Goal: Task Accomplishment & Management: Use online tool/utility

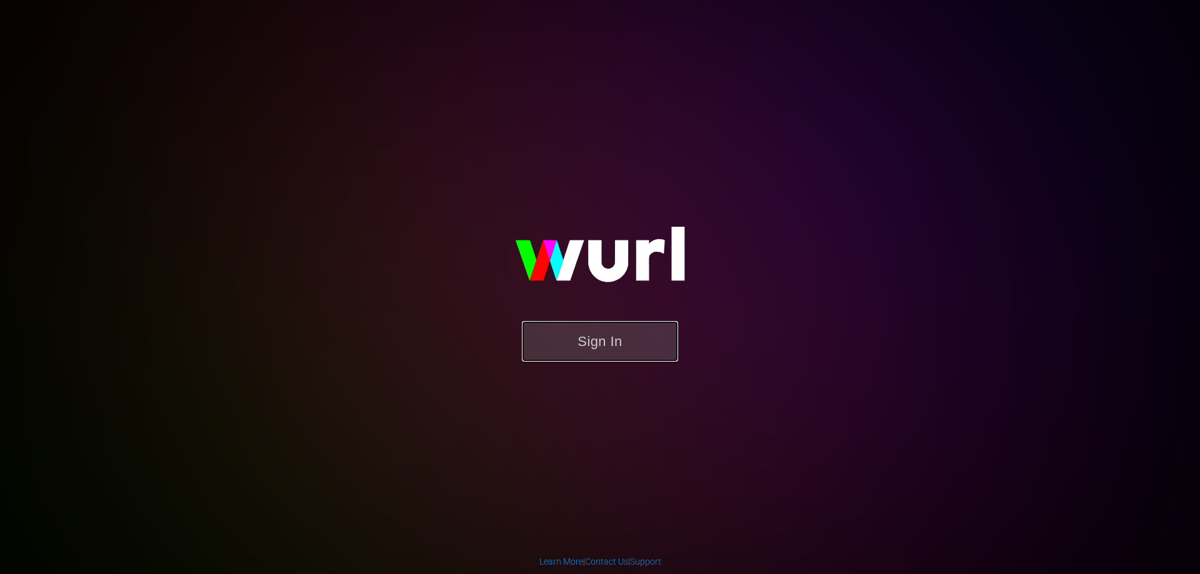
click at [591, 339] on button "Sign In" at bounding box center [600, 341] width 156 height 41
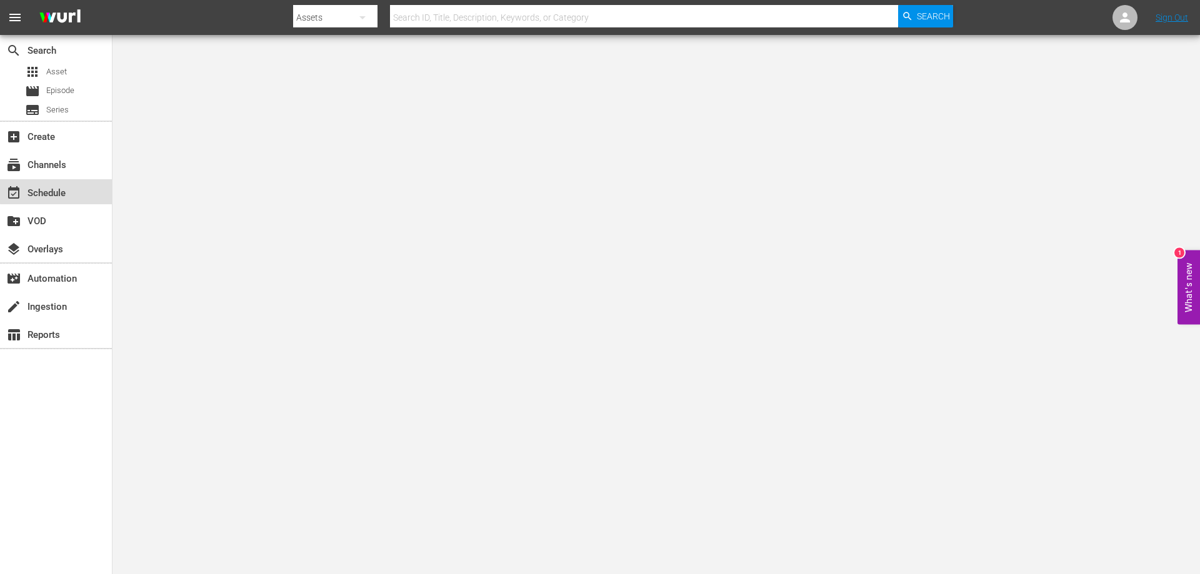
click at [59, 191] on div "event_available Schedule" at bounding box center [35, 191] width 70 height 11
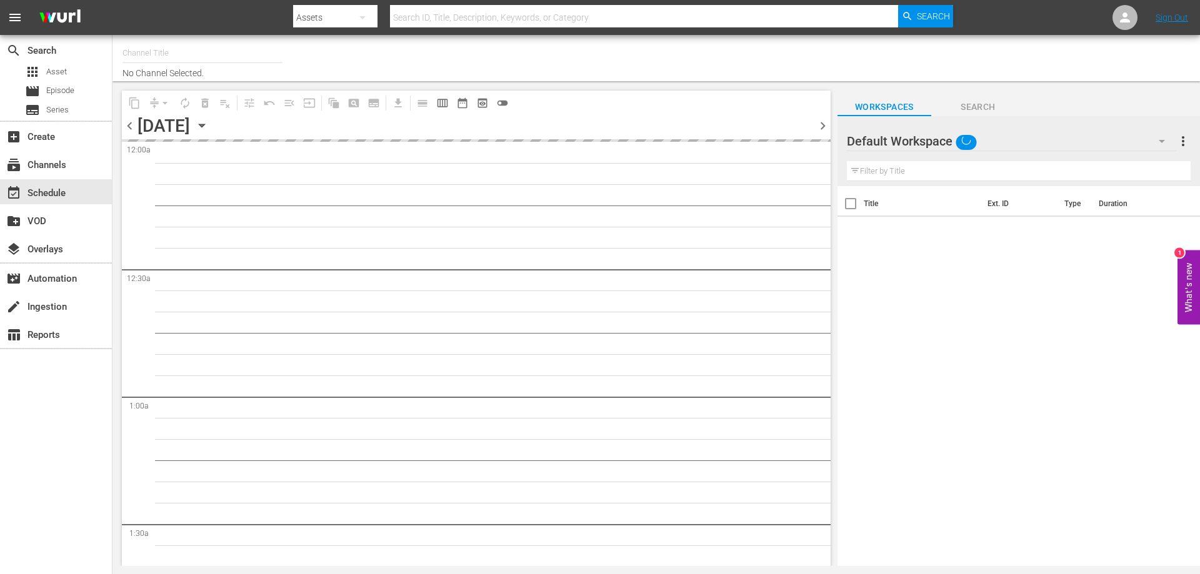
type input "[PERSON_NAME] Film (PKA [PERSON_NAME] & co. > I film di [PERSON_NAME]) (619)"
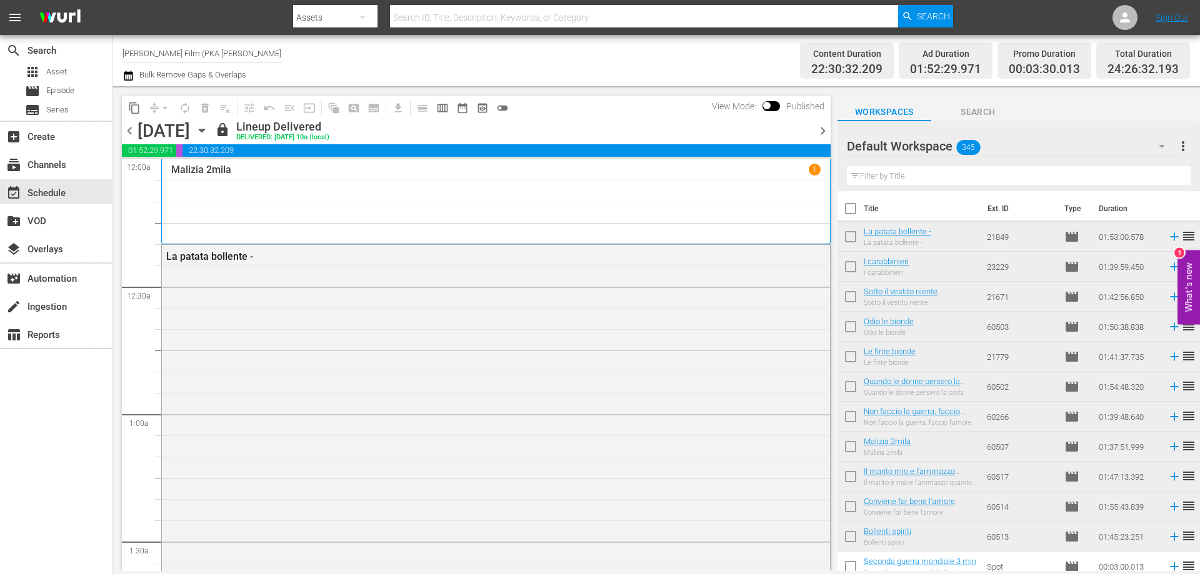
click at [209, 131] on icon "button" at bounding box center [202, 131] width 14 height 14
click at [209, 133] on icon "button" at bounding box center [202, 131] width 14 height 14
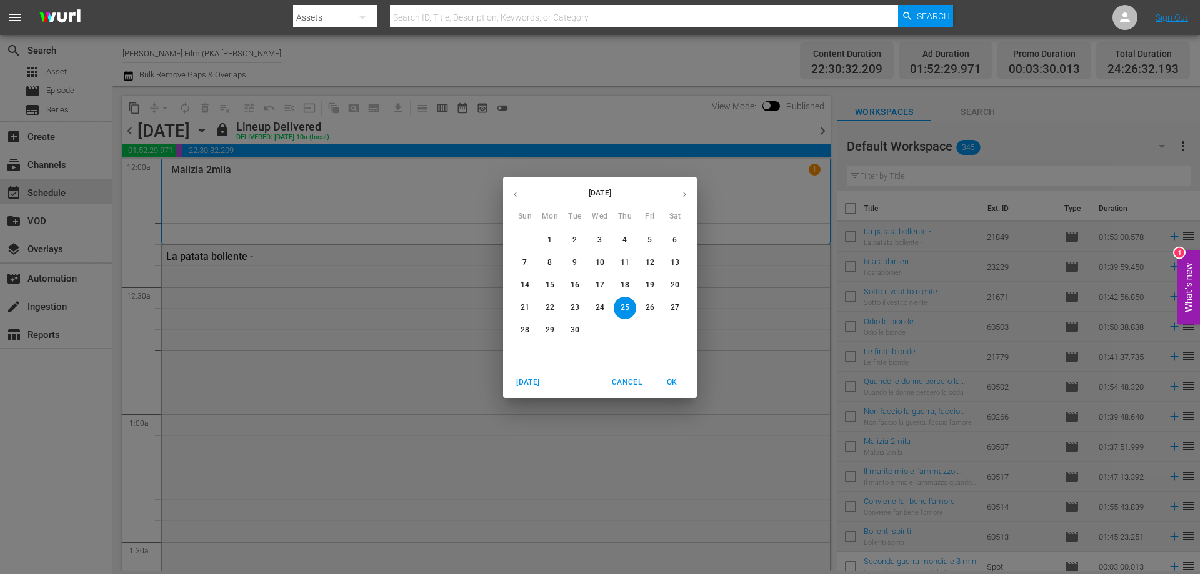
click at [681, 196] on icon "button" at bounding box center [684, 194] width 9 height 9
click at [553, 259] on span "6" at bounding box center [550, 263] width 23 height 11
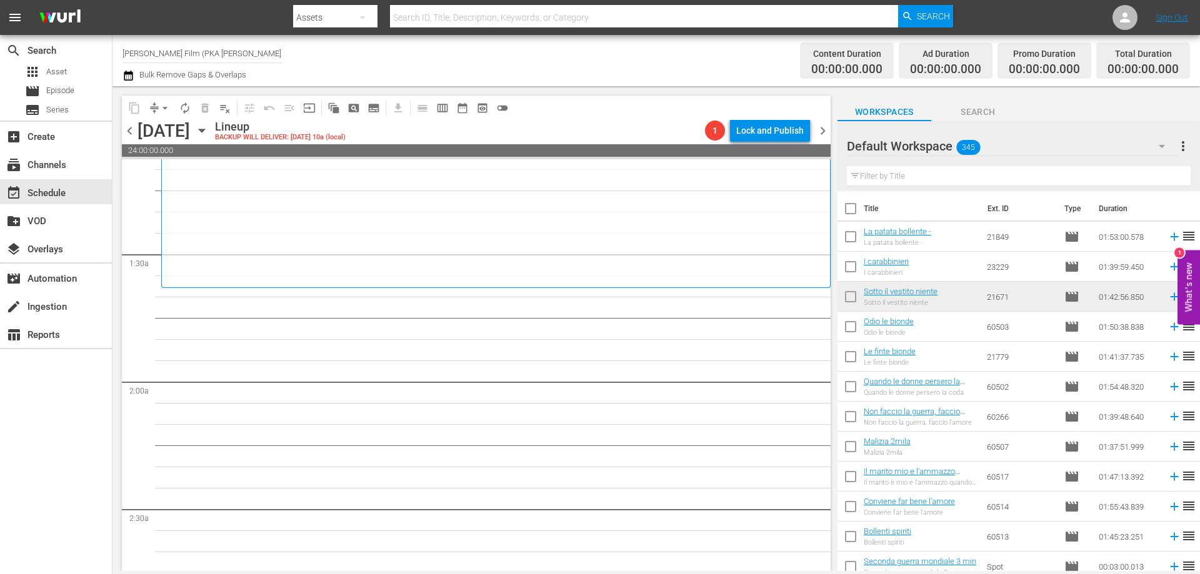
scroll to position [313, 0]
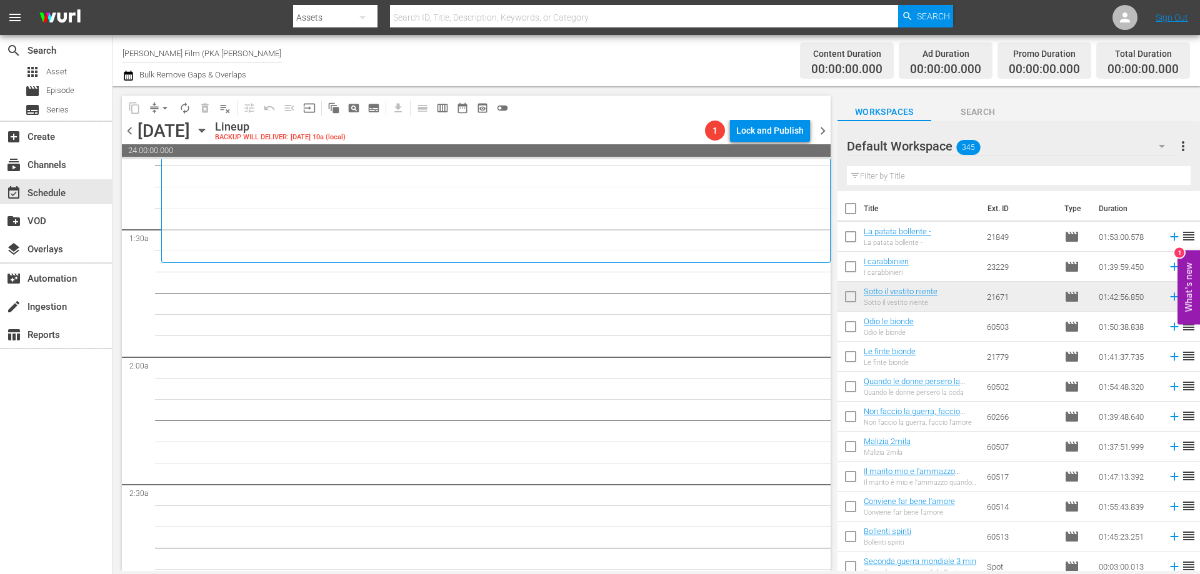
click at [449, 241] on div "Sotto il vestito niente 1" at bounding box center [496, 54] width 650 height 407
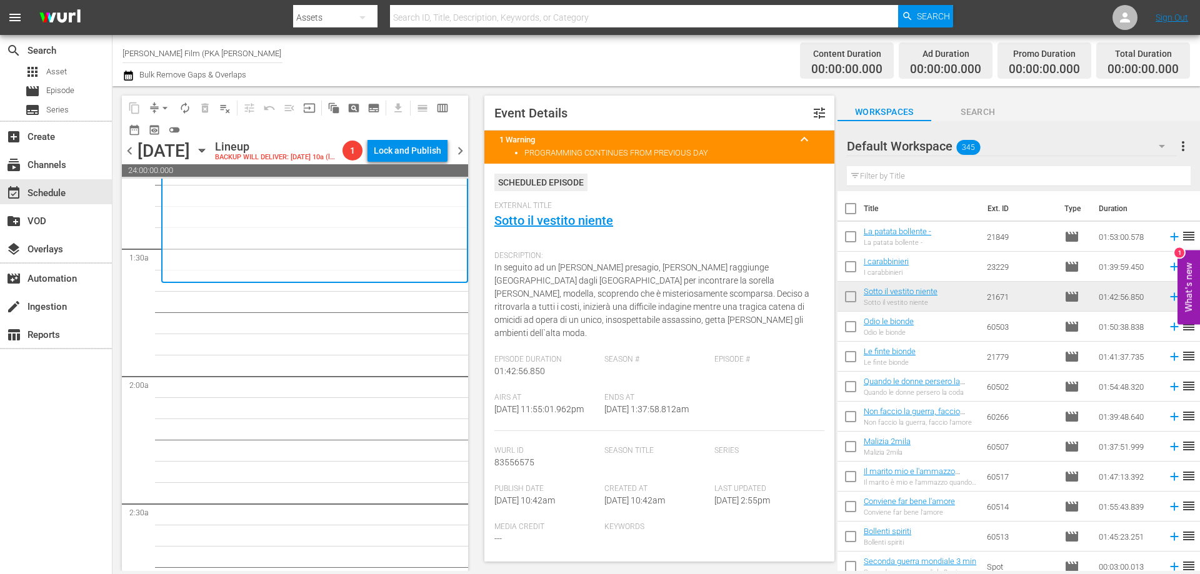
click at [954, 178] on input "text" at bounding box center [1019, 176] width 344 height 20
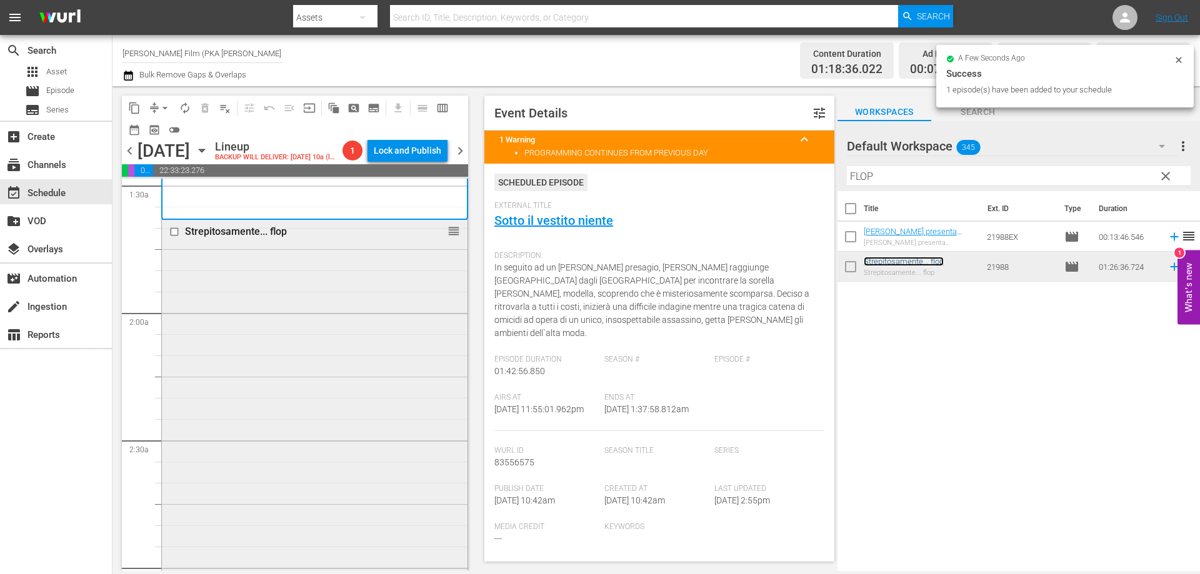
scroll to position [625, 0]
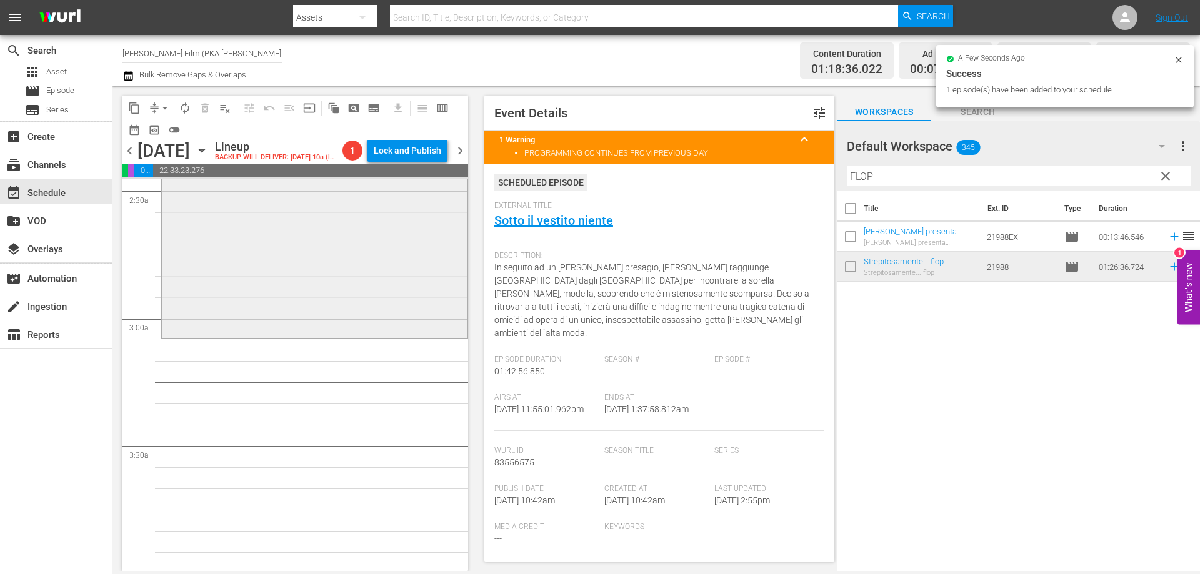
click at [321, 329] on div "Strepitosamente... flop reorder" at bounding box center [315, 153] width 306 height 364
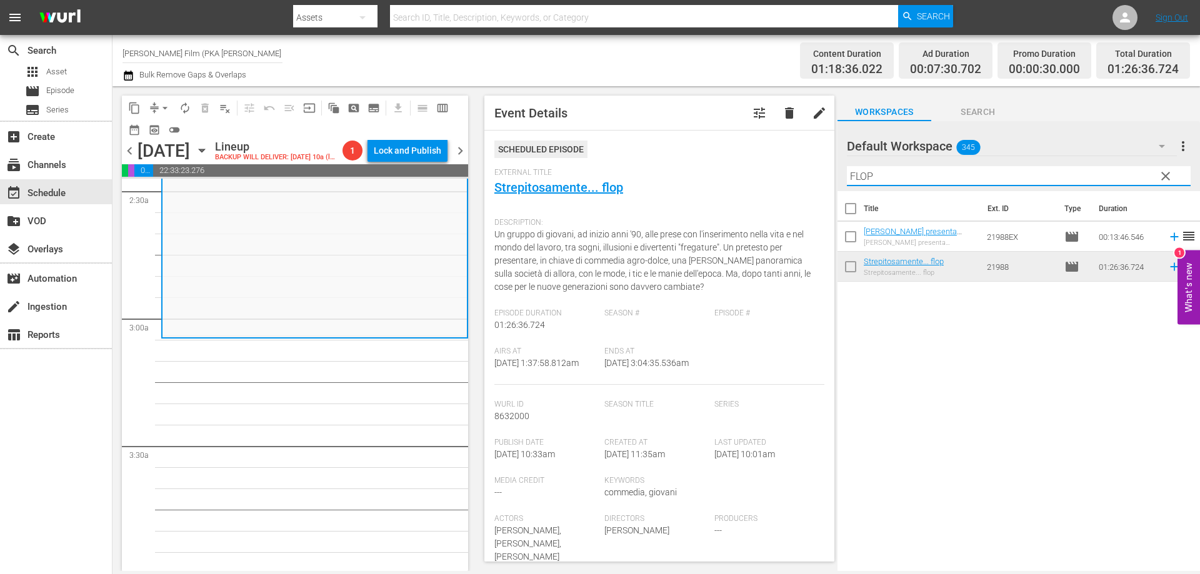
drag, startPoint x: 883, startPoint y: 176, endPoint x: 830, endPoint y: 171, distance: 53.4
click at [830, 171] on div "content_copy compress arrow_drop_down autorenew_outlined delete_forever_outline…" at bounding box center [657, 328] width 1088 height 485
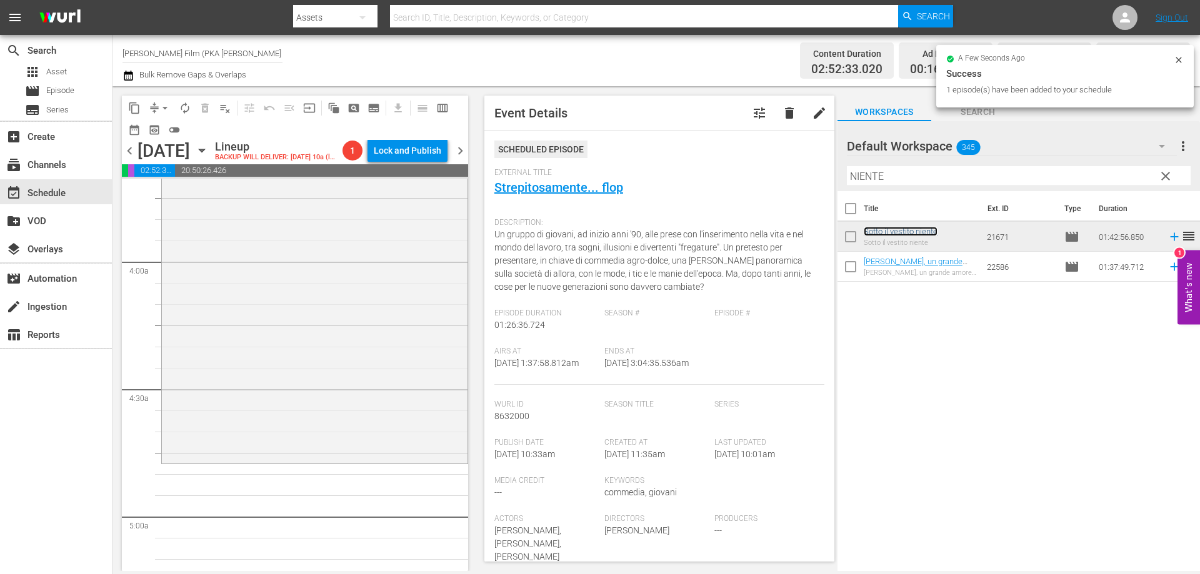
scroll to position [938, 0]
click at [338, 382] on div "Sotto il vestito niente reorder" at bounding box center [315, 244] width 306 height 434
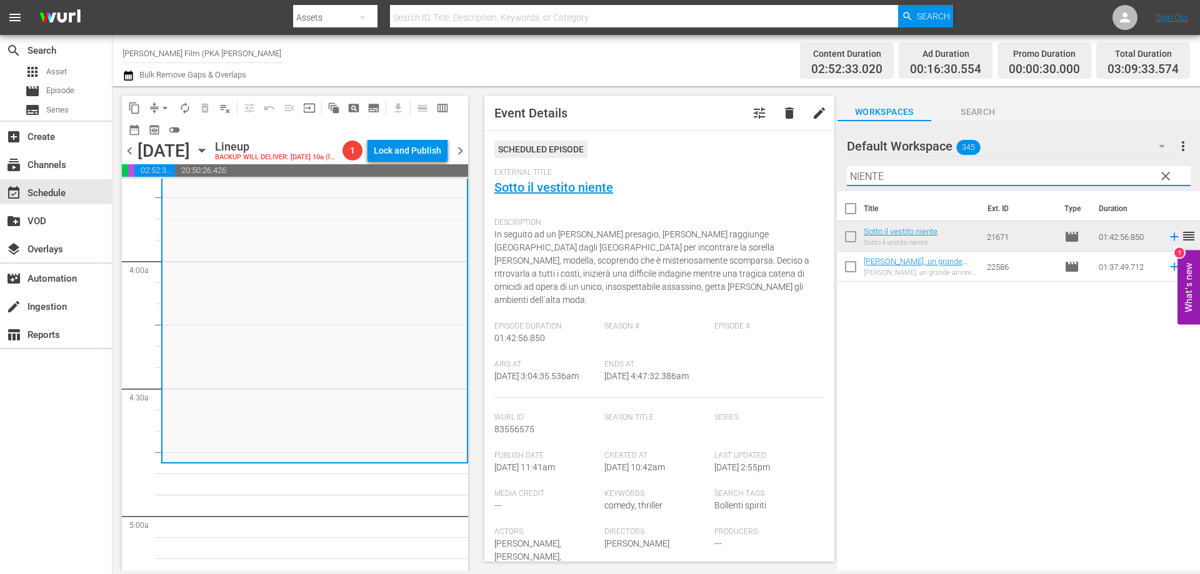
drag, startPoint x: 898, startPoint y: 176, endPoint x: 798, endPoint y: 167, distance: 100.4
click at [798, 167] on div "content_copy compress arrow_drop_down autorenew_outlined delete_forever_outline…" at bounding box center [657, 328] width 1088 height 485
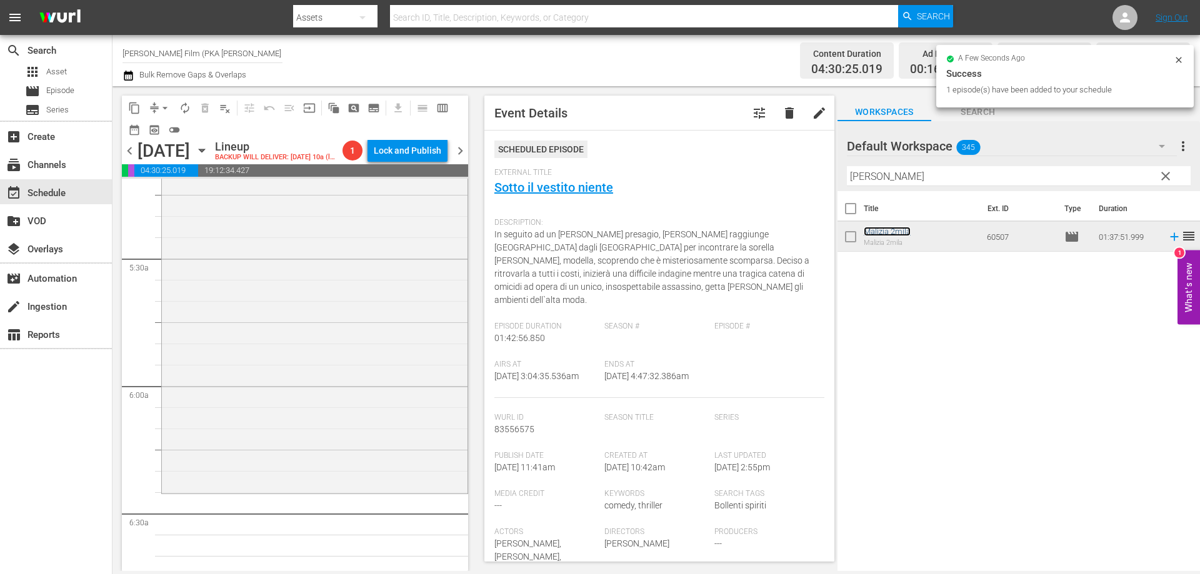
scroll to position [1438, 0]
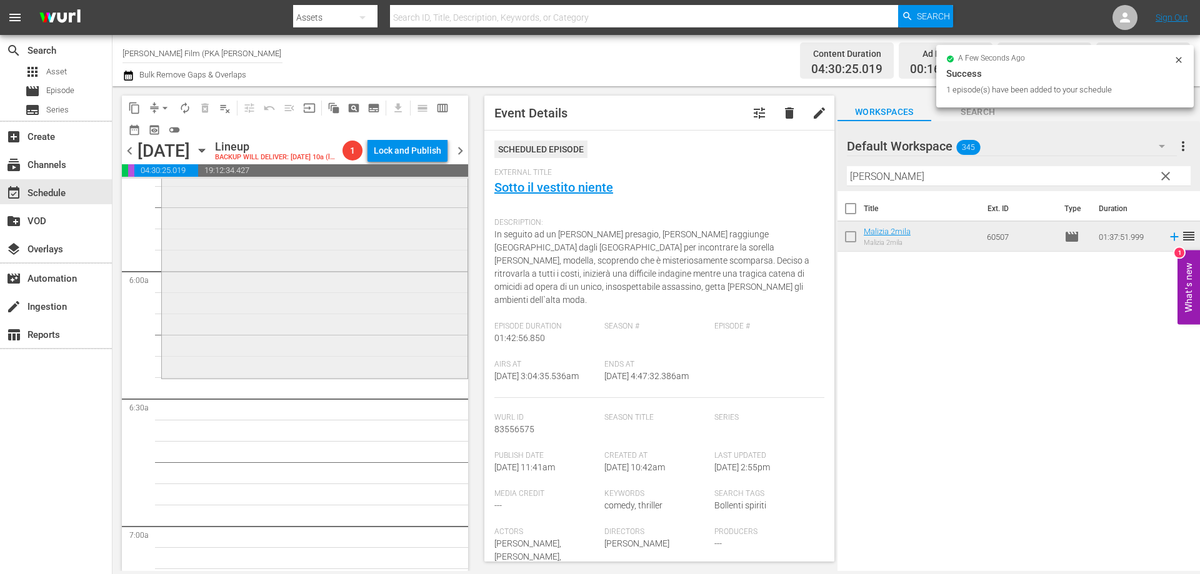
click at [324, 368] on div "Malizia 2mila reorder" at bounding box center [315, 170] width 306 height 412
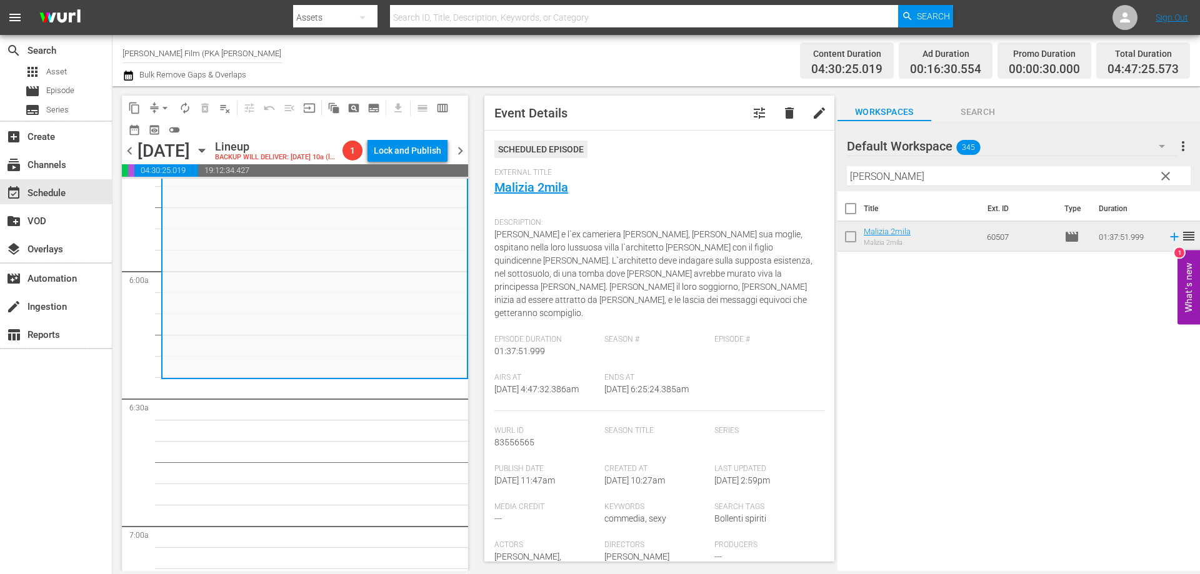
drag, startPoint x: 892, startPoint y: 170, endPoint x: 820, endPoint y: 172, distance: 71.9
click at [820, 172] on div "content_copy compress arrow_drop_down autorenew_outlined delete_forever_outline…" at bounding box center [657, 328] width 1088 height 485
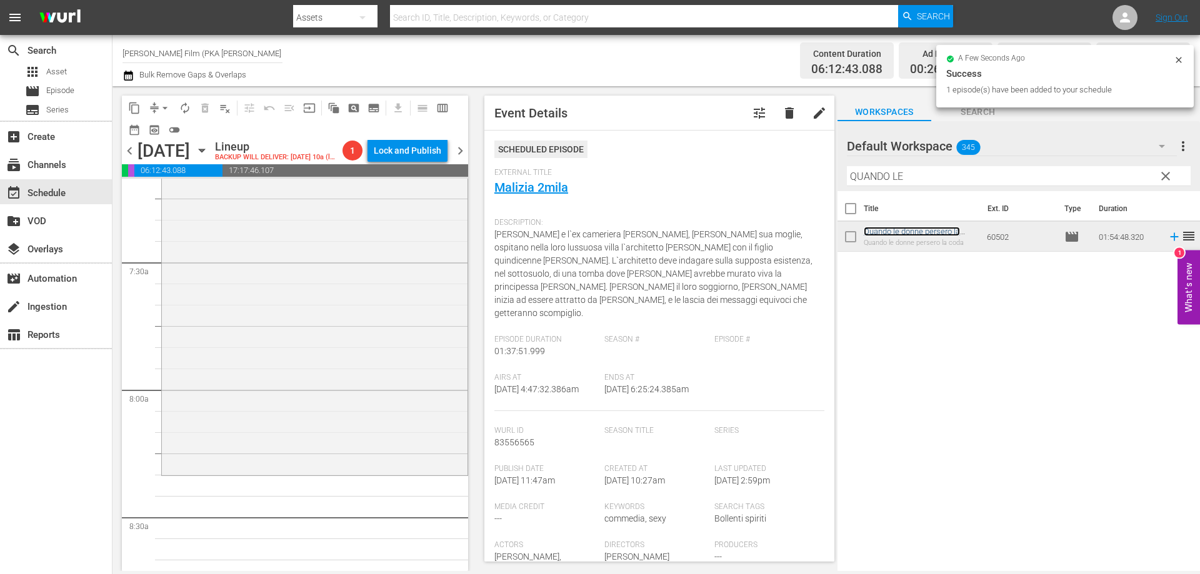
scroll to position [1875, 0]
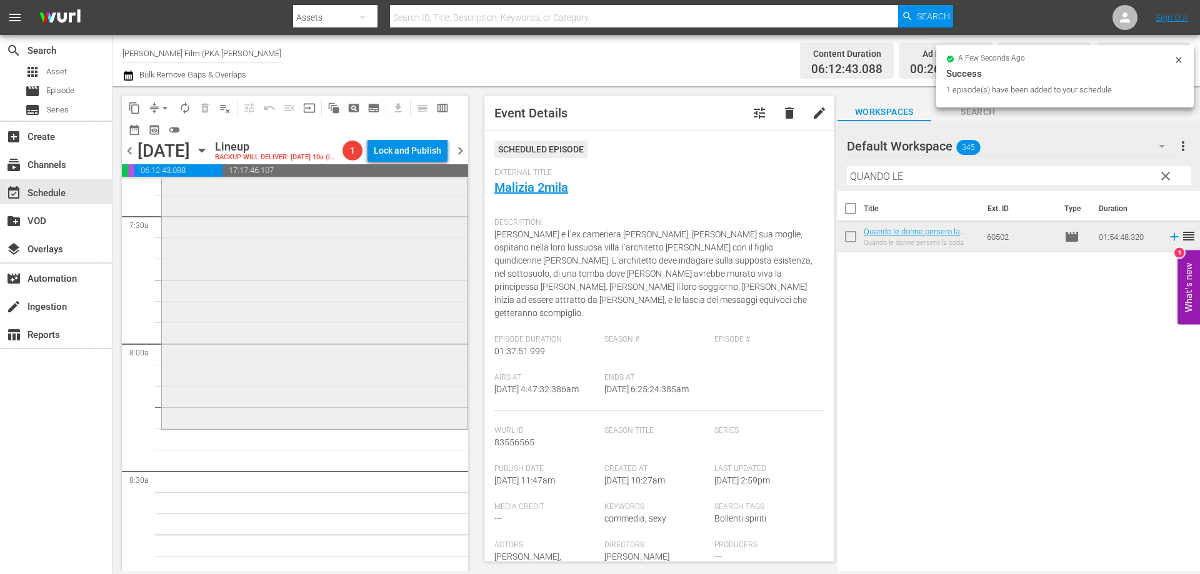
click at [344, 407] on div "Quando le donne persero la coda reorder" at bounding box center [315, 184] width 306 height 484
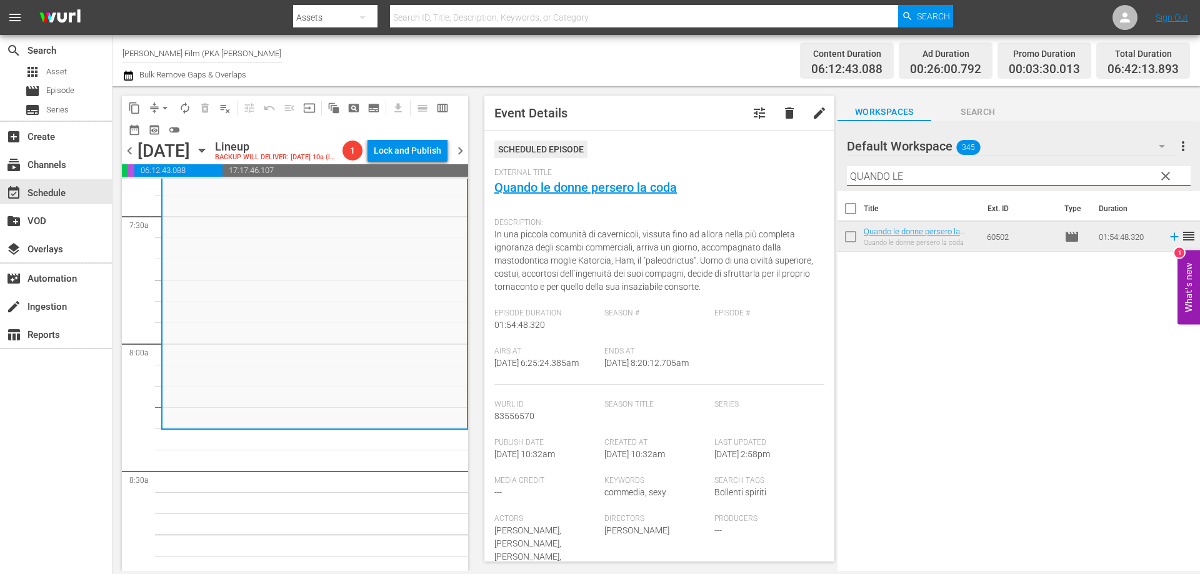
drag, startPoint x: 910, startPoint y: 176, endPoint x: 736, endPoint y: 145, distance: 175.8
click at [828, 171] on div "content_copy compress arrow_drop_down autorenew_outlined delete_forever_outline…" at bounding box center [657, 328] width 1088 height 485
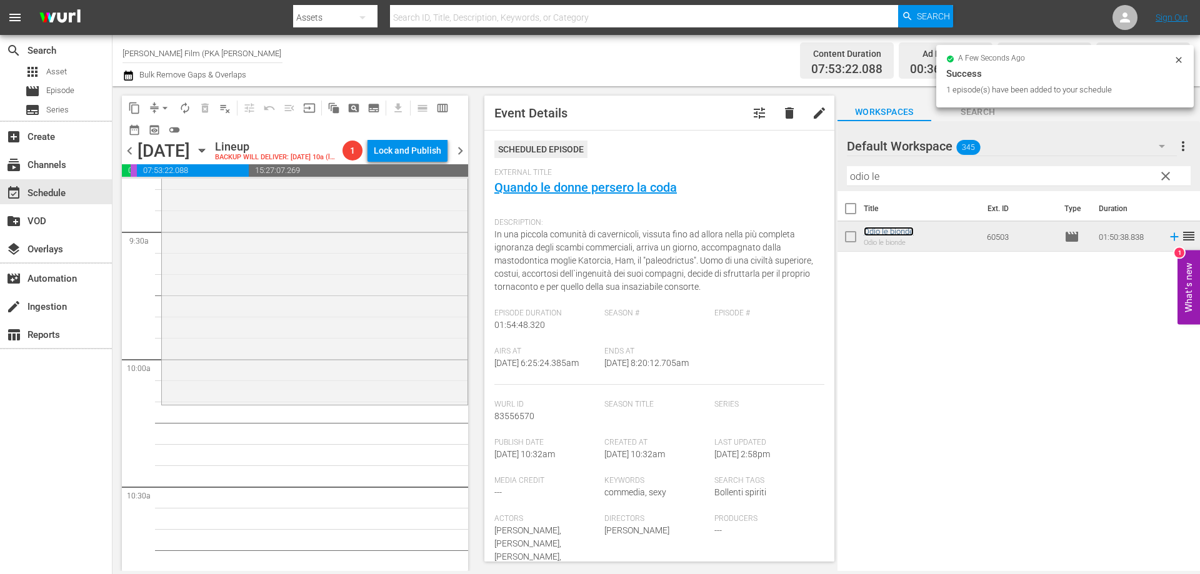
scroll to position [2375, 0]
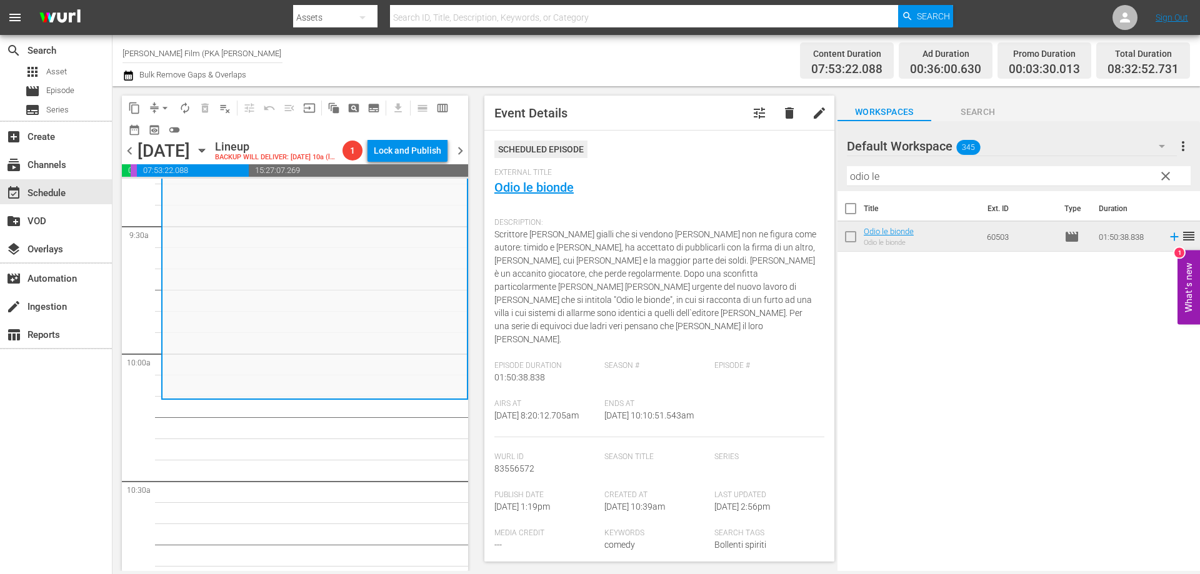
drag, startPoint x: 880, startPoint y: 178, endPoint x: 798, endPoint y: 159, distance: 84.0
click at [802, 161] on div "content_copy compress arrow_drop_down autorenew_outlined delete_forever_outline…" at bounding box center [657, 328] width 1088 height 485
click at [797, 159] on div "Scheduled Episode" at bounding box center [659, 155] width 330 height 28
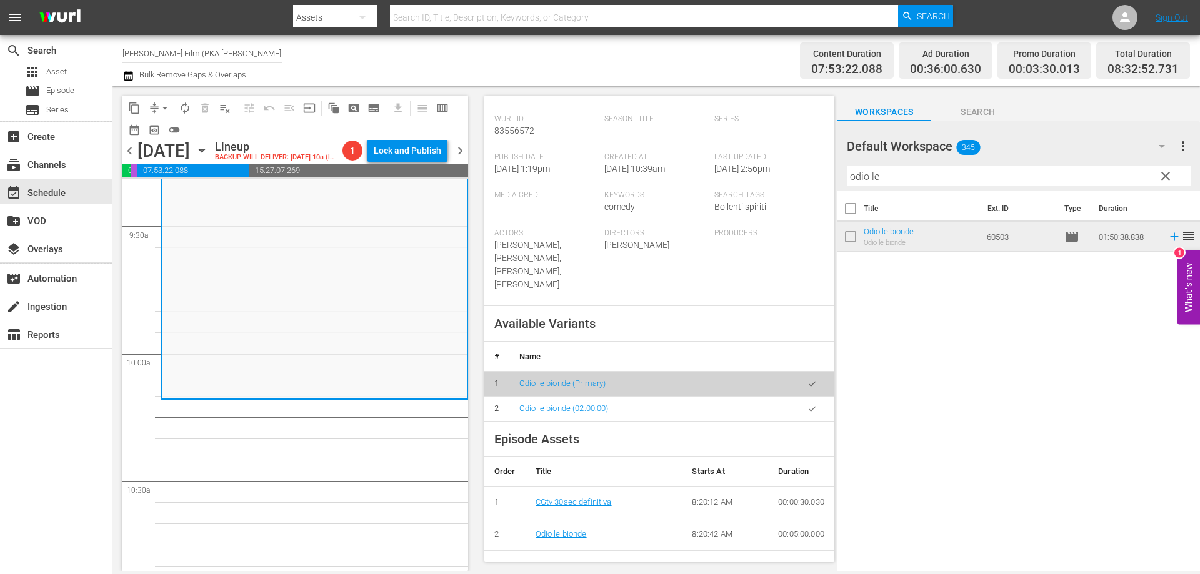
scroll to position [408, 0]
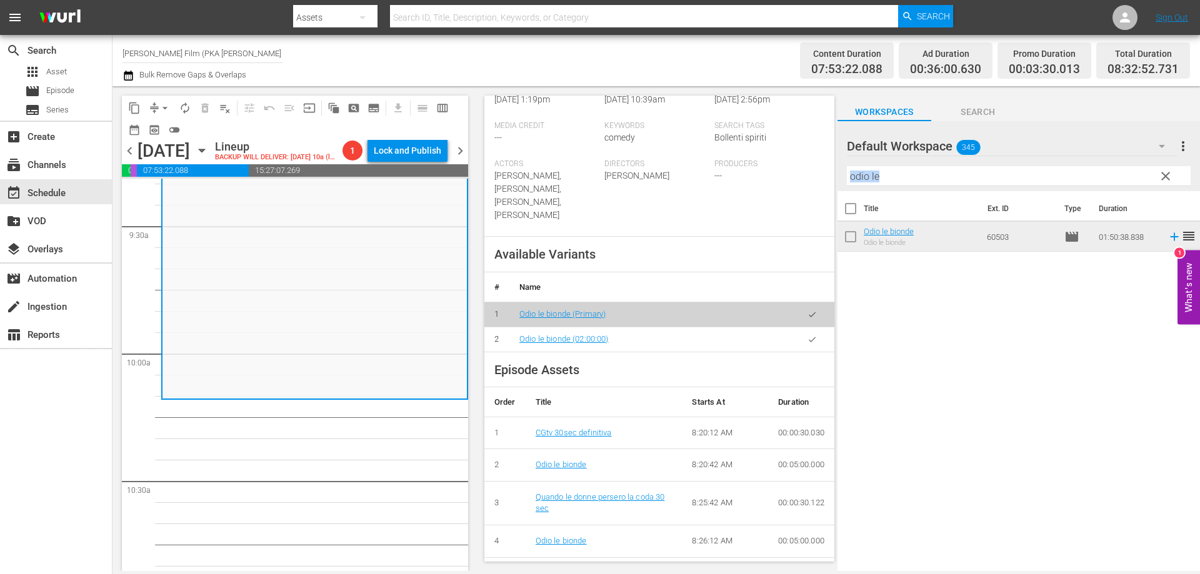
drag, startPoint x: 910, startPoint y: 187, endPoint x: 907, endPoint y: 178, distance: 9.9
click at [910, 186] on div "Filter by Title odio le" at bounding box center [1019, 176] width 344 height 30
click at [908, 183] on input "odio le" at bounding box center [1019, 176] width 344 height 20
drag, startPoint x: 906, startPoint y: 177, endPoint x: 842, endPoint y: 170, distance: 64.8
click at [842, 170] on div "Default Workspace 345 Default more_vert clear Filter by Title odio le" at bounding box center [1019, 156] width 363 height 70
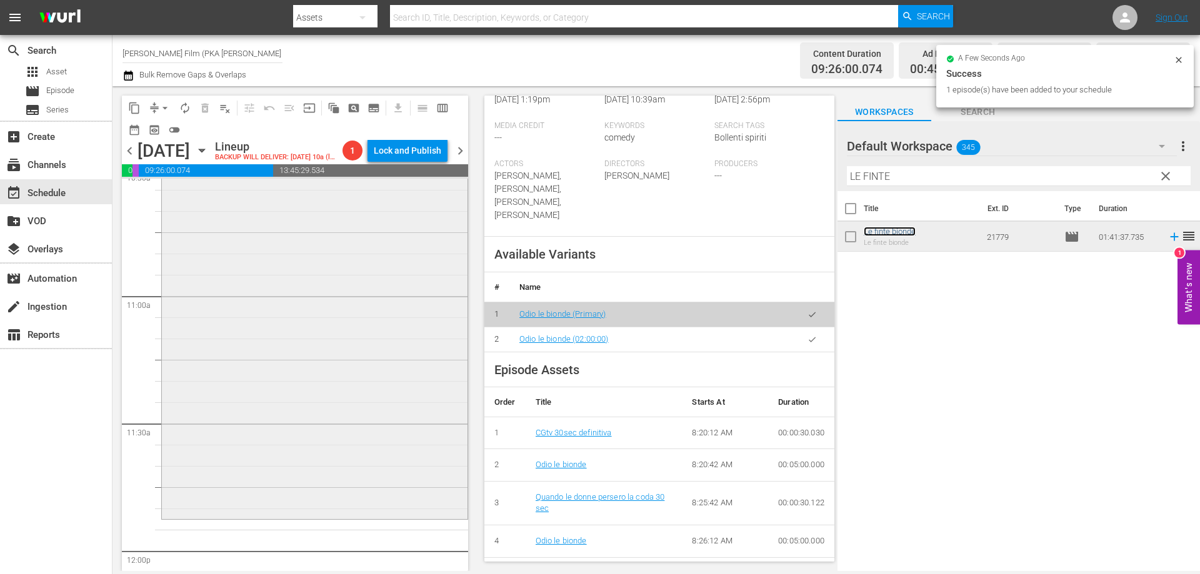
scroll to position [2751, 0]
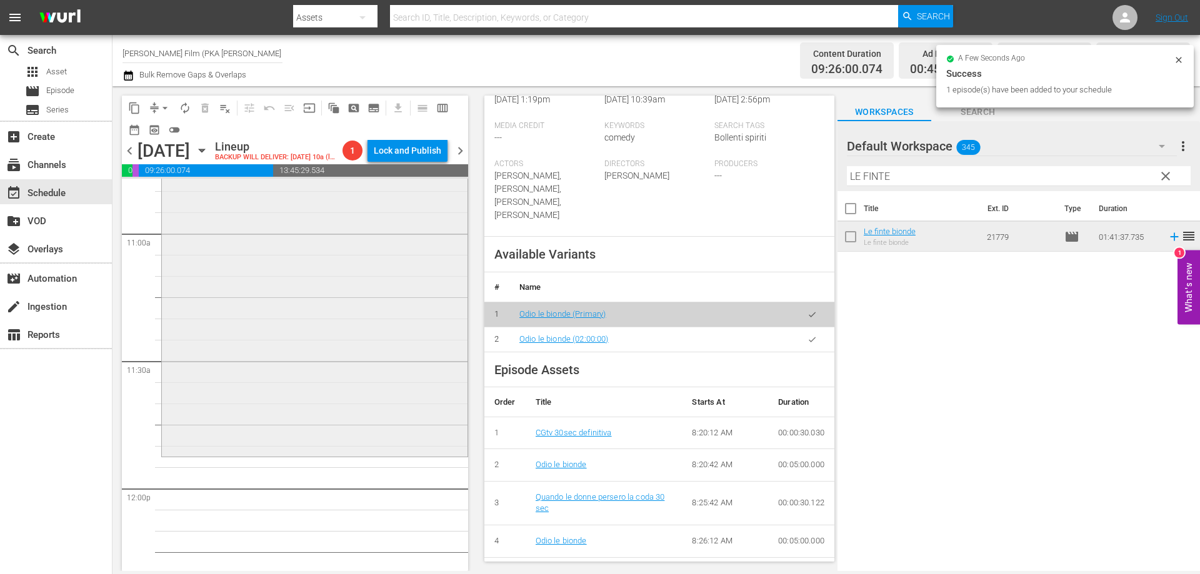
click at [393, 384] on div "Le finte bionde reorder" at bounding box center [315, 240] width 306 height 428
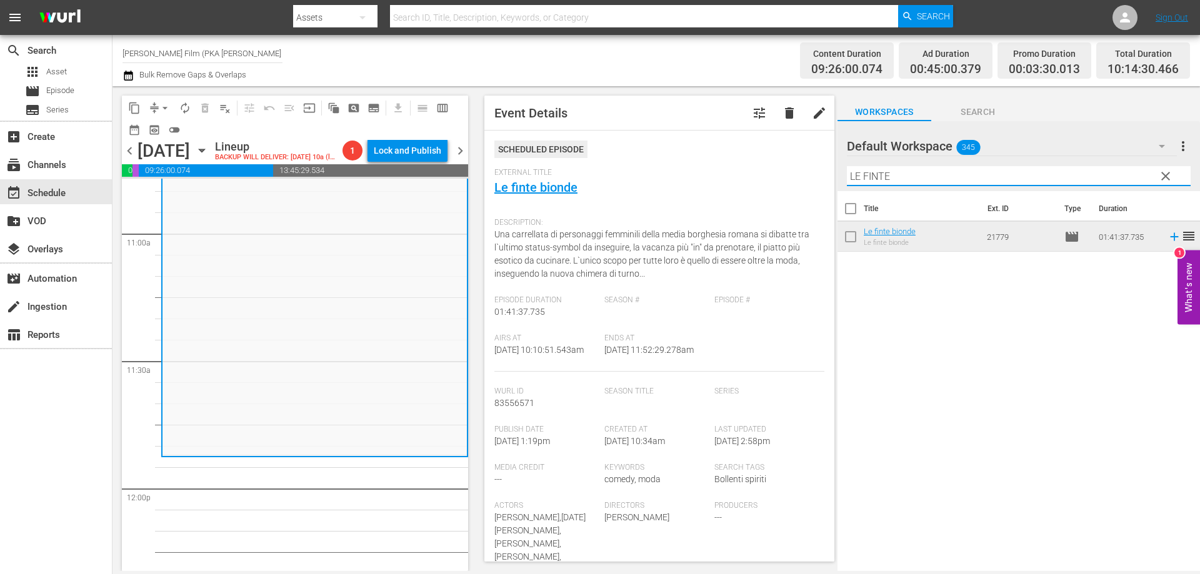
drag, startPoint x: 903, startPoint y: 178, endPoint x: 789, endPoint y: 164, distance: 114.6
click at [828, 171] on div "content_copy compress arrow_drop_down autorenew_outlined delete_forever_outline…" at bounding box center [657, 328] width 1088 height 485
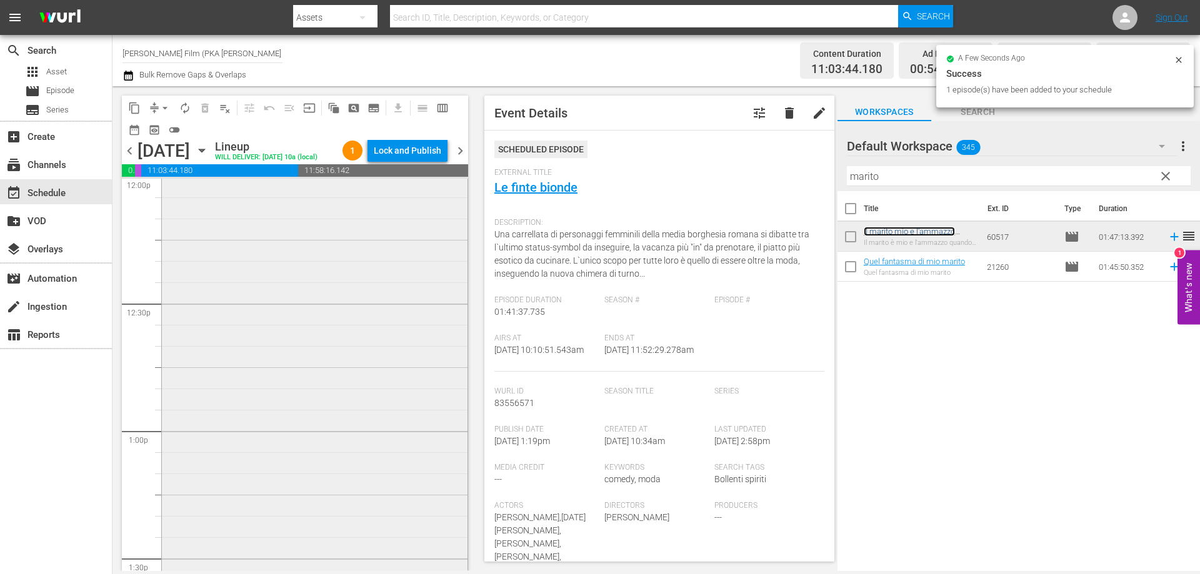
scroll to position [3251, 0]
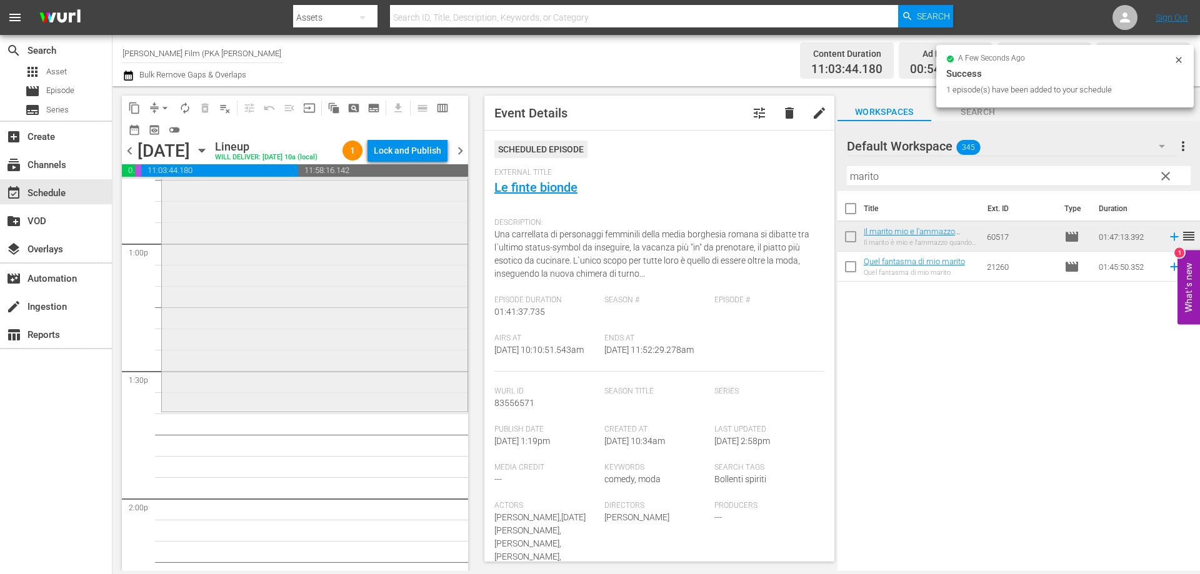
click at [349, 341] on div "Il marito mio e l'ammazzo quando mi pare reorder" at bounding box center [315, 184] width 306 height 452
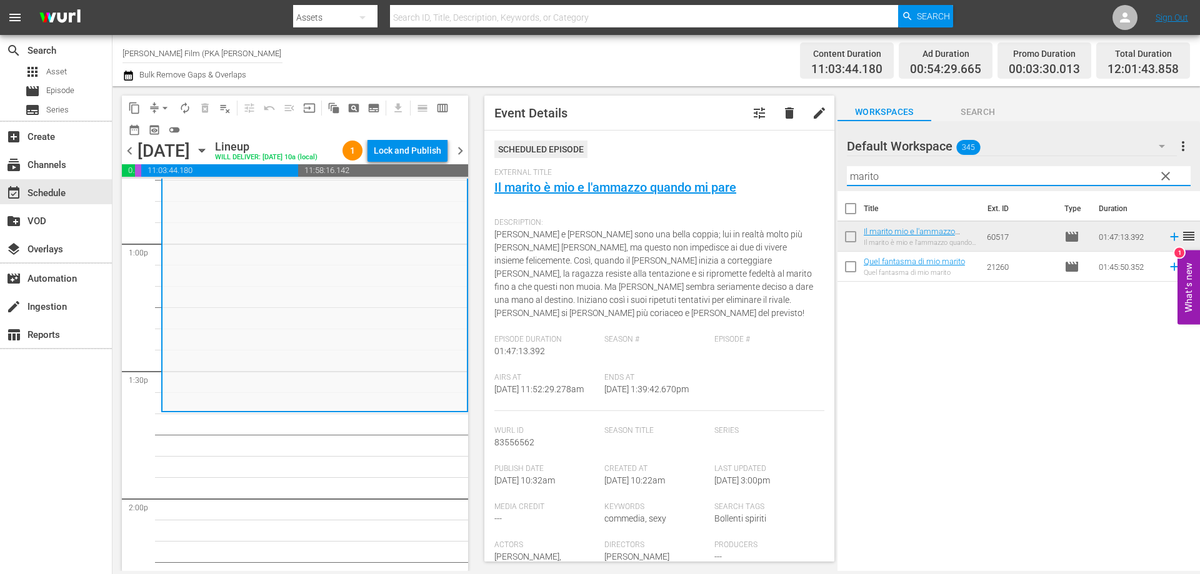
drag, startPoint x: 900, startPoint y: 181, endPoint x: 805, endPoint y: 174, distance: 95.9
click at [805, 174] on div "content_copy compress arrow_drop_down autorenew_outlined delete_forever_outline…" at bounding box center [657, 328] width 1088 height 485
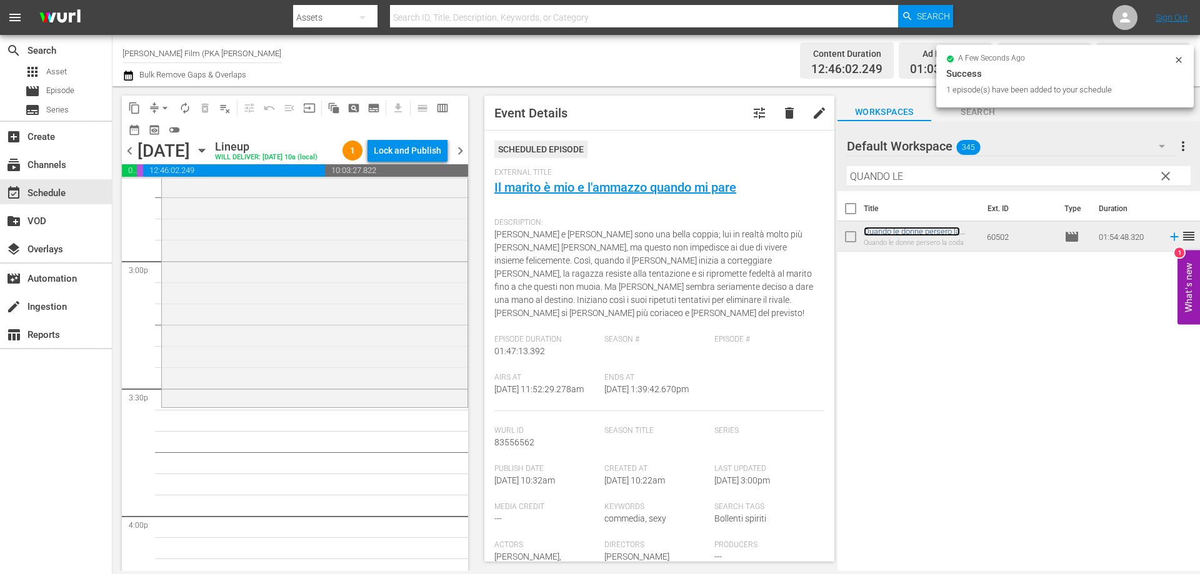
scroll to position [3751, 0]
click at [367, 368] on div "Quando le donne persero la coda reorder" at bounding box center [315, 155] width 306 height 484
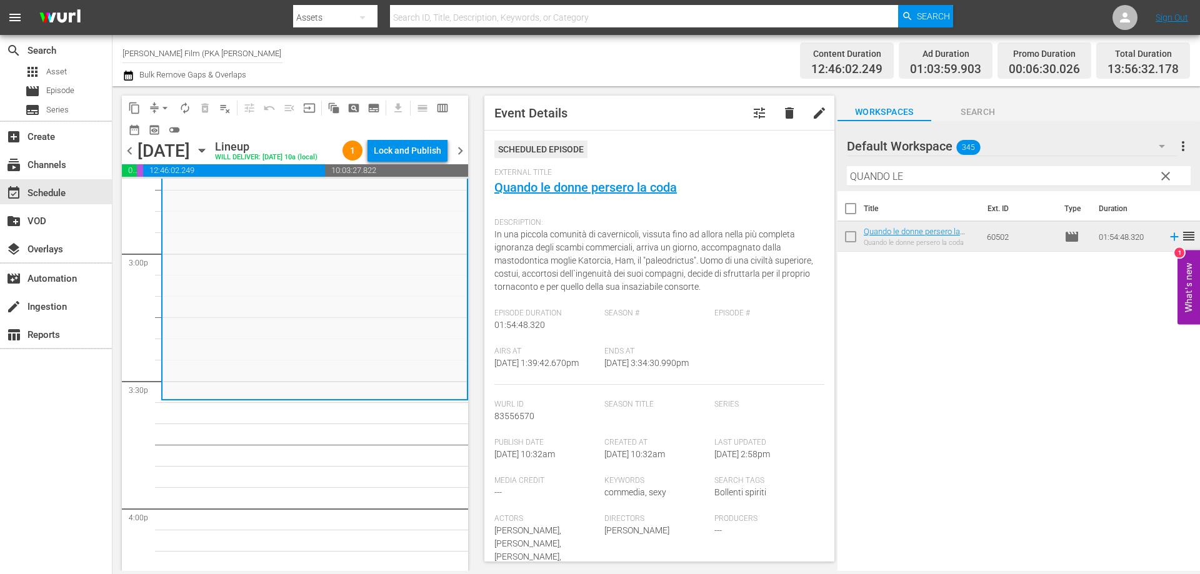
drag, startPoint x: 941, startPoint y: 183, endPoint x: 773, endPoint y: 157, distance: 170.7
click at [780, 159] on div "content_copy compress arrow_drop_down autorenew_outlined delete_forever_outline…" at bounding box center [657, 328] width 1088 height 485
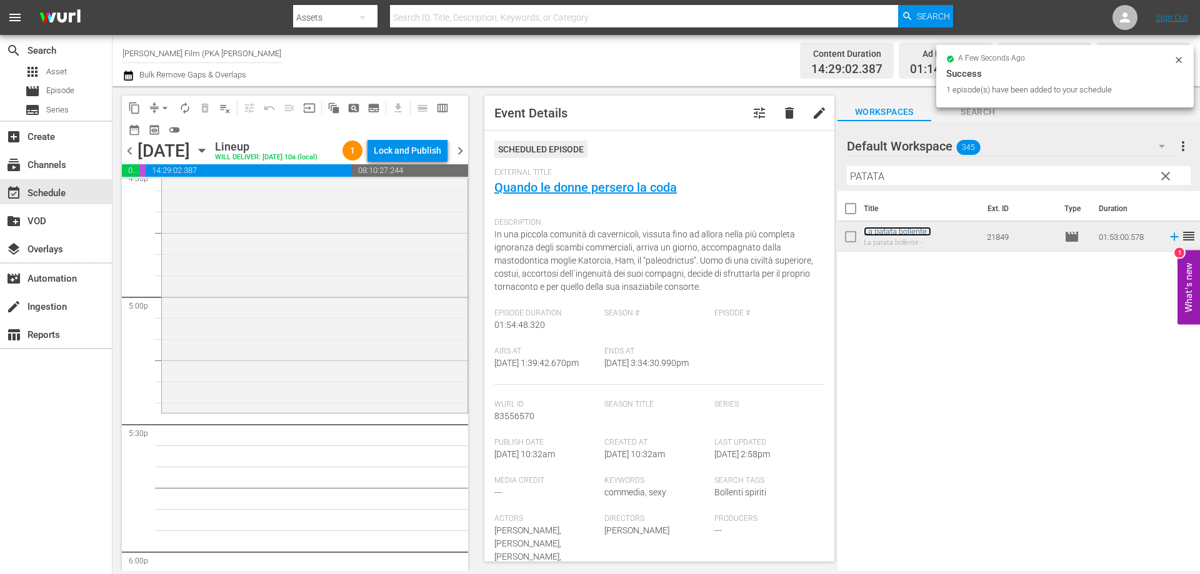
scroll to position [4251, 0]
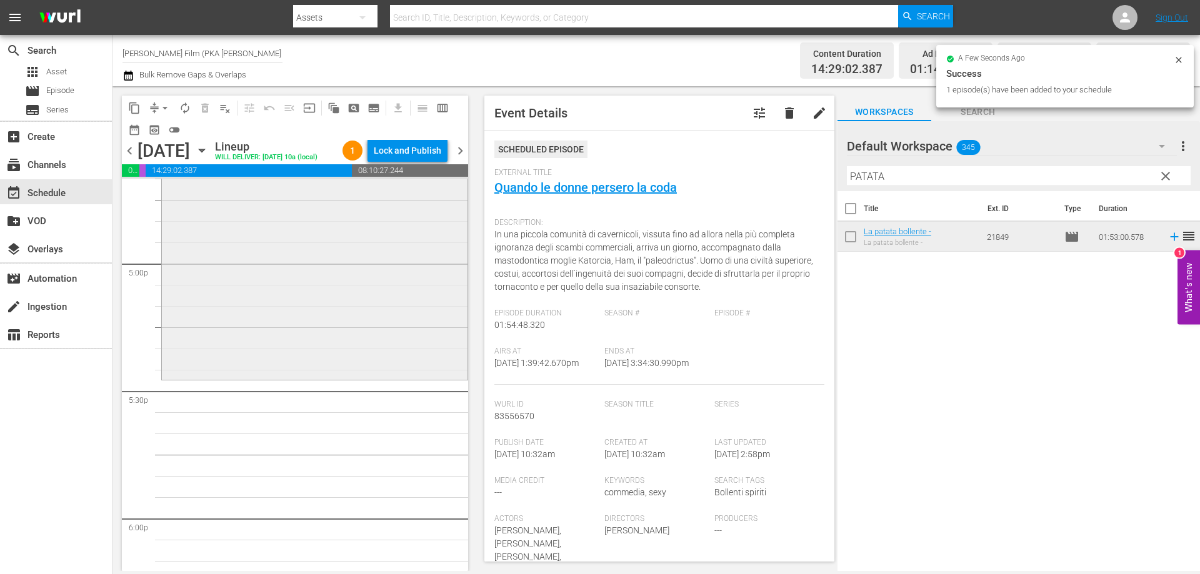
click at [382, 376] on div "La patata bollente - reorder" at bounding box center [315, 139] width 306 height 476
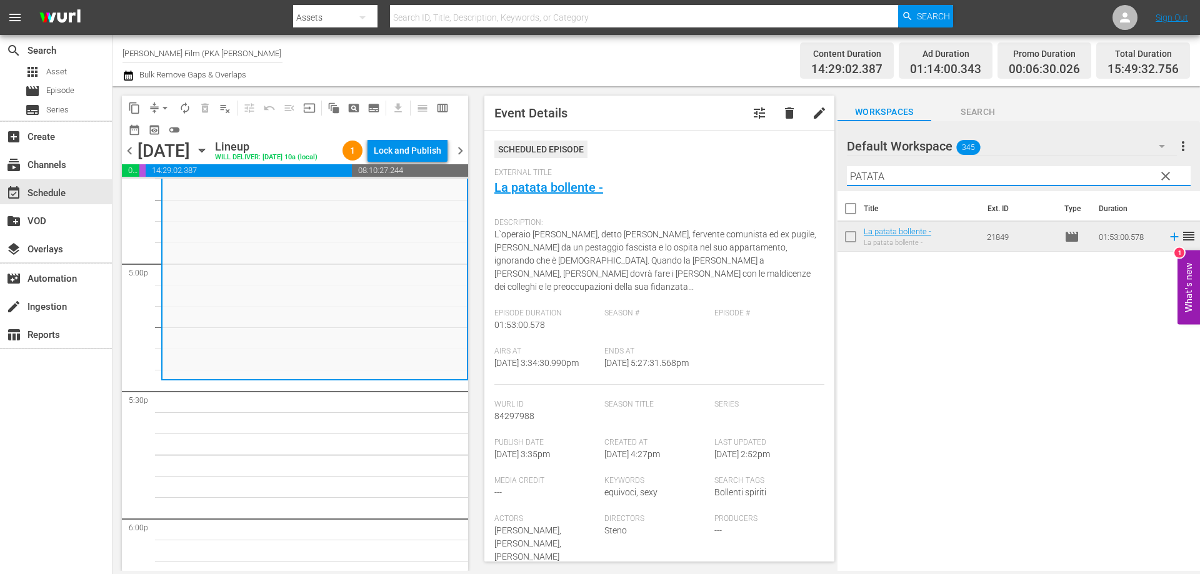
drag, startPoint x: 891, startPoint y: 176, endPoint x: 685, endPoint y: 143, distance: 208.8
click at [777, 167] on div "content_copy compress arrow_drop_down autorenew_outlined delete_forever_outline…" at bounding box center [657, 328] width 1088 height 485
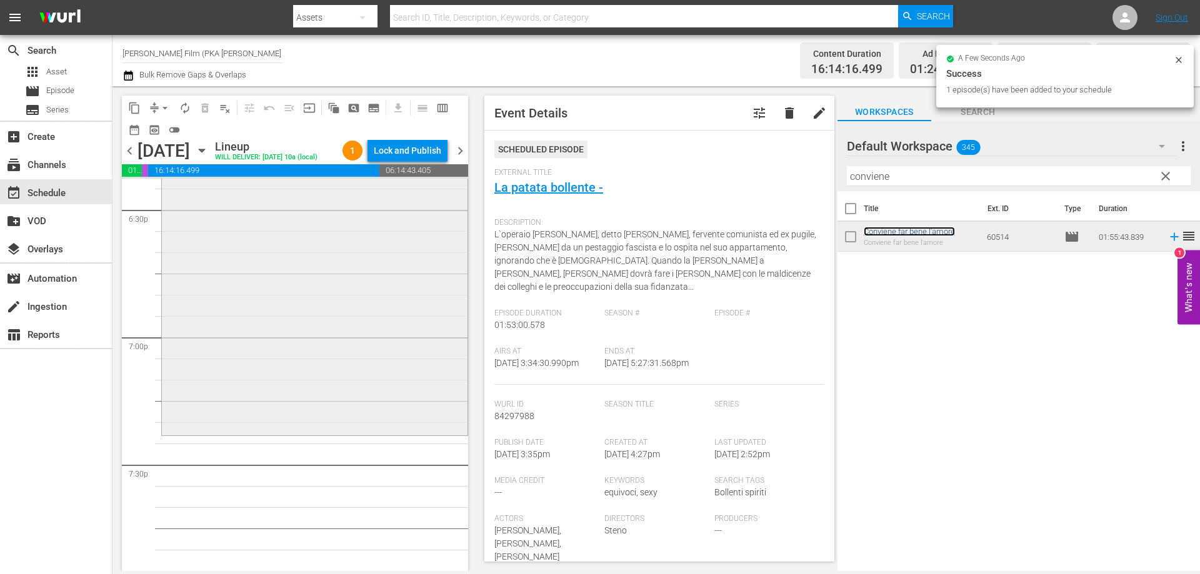
scroll to position [4688, 0]
click at [373, 353] on div "Conviene far bene l'amore reorder" at bounding box center [315, 188] width 306 height 488
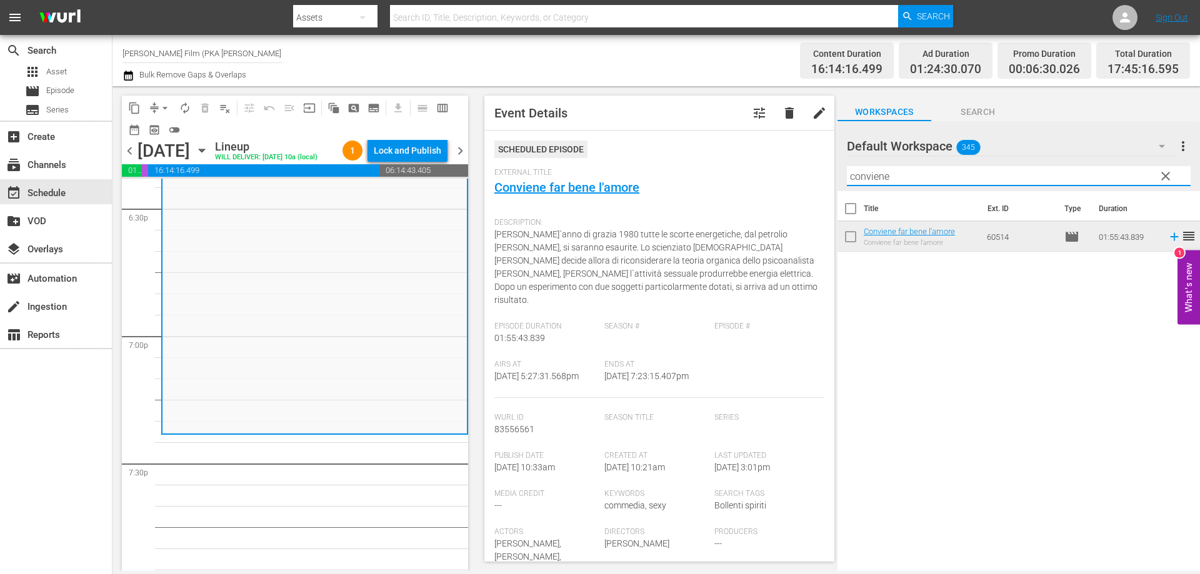
drag, startPoint x: 893, startPoint y: 175, endPoint x: 839, endPoint y: 166, distance: 54.6
click at [839, 166] on div "Default Workspace 345 Default more_vert clear Filter by Title conviene" at bounding box center [1019, 156] width 363 height 70
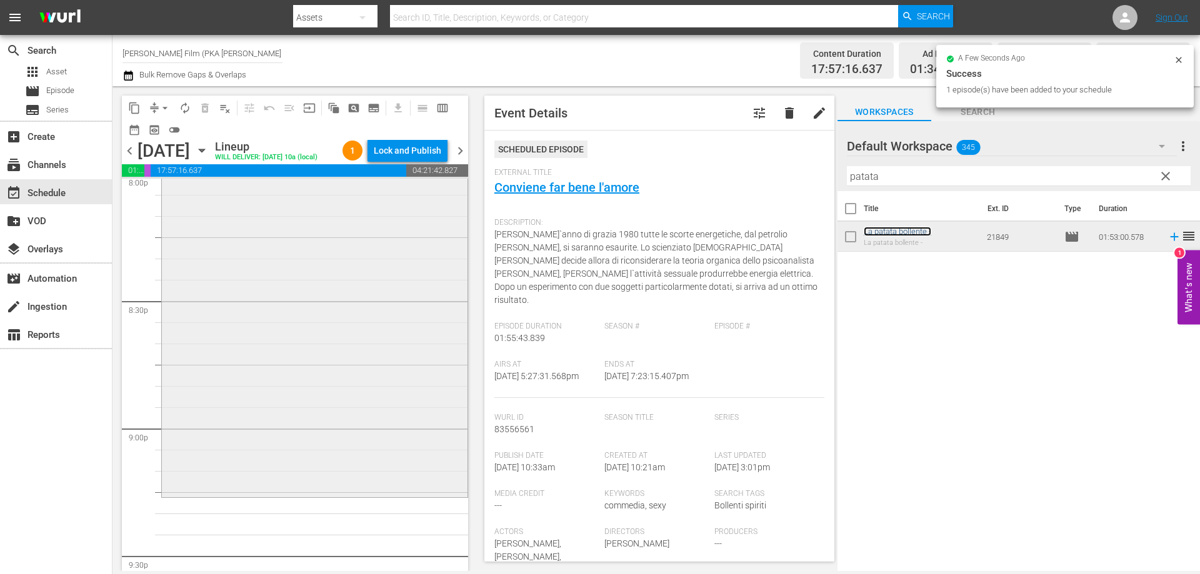
scroll to position [5126, 0]
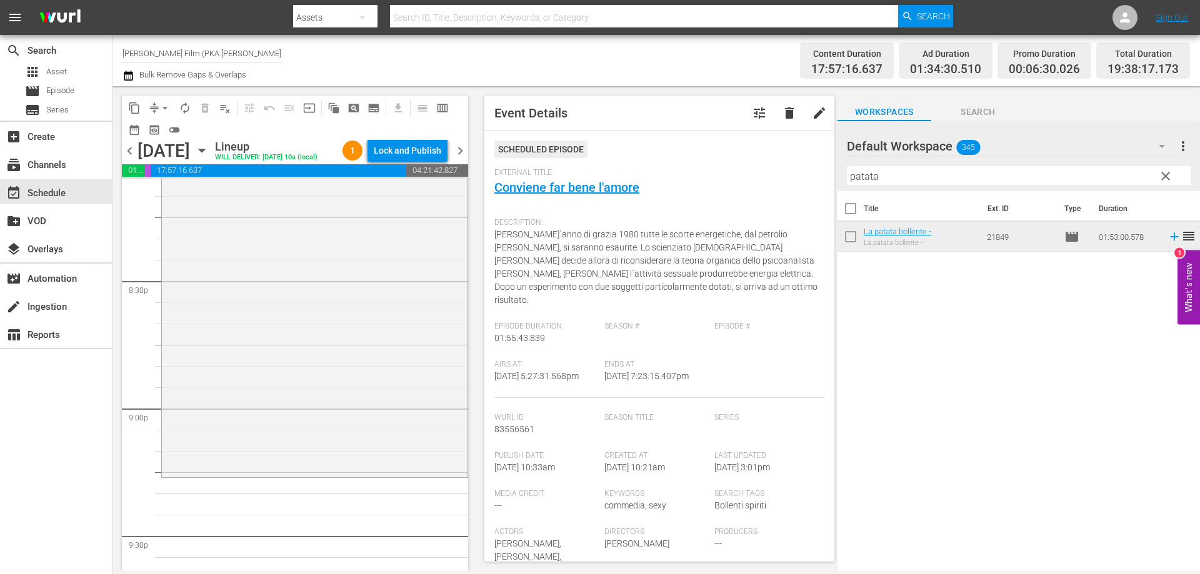
click at [426, 429] on div "La patata bollente - reorder" at bounding box center [315, 236] width 306 height 476
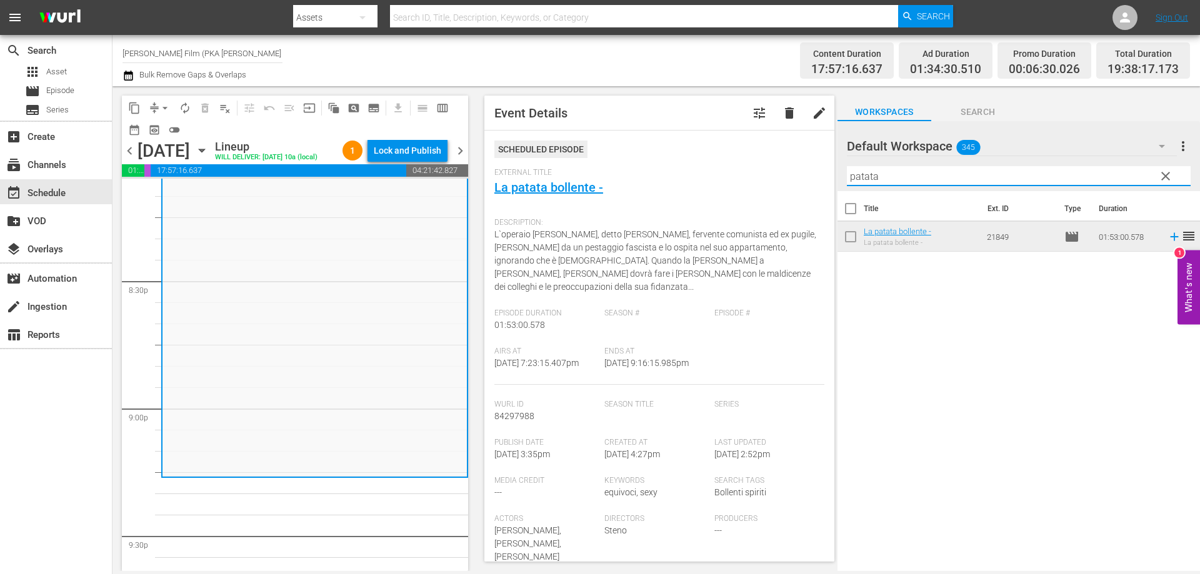
drag, startPoint x: 887, startPoint y: 179, endPoint x: 820, endPoint y: 176, distance: 67.0
click at [820, 176] on div "content_copy compress arrow_drop_down autorenew_outlined delete_forever_outline…" at bounding box center [657, 328] width 1088 height 485
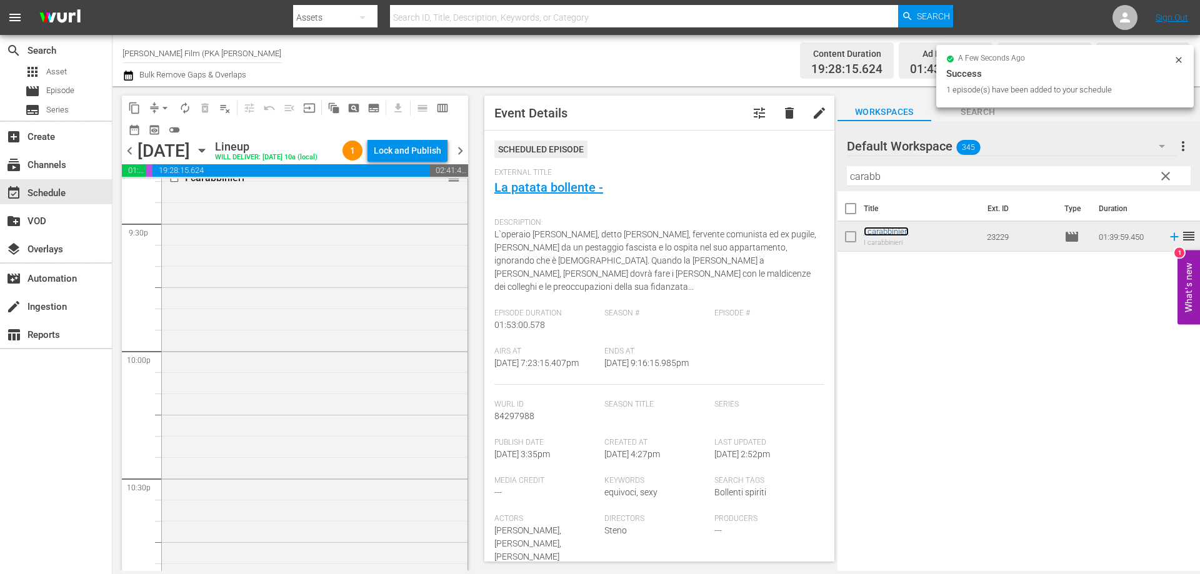
scroll to position [5564, 0]
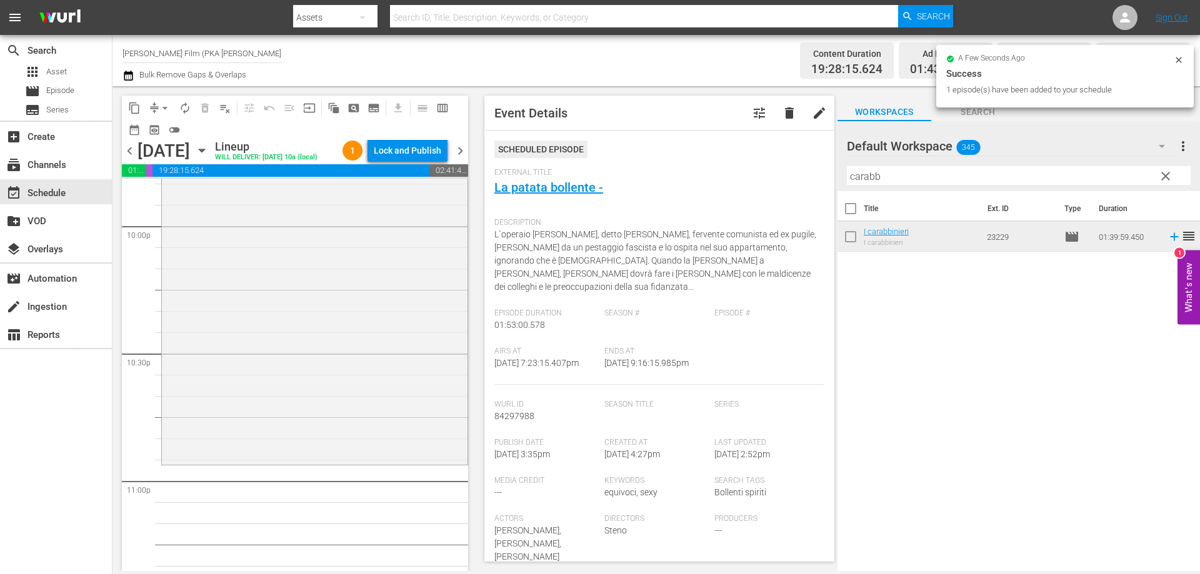
click at [370, 388] on div "I carabbinieri reorder" at bounding box center [315, 251] width 306 height 421
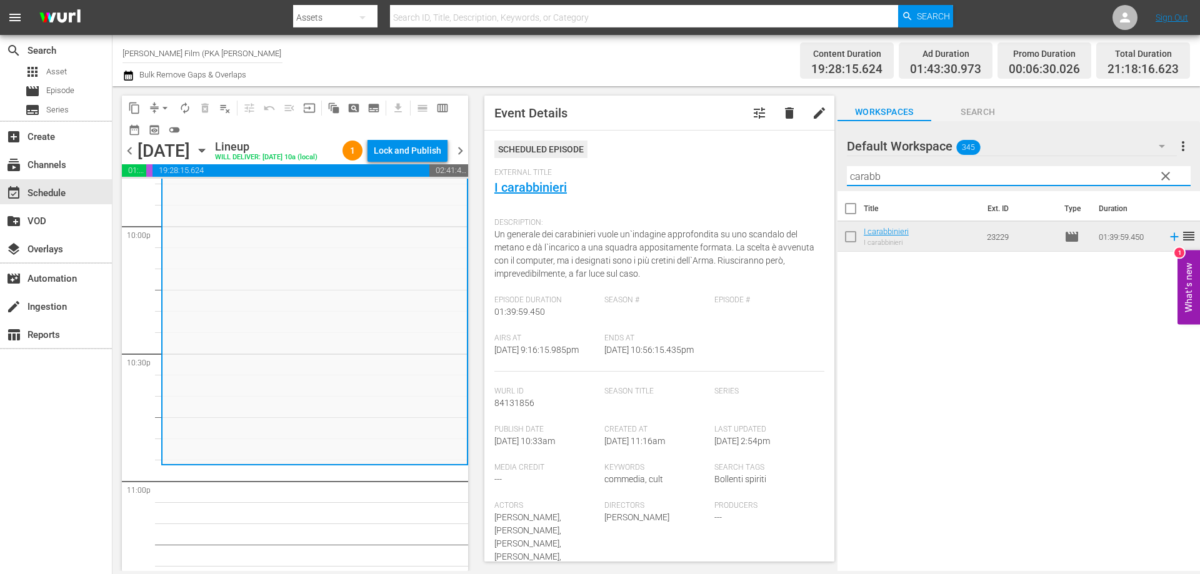
drag, startPoint x: 886, startPoint y: 171, endPoint x: 746, endPoint y: 159, distance: 140.5
click at [803, 169] on div "content_copy compress arrow_drop_down autorenew_outlined delete_forever_outline…" at bounding box center [657, 328] width 1088 height 485
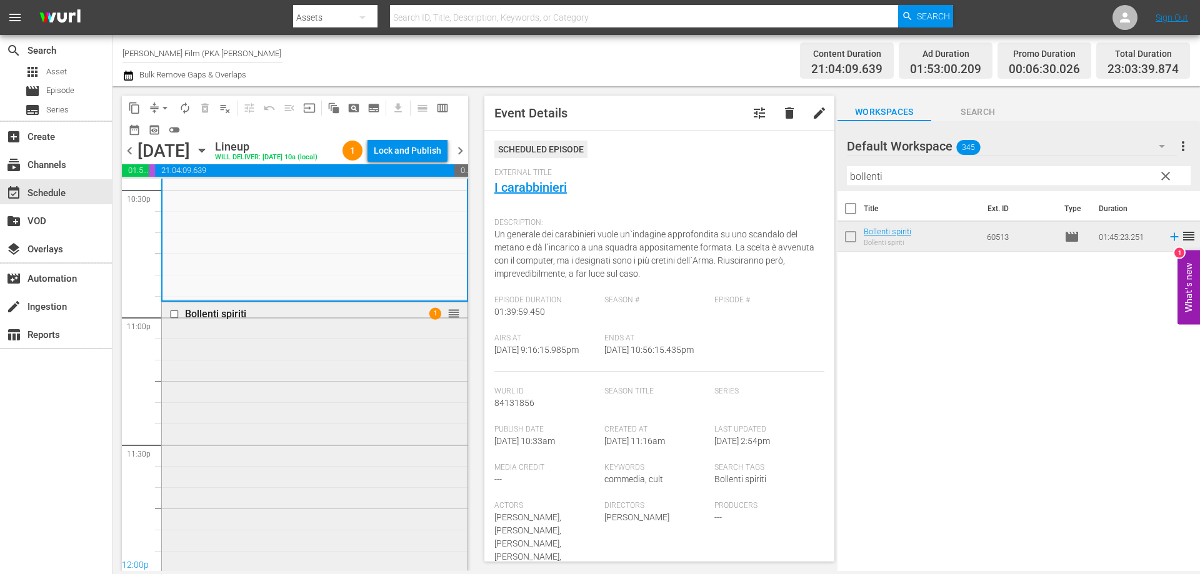
scroll to position [5906, 0]
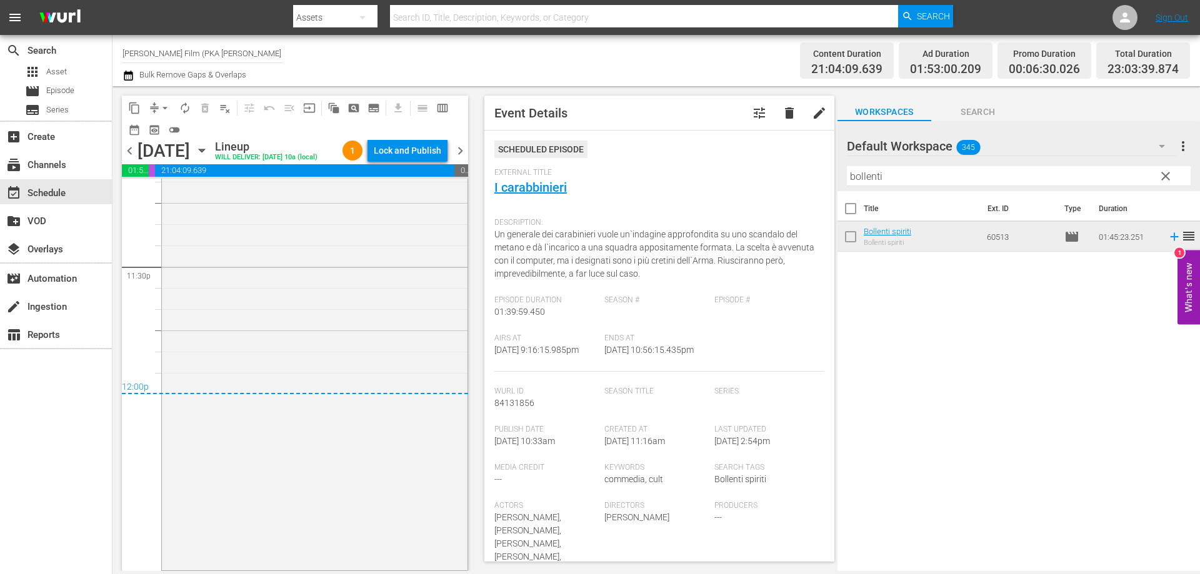
click at [209, 149] on icon "button" at bounding box center [202, 151] width 14 height 14
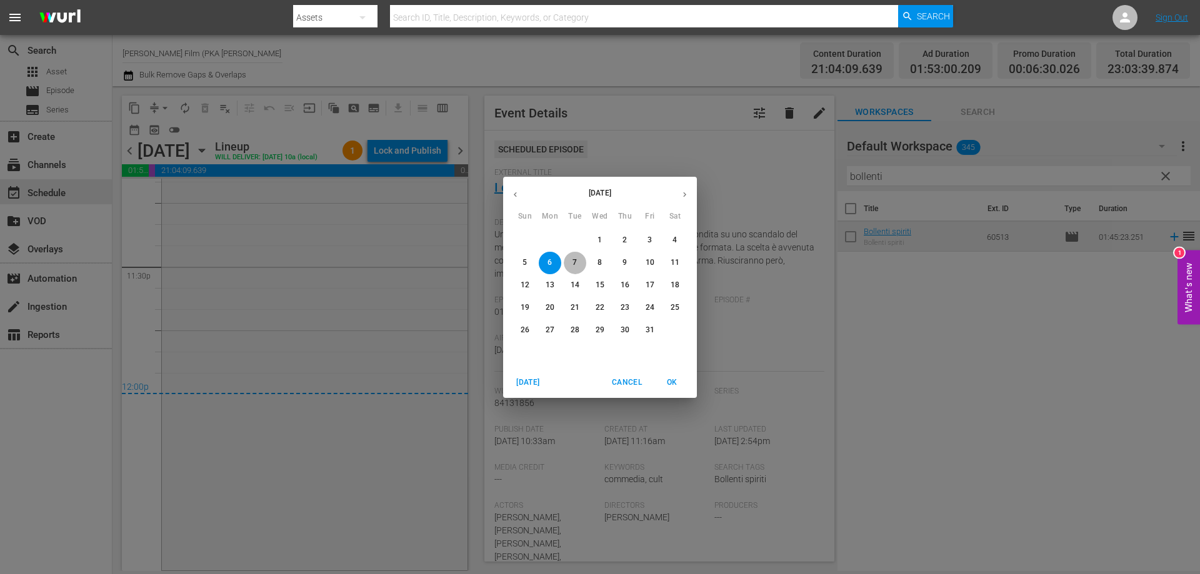
click at [574, 267] on p "7" at bounding box center [575, 263] width 4 height 11
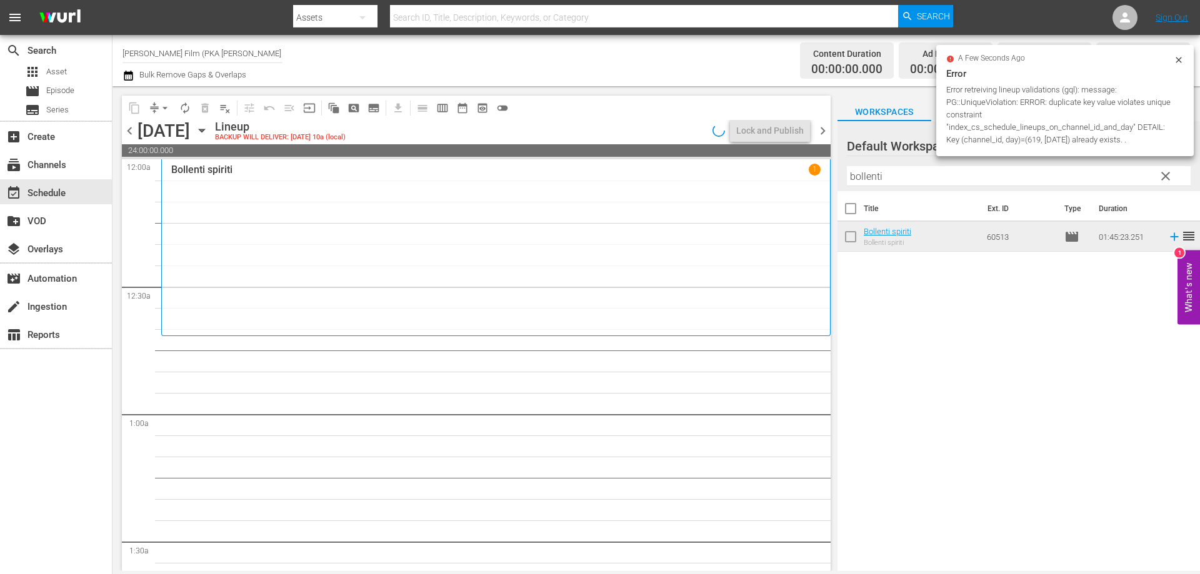
click at [440, 248] on div "Bollenti spiriti 1" at bounding box center [496, 248] width 650 height 168
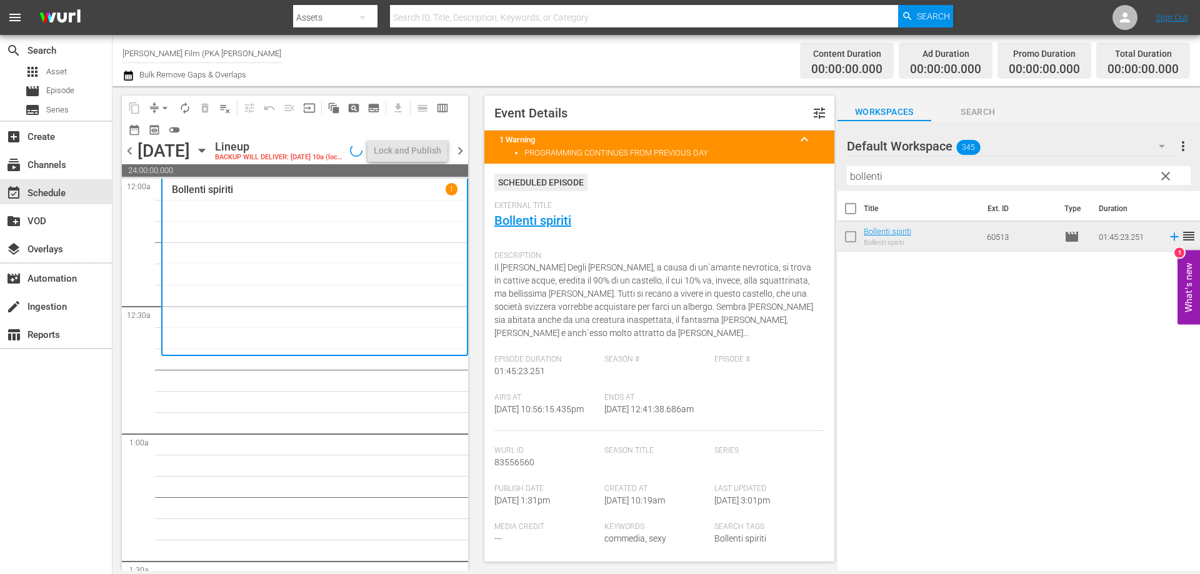
drag, startPoint x: 915, startPoint y: 174, endPoint x: 791, endPoint y: 169, distance: 123.9
click at [791, 169] on div "content_copy compress arrow_drop_down autorenew_outlined delete_forever_outline…" at bounding box center [657, 328] width 1088 height 485
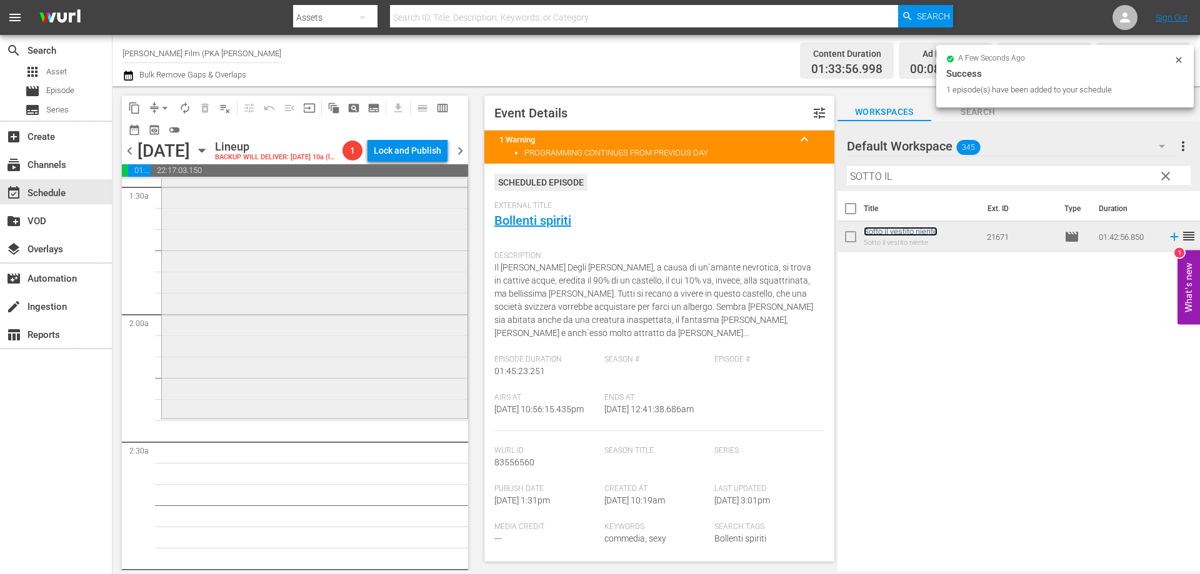
scroll to position [375, 0]
click at [364, 369] on div "Sotto il vestito niente reorder" at bounding box center [315, 198] width 306 height 434
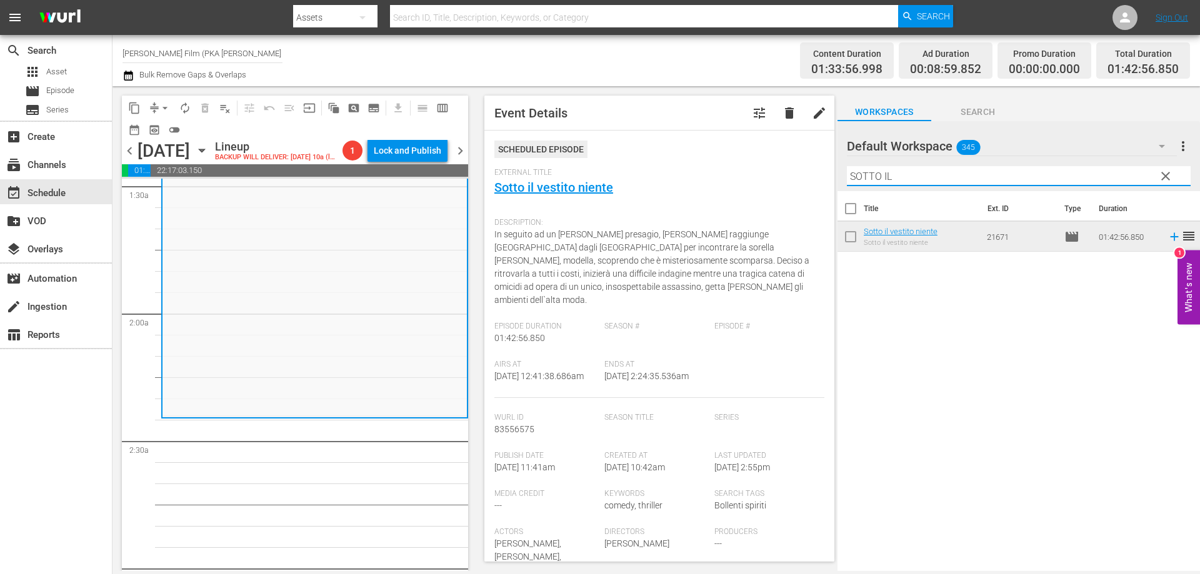
drag, startPoint x: 899, startPoint y: 181, endPoint x: 789, endPoint y: 169, distance: 110.7
click at [789, 169] on div "content_copy compress arrow_drop_down autorenew_outlined delete_forever_outline…" at bounding box center [657, 328] width 1088 height 485
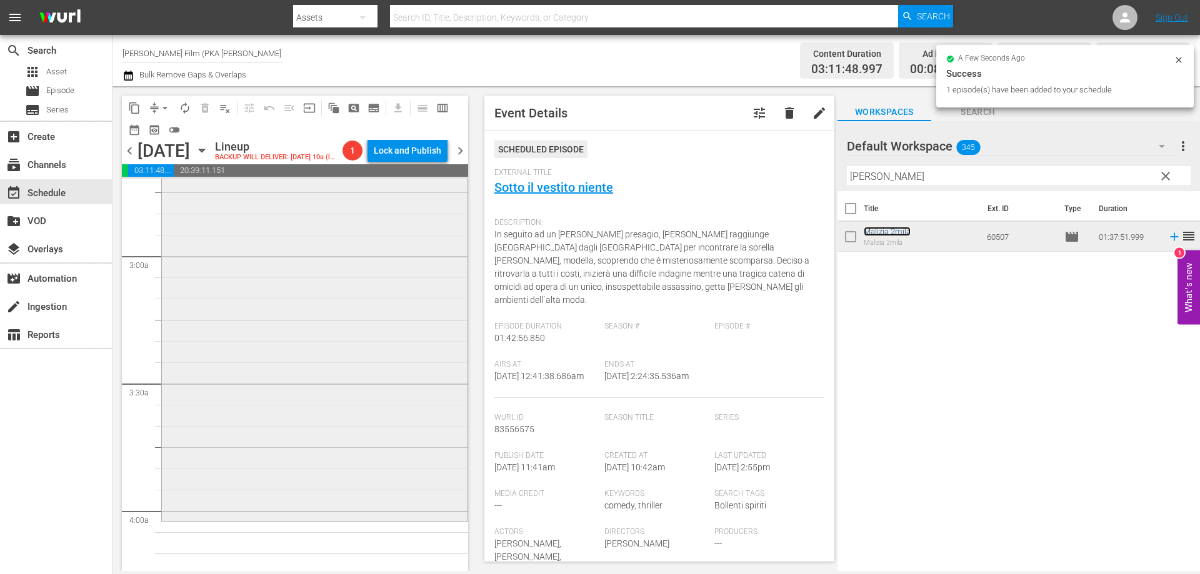
scroll to position [813, 0]
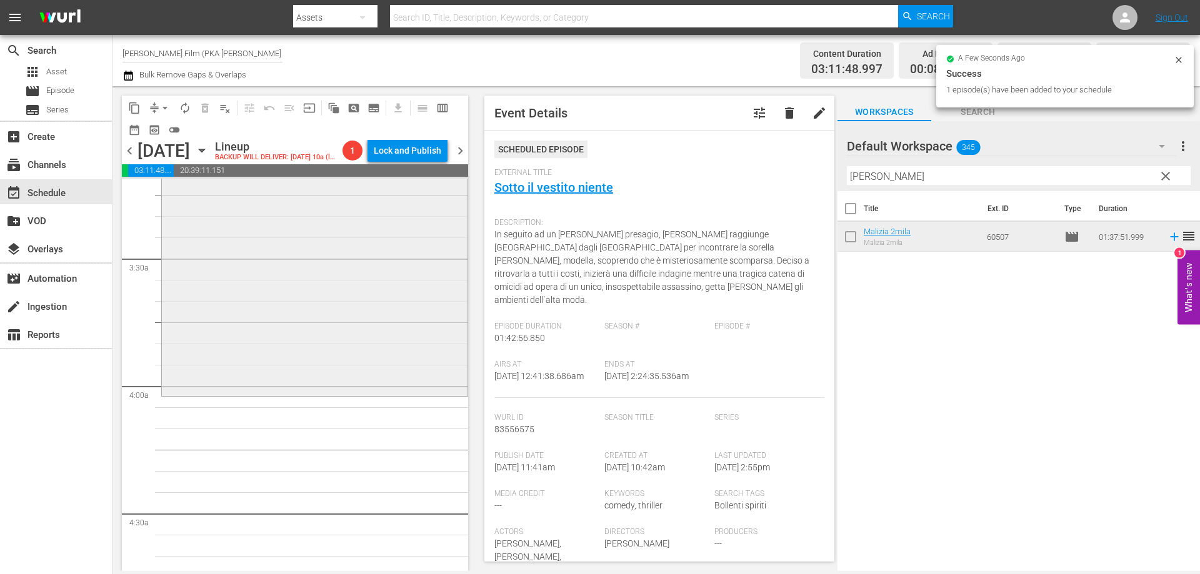
click at [363, 379] on div "Malizia 2mila reorder" at bounding box center [315, 188] width 306 height 412
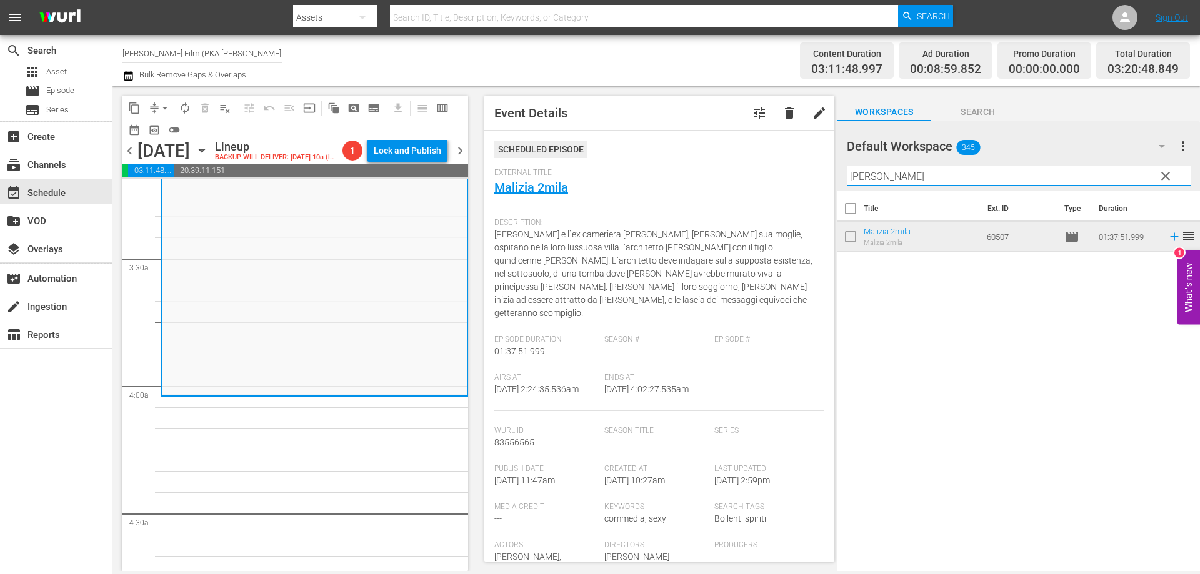
drag, startPoint x: 890, startPoint y: 174, endPoint x: 761, endPoint y: 163, distance: 129.2
click at [761, 163] on div "content_copy compress arrow_drop_down autorenew_outlined delete_forever_outline…" at bounding box center [657, 328] width 1088 height 485
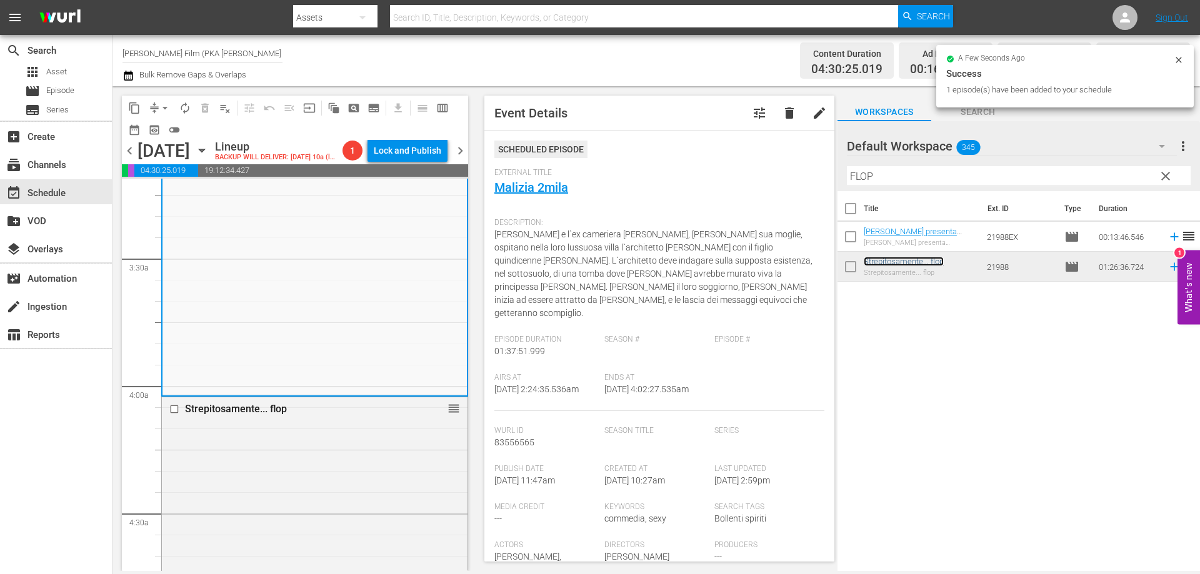
scroll to position [1125, 0]
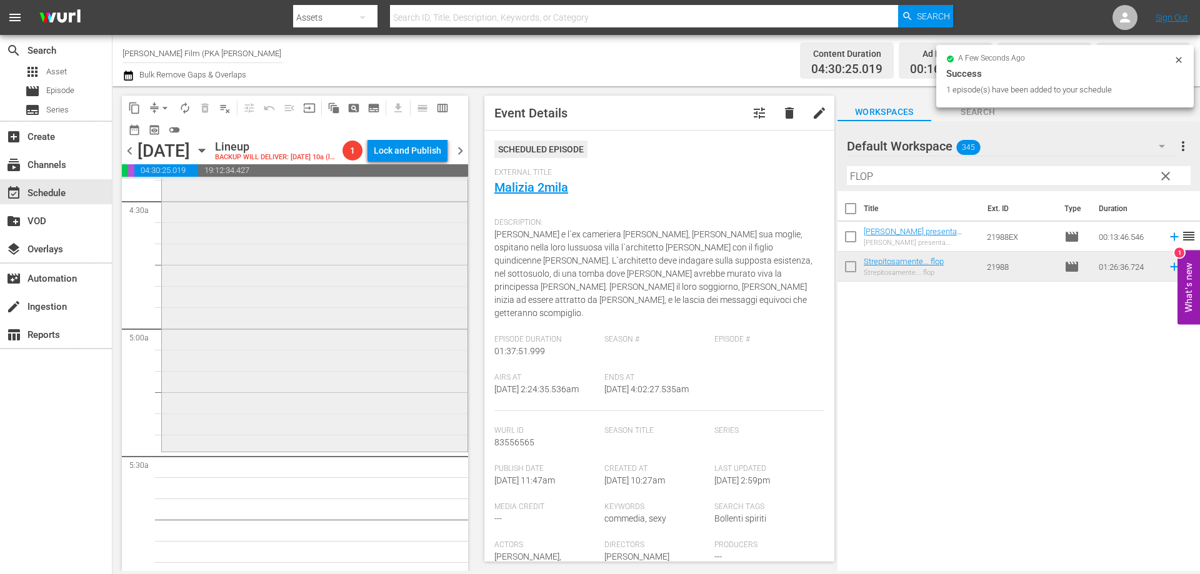
click at [313, 327] on div "Strepitosamente... flop reorder" at bounding box center [315, 267] width 306 height 364
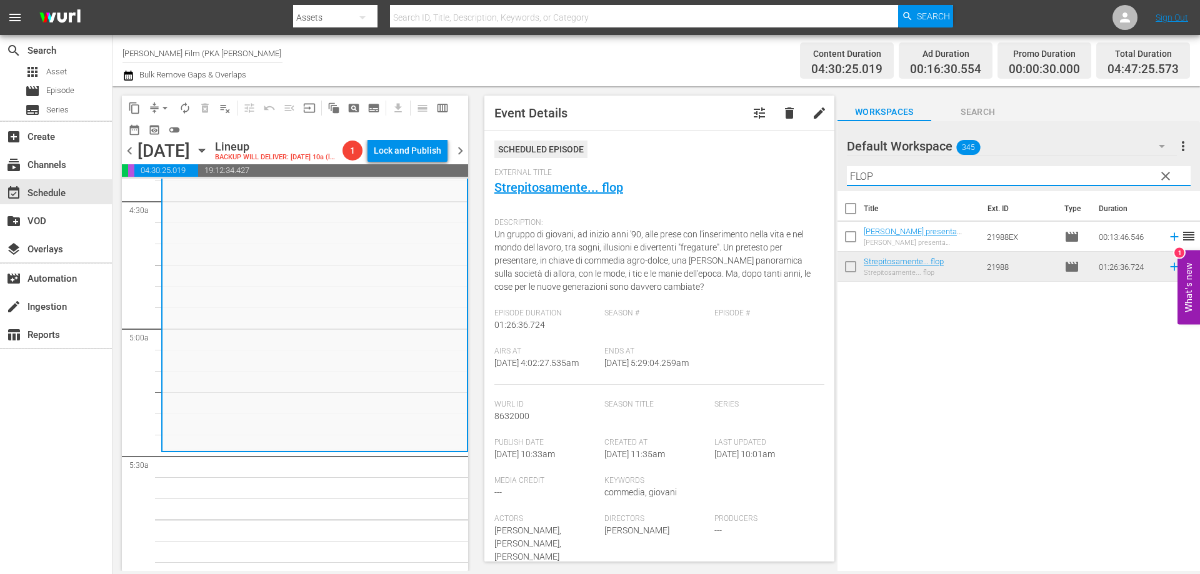
drag, startPoint x: 885, startPoint y: 176, endPoint x: 808, endPoint y: 171, distance: 76.4
click at [808, 171] on div "content_copy compress arrow_drop_down autorenew_outlined delete_forever_outline…" at bounding box center [657, 328] width 1088 height 485
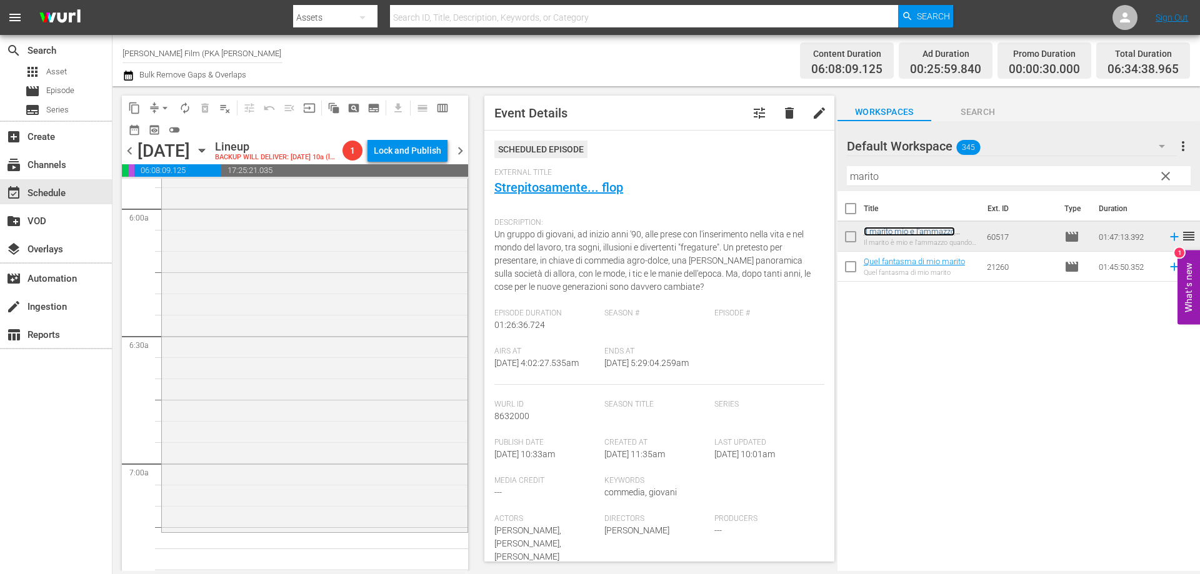
scroll to position [1563, 0]
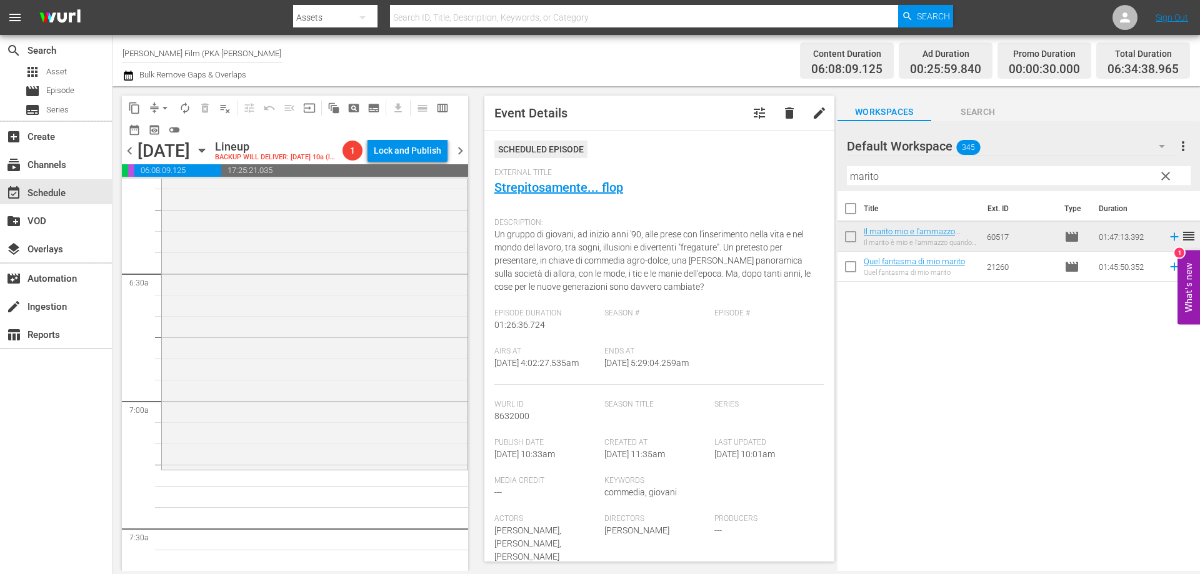
click at [321, 365] on div "Il marito mio e l'ammazzo quando mi pare reorder" at bounding box center [315, 242] width 306 height 452
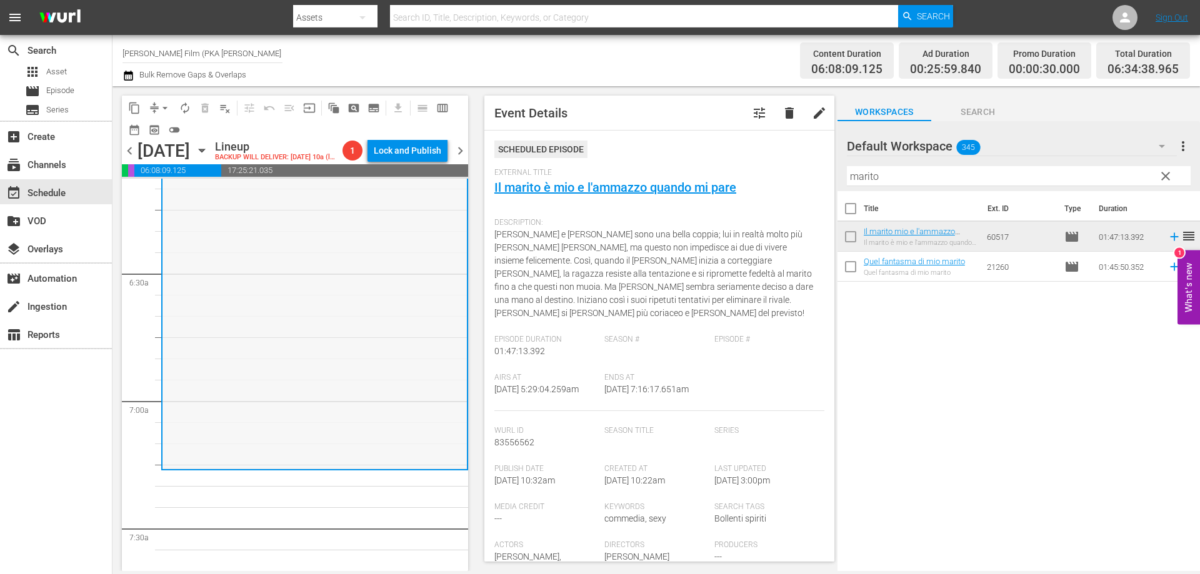
scroll to position [1625, 0]
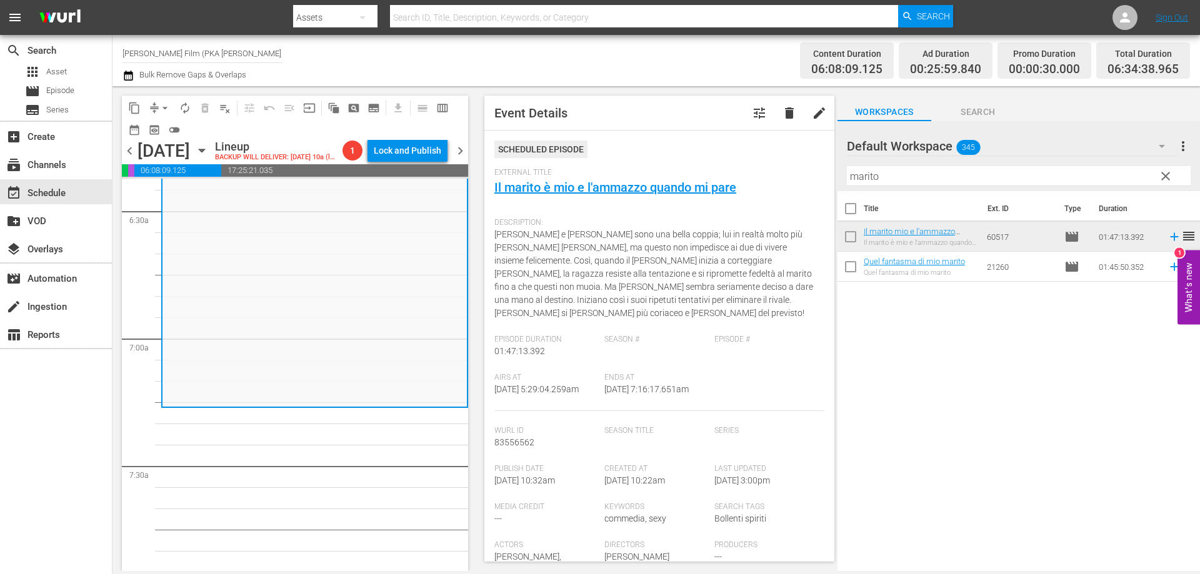
drag, startPoint x: 889, startPoint y: 179, endPoint x: 788, endPoint y: 164, distance: 102.3
click at [788, 164] on div "content_copy compress arrow_drop_down autorenew_outlined delete_forever_outline…" at bounding box center [657, 328] width 1088 height 485
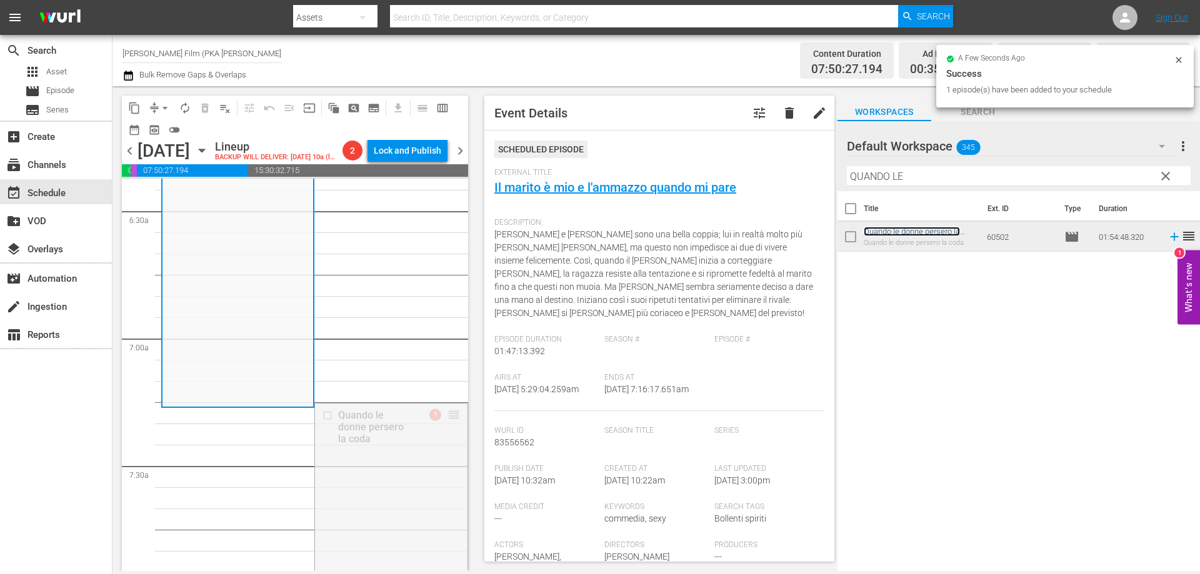
drag, startPoint x: 445, startPoint y: 411, endPoint x: 448, endPoint y: 421, distance: 10.3
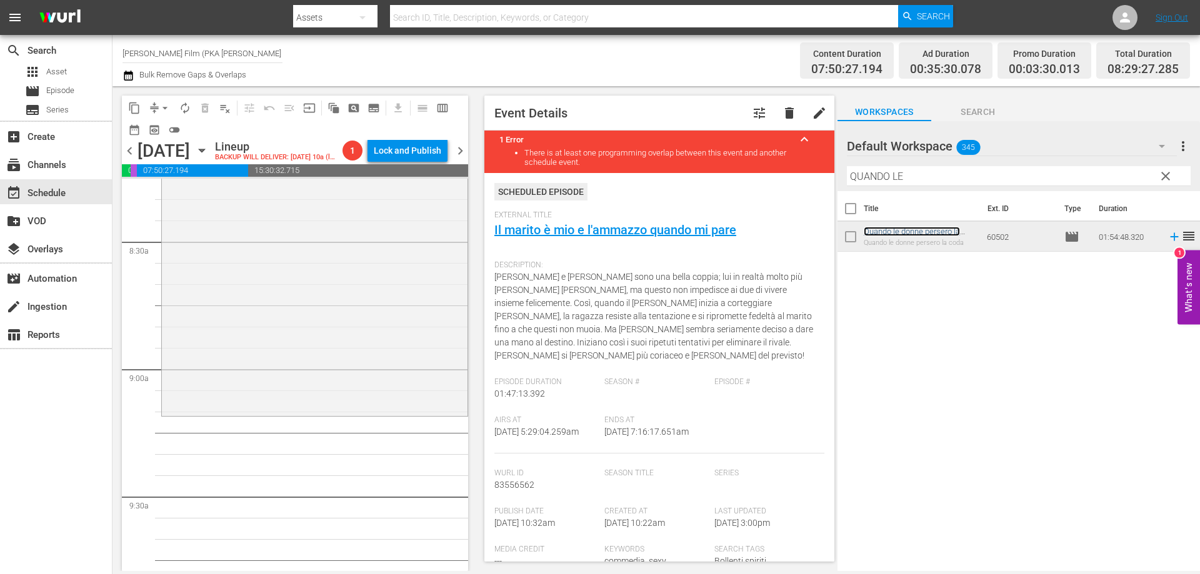
scroll to position [2125, 0]
click at [433, 386] on div "Quando le donne persero la coda reorder" at bounding box center [315, 151] width 306 height 484
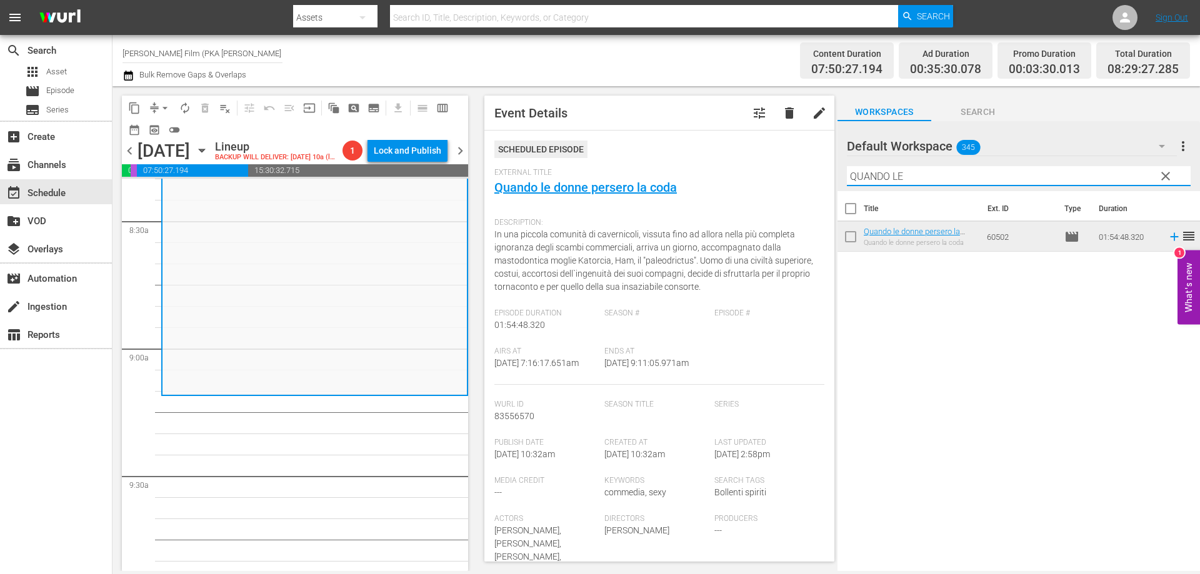
drag, startPoint x: 918, startPoint y: 178, endPoint x: 830, endPoint y: 169, distance: 88.0
click at [830, 169] on div "content_copy compress arrow_drop_down autorenew_outlined delete_forever_outline…" at bounding box center [657, 328] width 1088 height 485
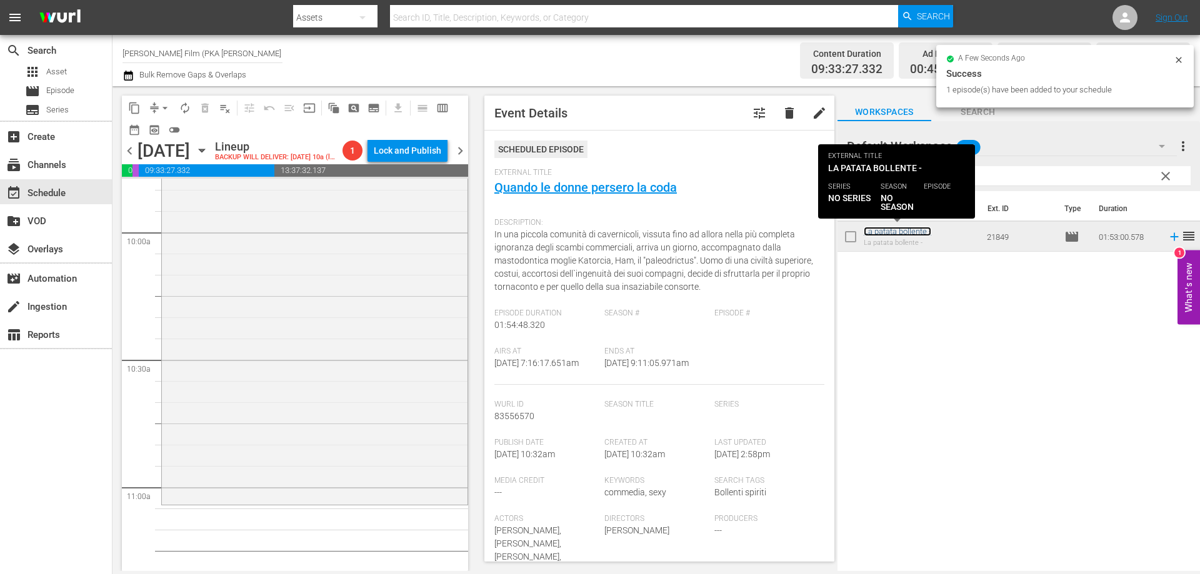
scroll to position [2563, 0]
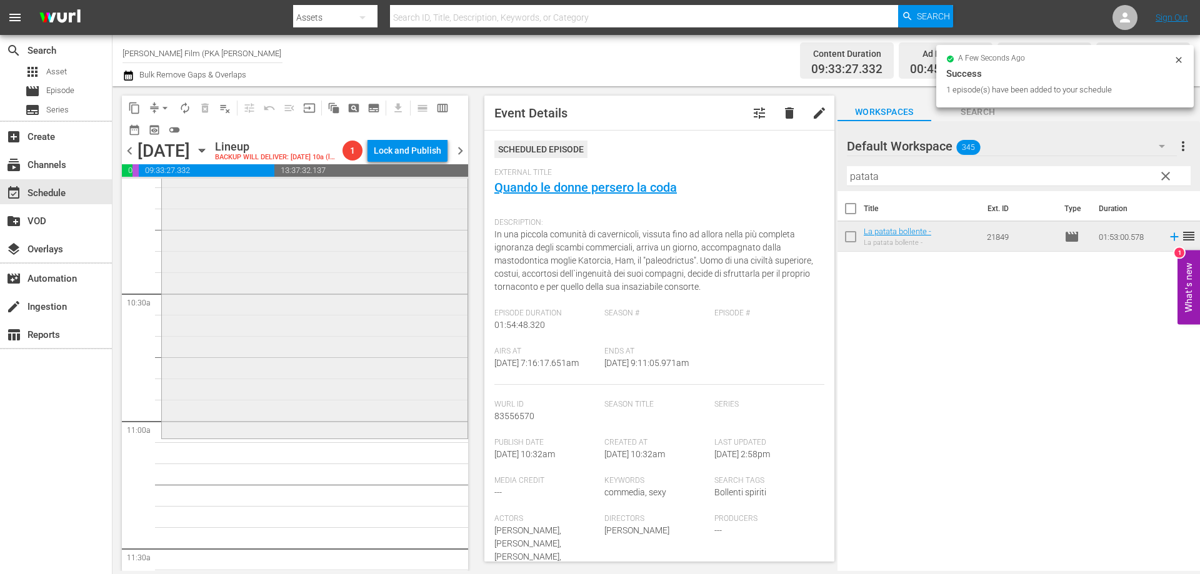
click at [424, 396] on div "La patata bollente - reorder" at bounding box center [315, 197] width 306 height 476
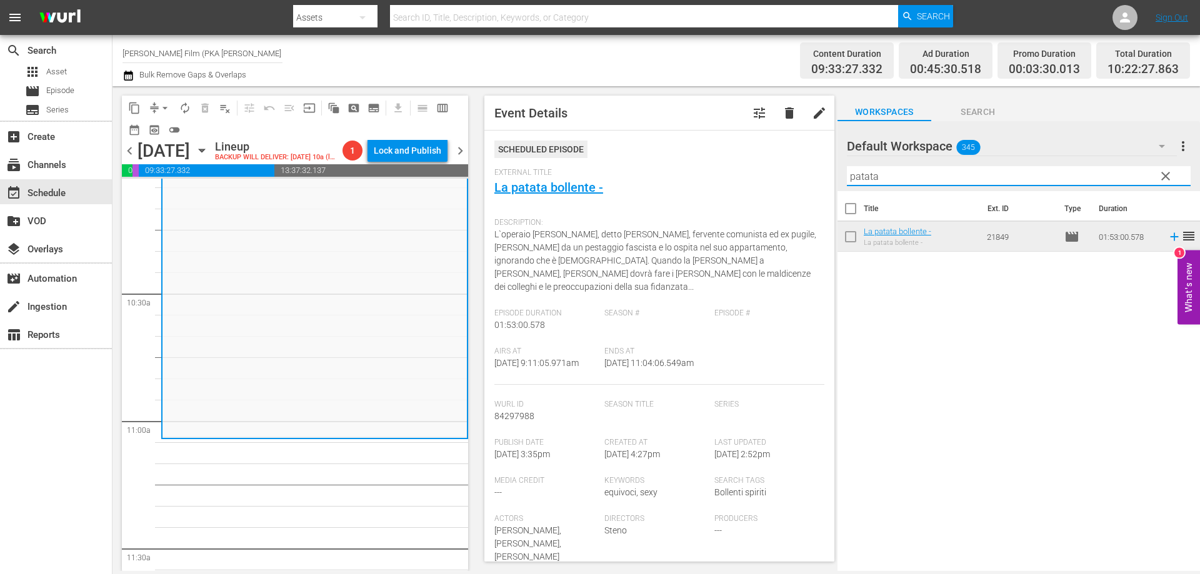
drag, startPoint x: 886, startPoint y: 176, endPoint x: 787, endPoint y: 167, distance: 99.8
click at [787, 167] on div "content_copy compress arrow_drop_down autorenew_outlined delete_forever_outline…" at bounding box center [657, 328] width 1088 height 485
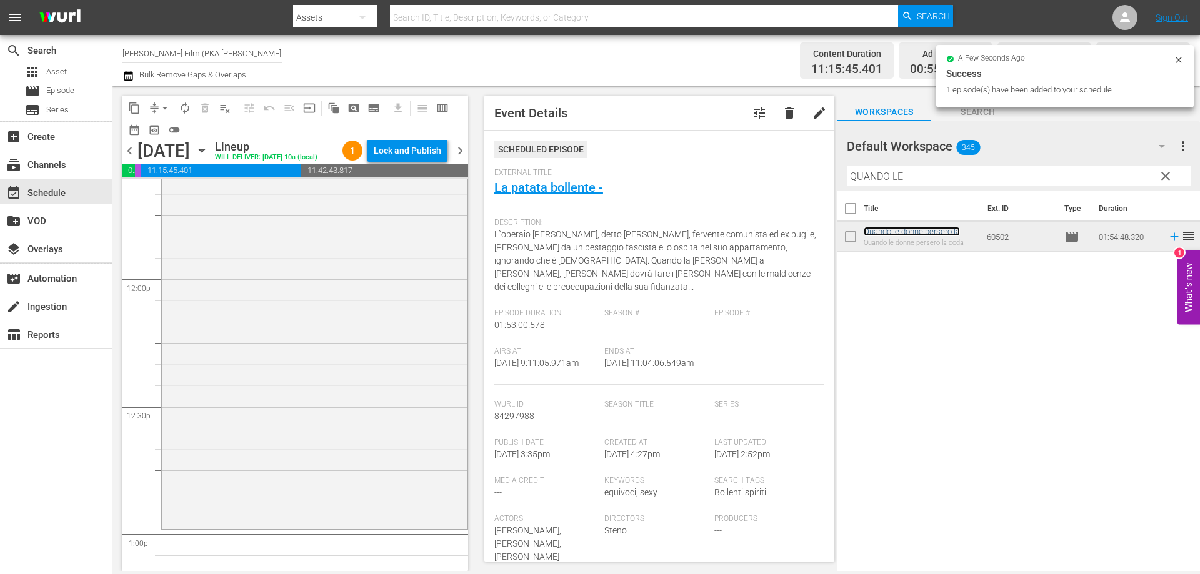
scroll to position [3063, 0]
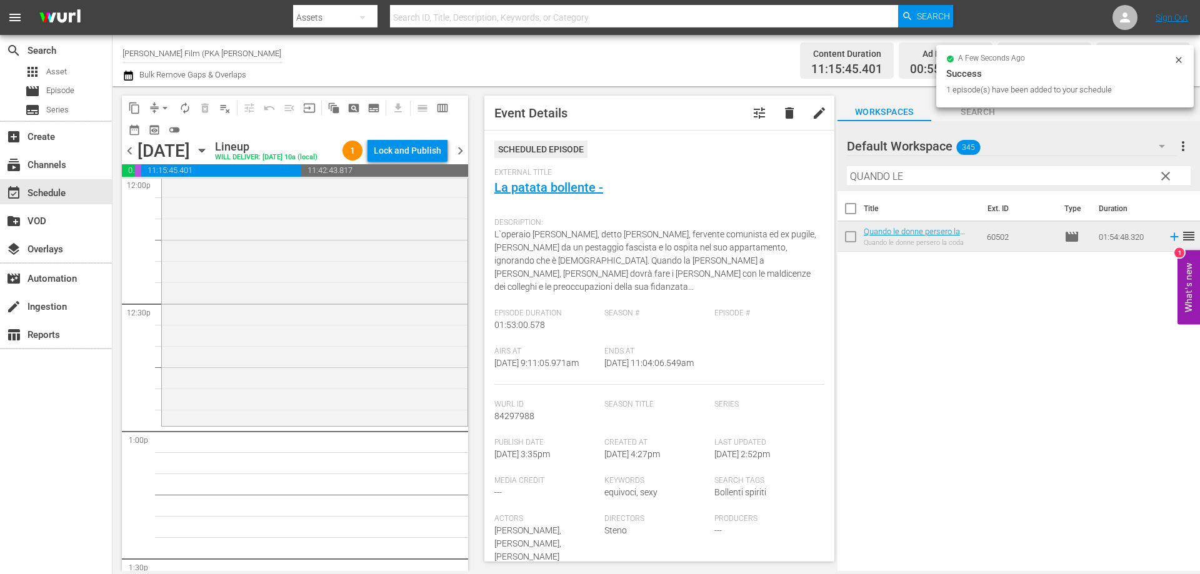
click at [398, 345] on div "Quando le donne persero la coda reorder" at bounding box center [315, 181] width 306 height 484
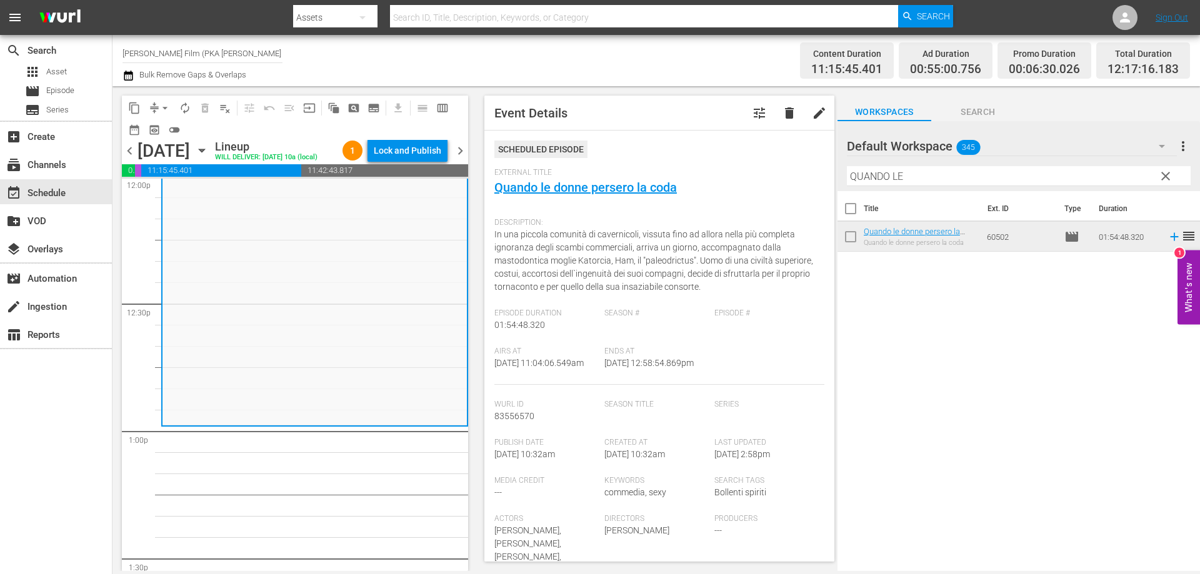
drag, startPoint x: 915, startPoint y: 177, endPoint x: 761, endPoint y: 156, distance: 155.2
click at [761, 156] on div "content_copy compress arrow_drop_down autorenew_outlined delete_forever_outline…" at bounding box center [657, 328] width 1088 height 485
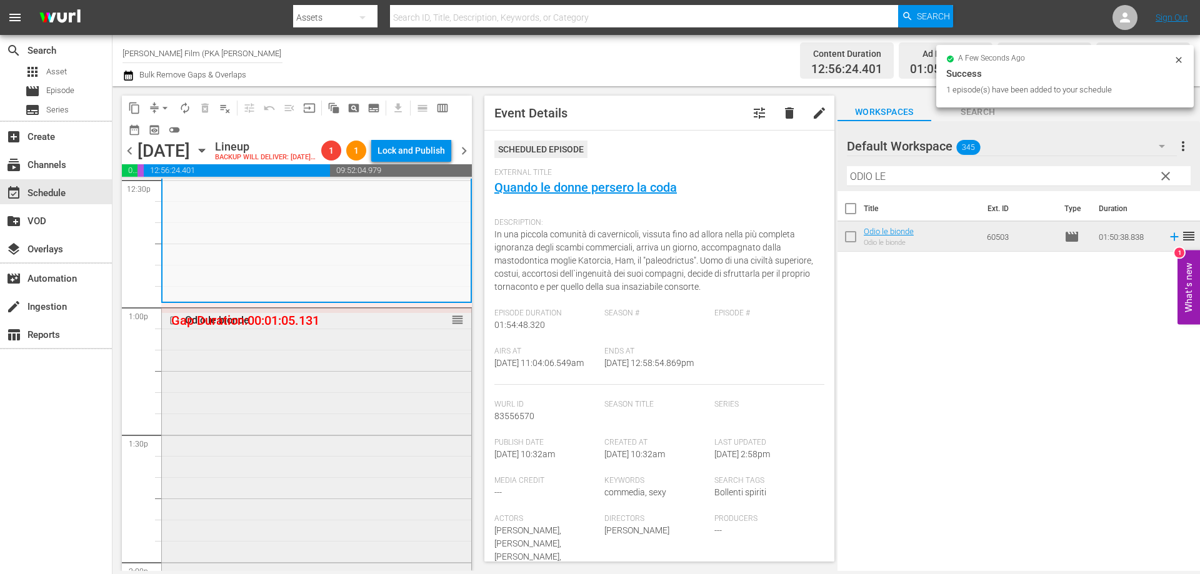
scroll to position [3188, 0]
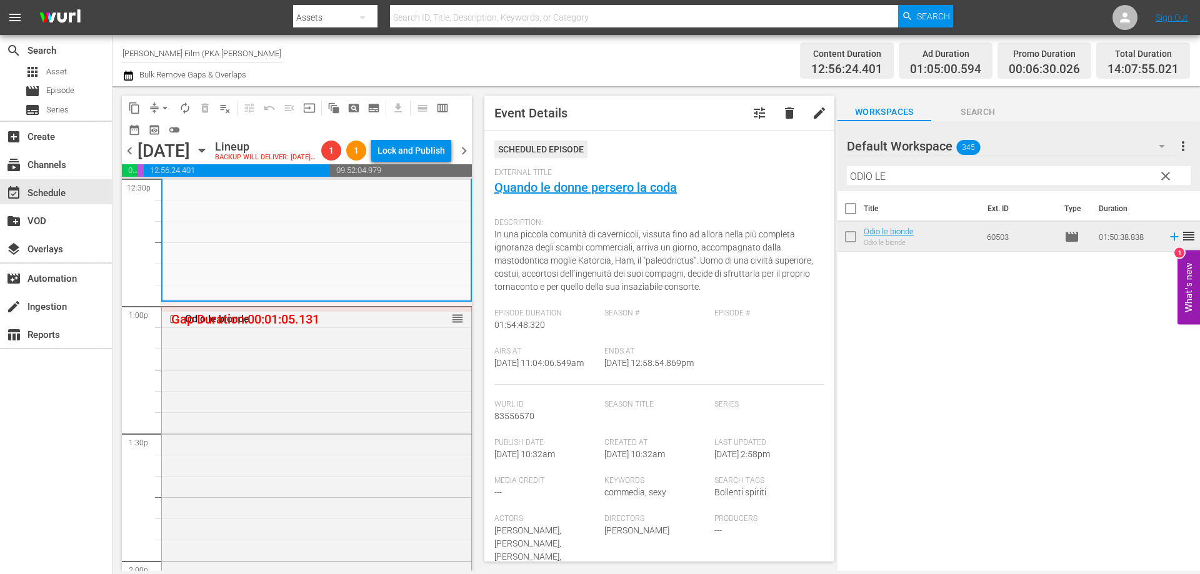
drag, startPoint x: 453, startPoint y: 341, endPoint x: 454, endPoint y: 327, distance: 14.4
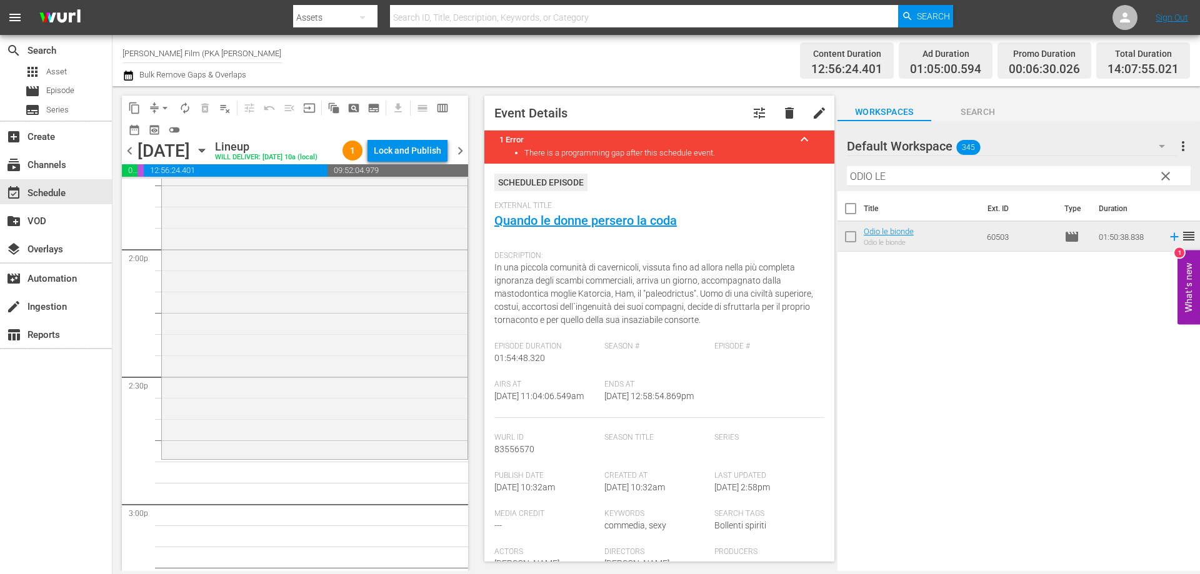
scroll to position [3501, 0]
click at [404, 378] on div "Odio le bionde reorder" at bounding box center [315, 223] width 306 height 466
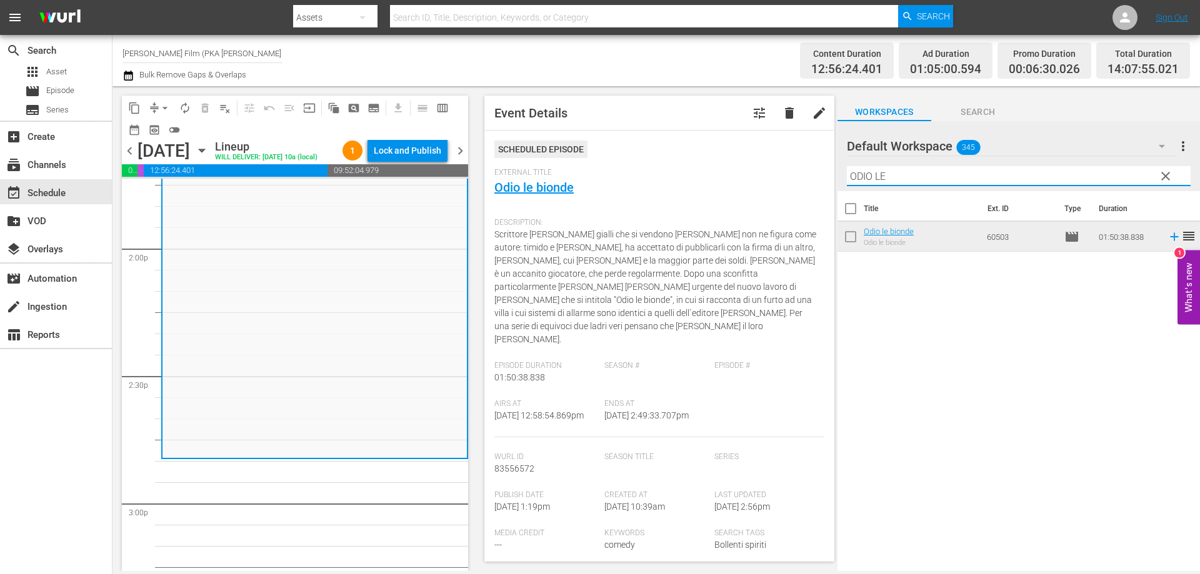
drag, startPoint x: 887, startPoint y: 178, endPoint x: 723, endPoint y: 135, distance: 169.8
click at [813, 163] on div "content_copy compress arrow_drop_down autorenew_outlined delete_forever_outline…" at bounding box center [657, 328] width 1088 height 485
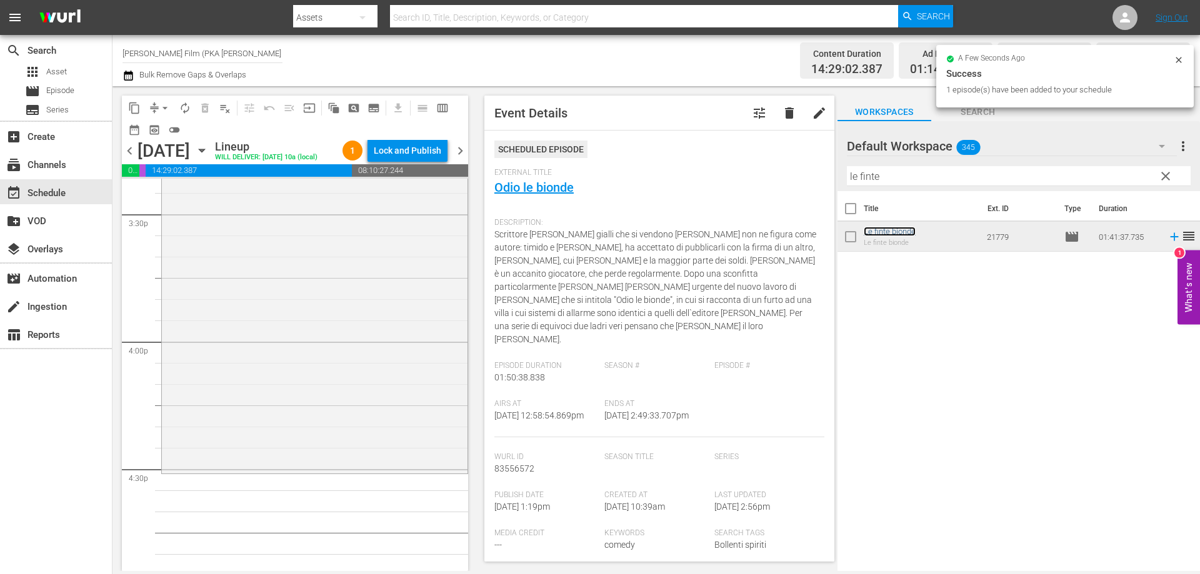
scroll to position [3938, 0]
click at [303, 318] on div "Le finte bionde reorder" at bounding box center [315, 237] width 306 height 428
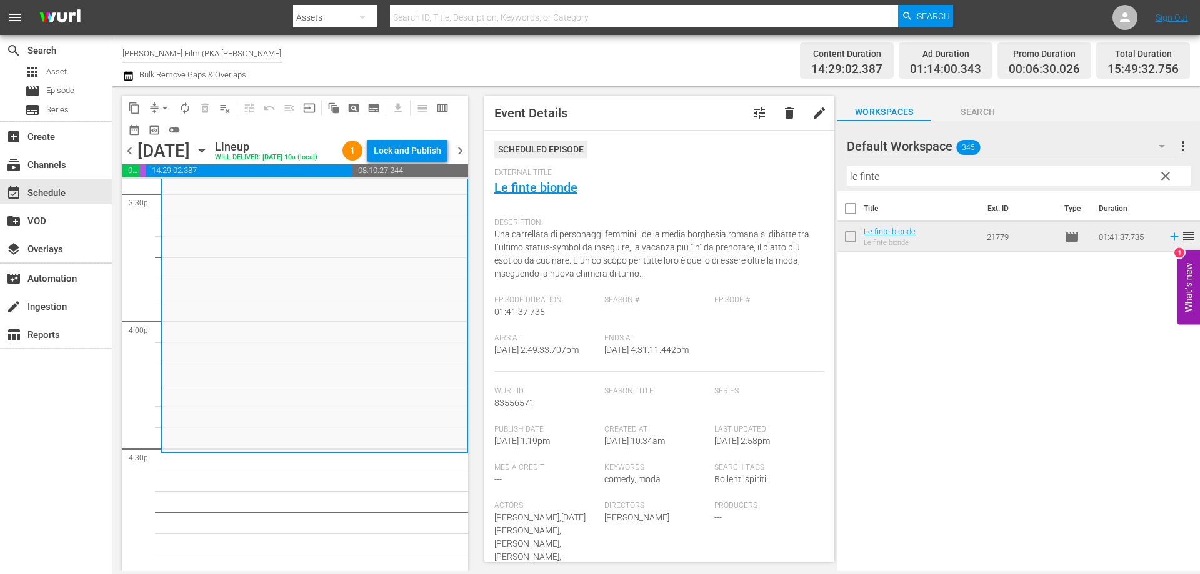
drag, startPoint x: 833, startPoint y: 173, endPoint x: 818, endPoint y: 172, distance: 15.1
click at [818, 172] on div "content_copy compress arrow_drop_down autorenew_outlined delete_forever_outline…" at bounding box center [657, 328] width 1088 height 485
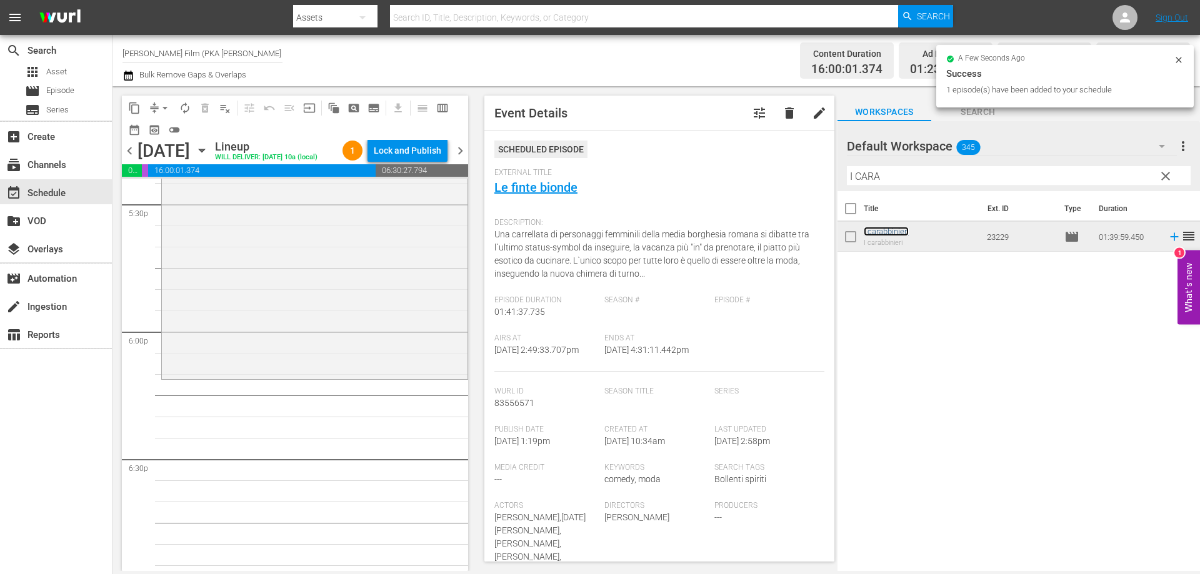
scroll to position [4438, 0]
click at [369, 373] on div "I carabbinieri reorder" at bounding box center [315, 164] width 306 height 421
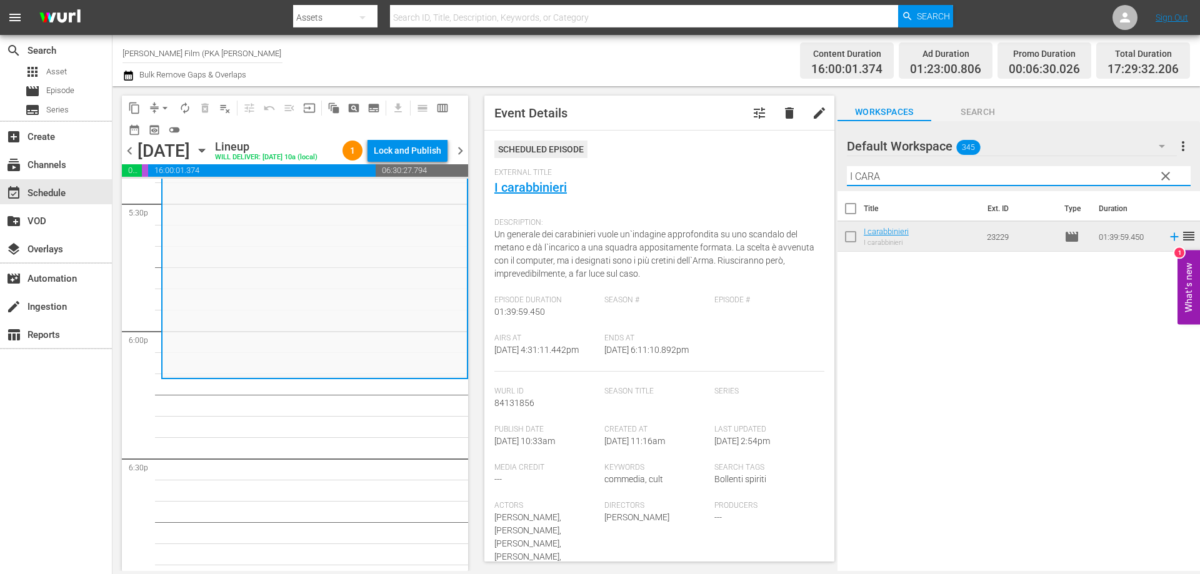
drag, startPoint x: 901, startPoint y: 181, endPoint x: 783, endPoint y: 162, distance: 119.6
click at [783, 162] on div "content_copy compress arrow_drop_down autorenew_outlined delete_forever_outline…" at bounding box center [657, 328] width 1088 height 485
type input "NON FACCIO"
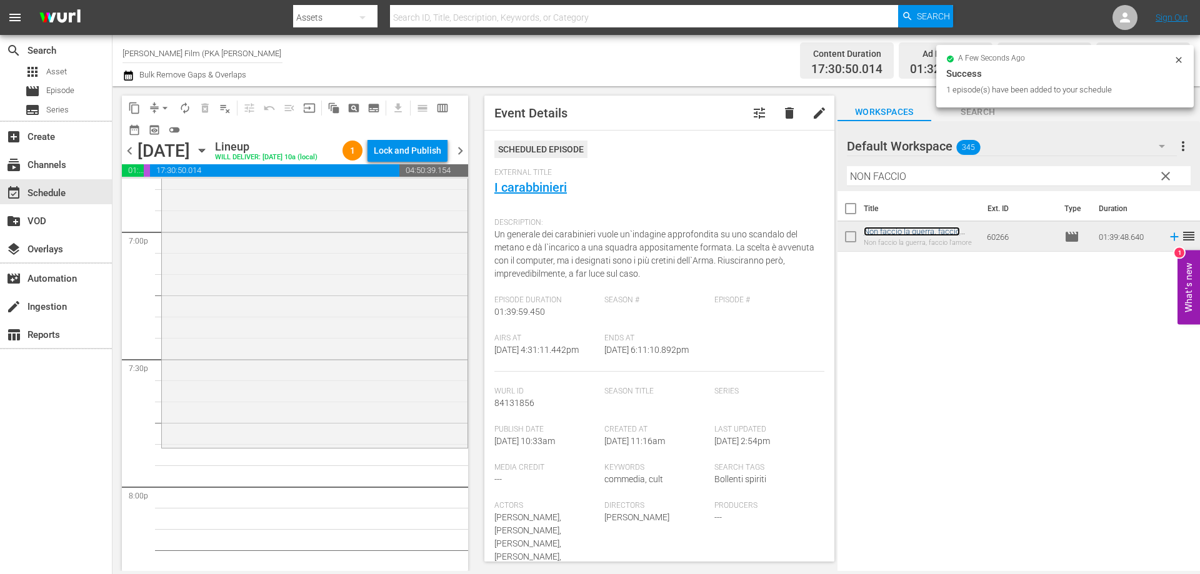
scroll to position [4813, 0]
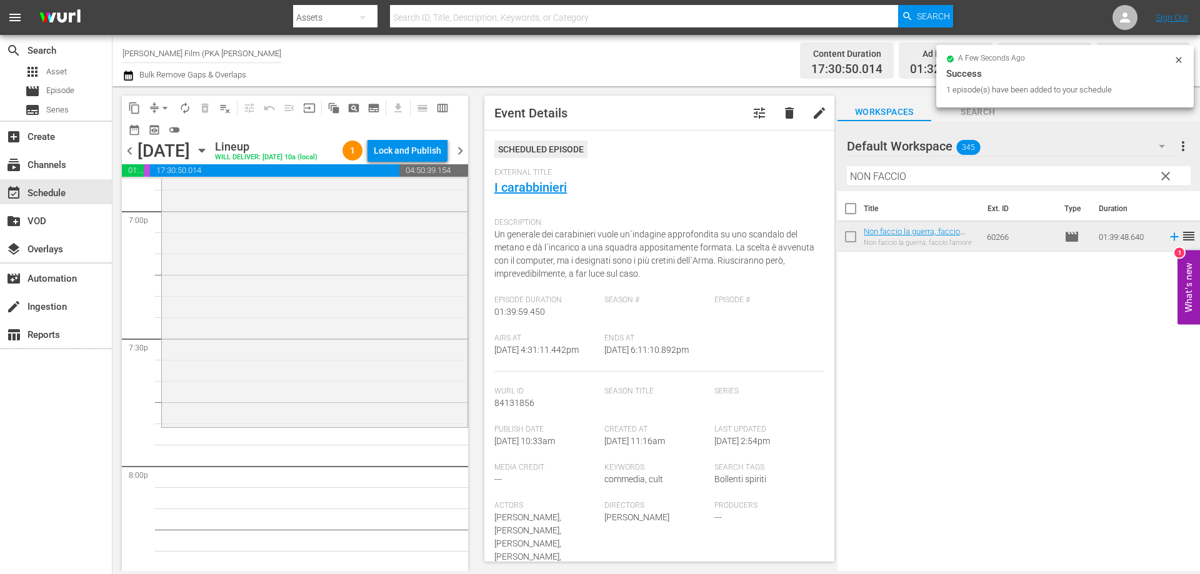
click at [425, 376] on div "Non faccio la guerra, faccio l'amore reorder" at bounding box center [315, 215] width 306 height 421
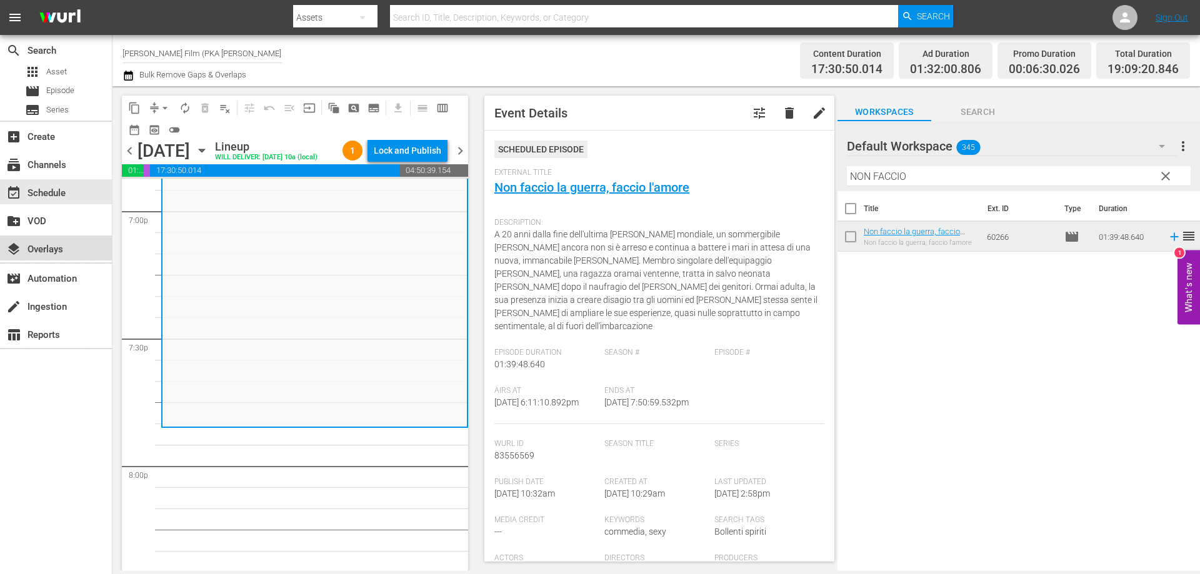
click at [43, 239] on div "layers Overlays" at bounding box center [56, 248] width 112 height 25
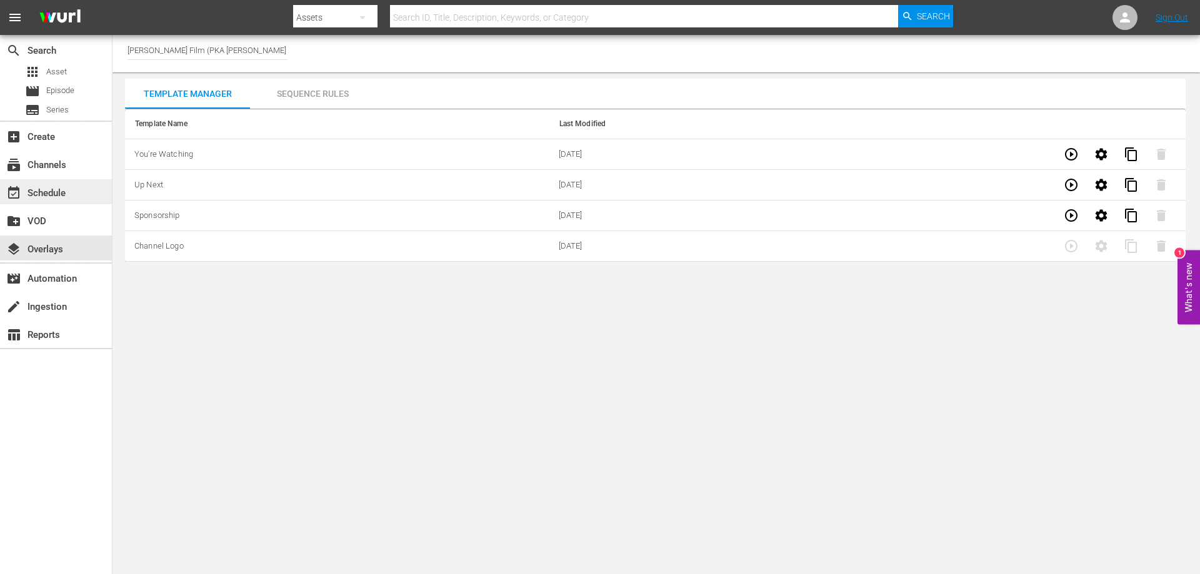
click at [64, 197] on div "event_available Schedule" at bounding box center [35, 191] width 70 height 11
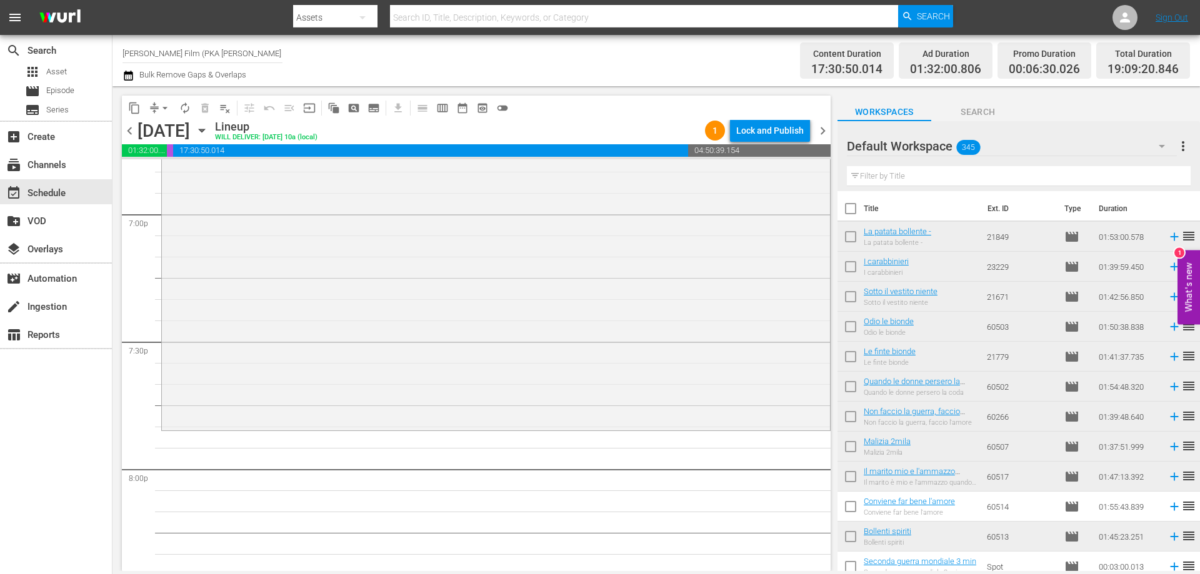
scroll to position [4813, 0]
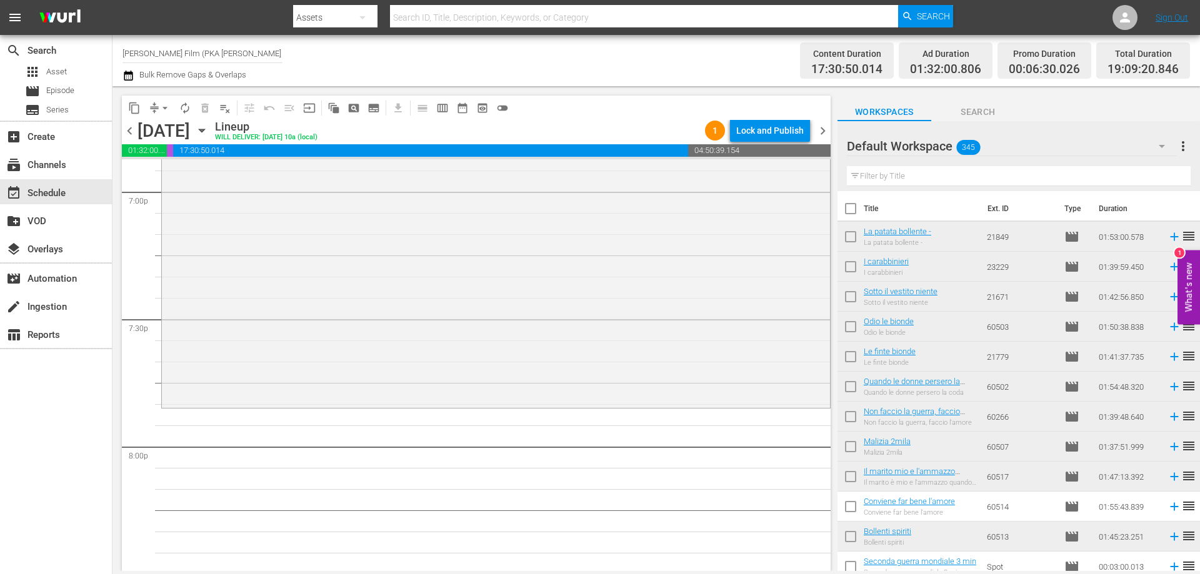
click at [402, 351] on div "Non faccio la guerra, faccio l'amore reorder" at bounding box center [496, 195] width 668 height 421
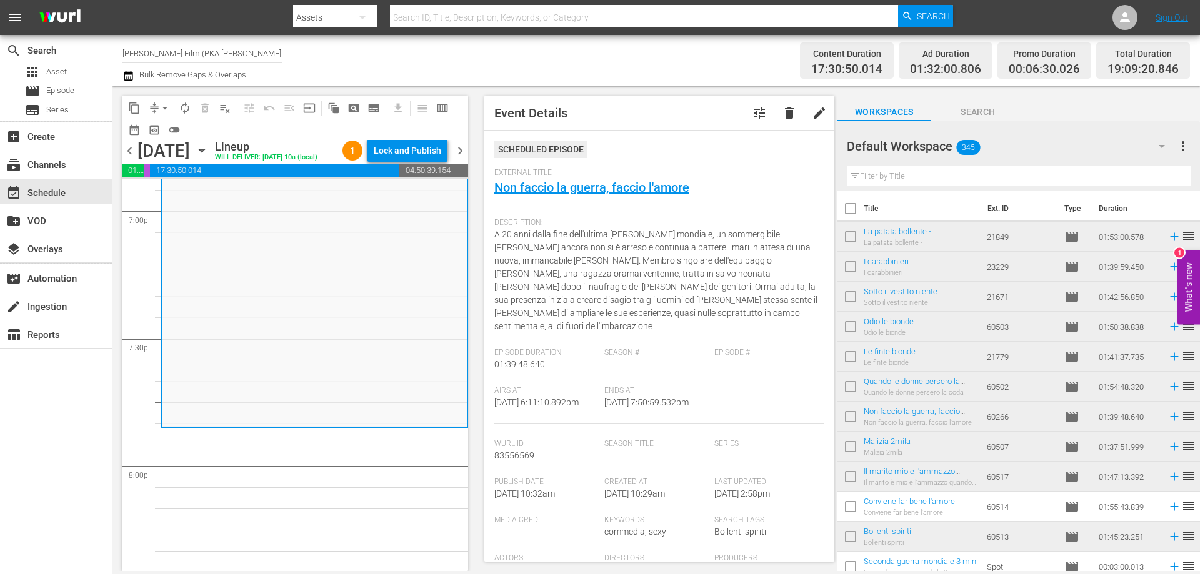
click at [881, 179] on input "text" at bounding box center [1019, 176] width 344 height 20
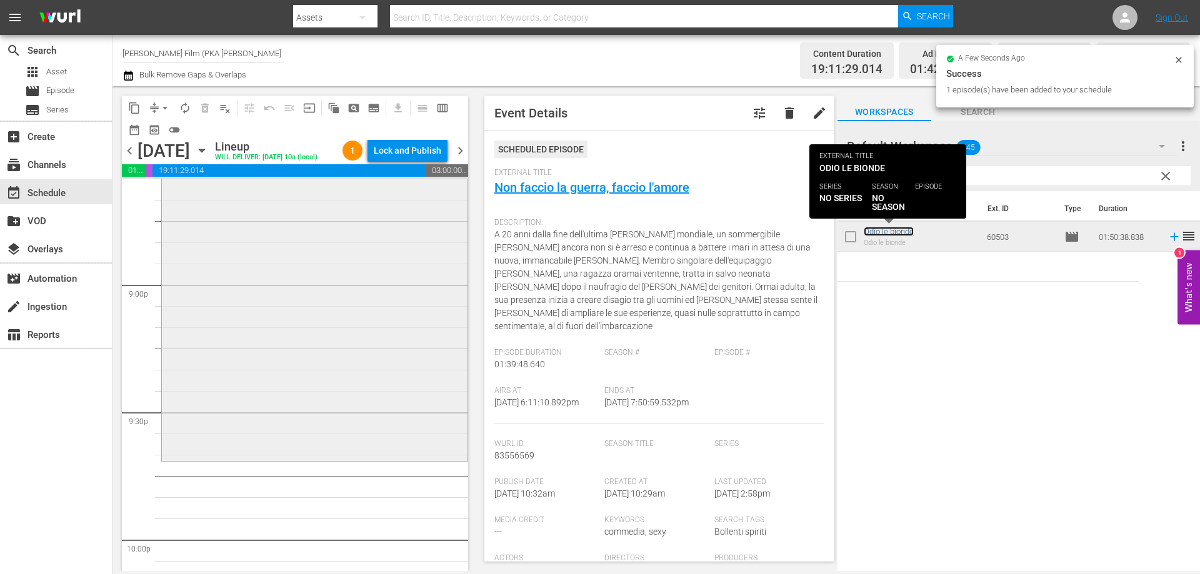
scroll to position [5251, 0]
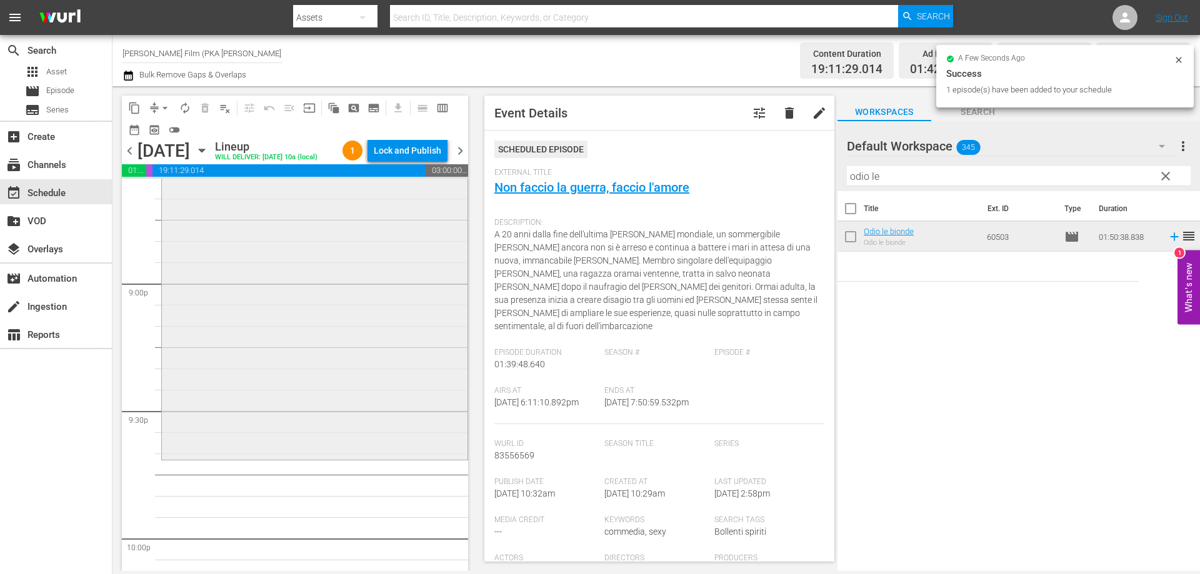
click at [390, 445] on div "Odio le bionde reorder" at bounding box center [315, 224] width 306 height 466
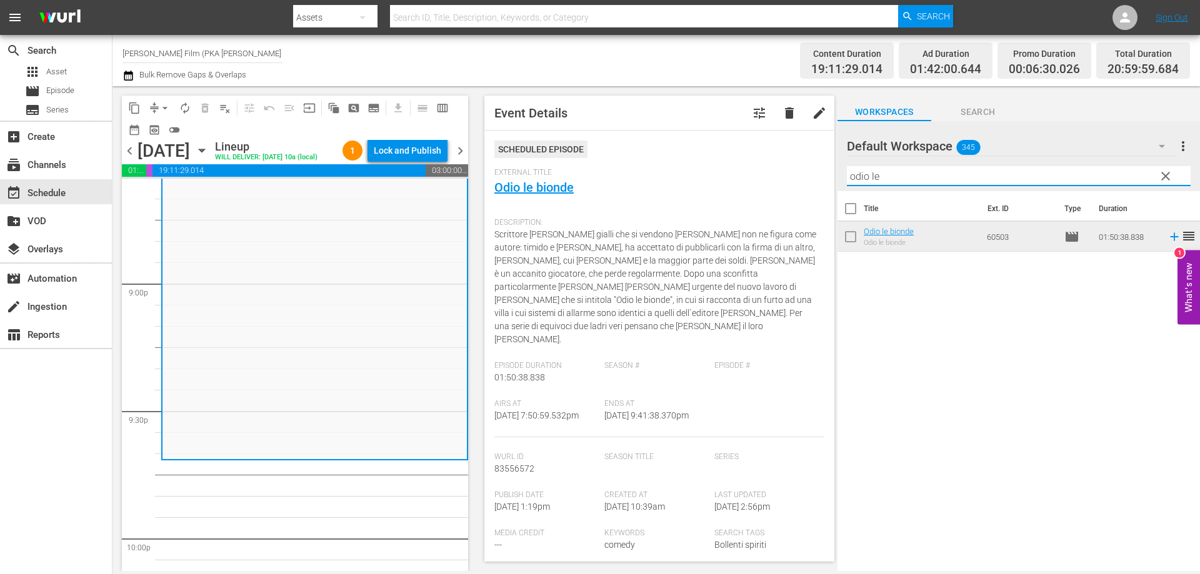
drag, startPoint x: 917, startPoint y: 179, endPoint x: 817, endPoint y: 174, distance: 100.1
click at [817, 174] on div "content_copy compress arrow_drop_down autorenew_outlined delete_forever_outline…" at bounding box center [657, 328] width 1088 height 485
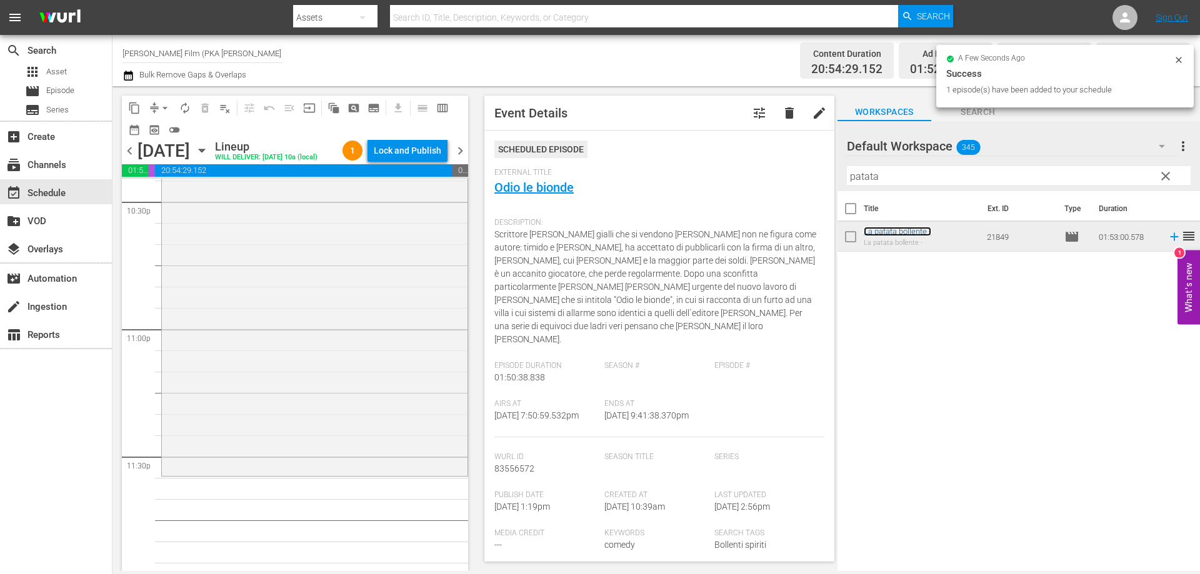
scroll to position [5729, 0]
click at [394, 438] on div "La patata bollente - reorder" at bounding box center [315, 222] width 306 height 476
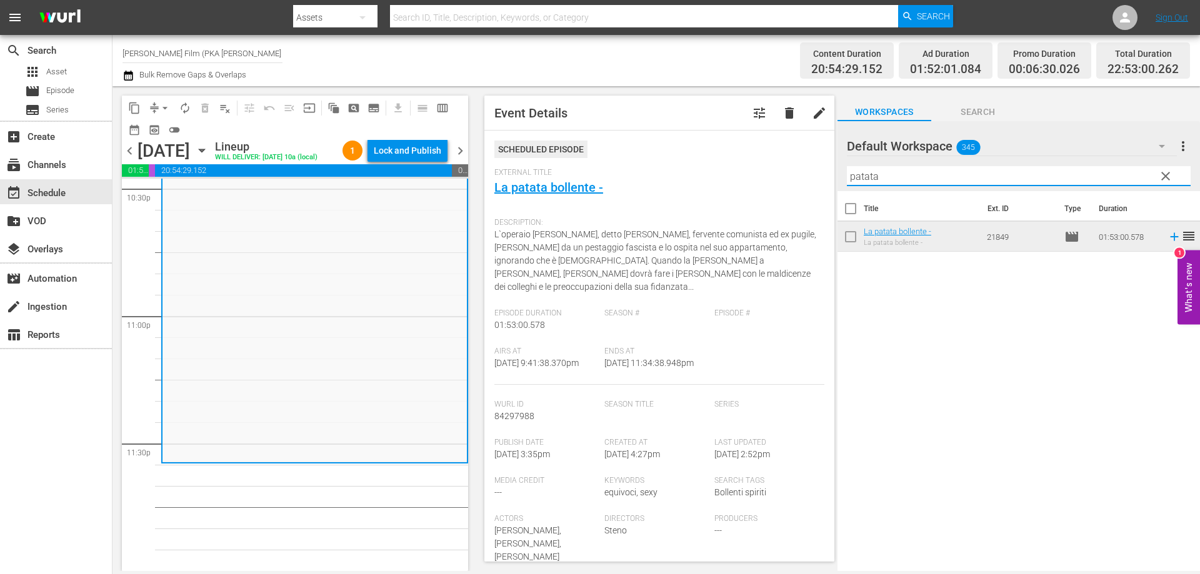
drag, startPoint x: 902, startPoint y: 175, endPoint x: 795, endPoint y: 163, distance: 107.6
click at [795, 163] on div "content_copy compress arrow_drop_down autorenew_outlined delete_forever_outline…" at bounding box center [657, 328] width 1088 height 485
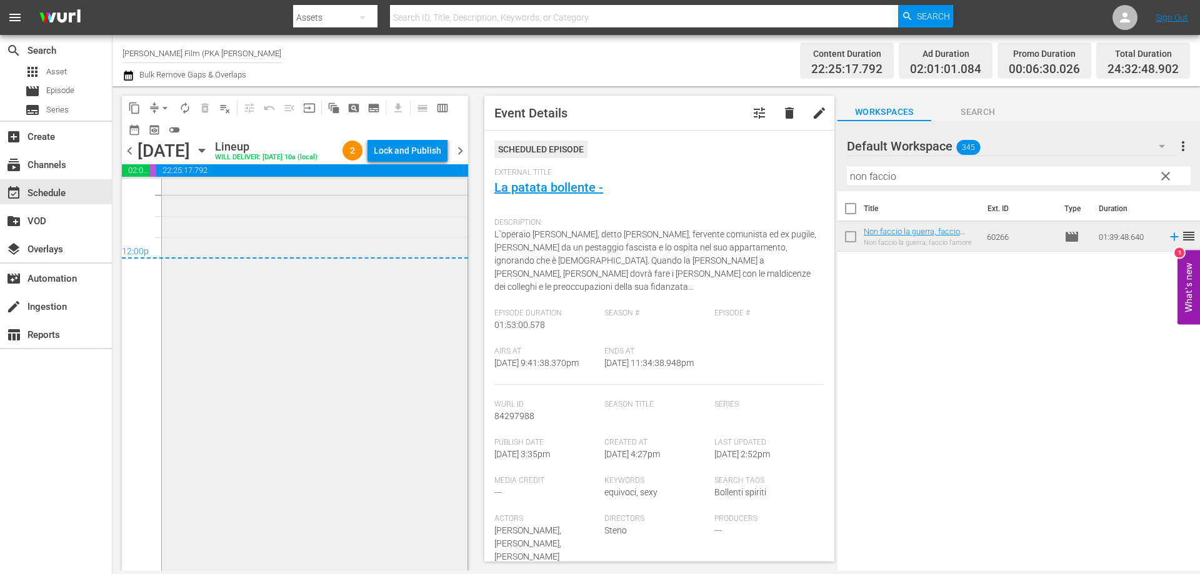
scroll to position [6045, 0]
click at [391, 149] on div "Lock and Publish" at bounding box center [408, 150] width 68 height 23
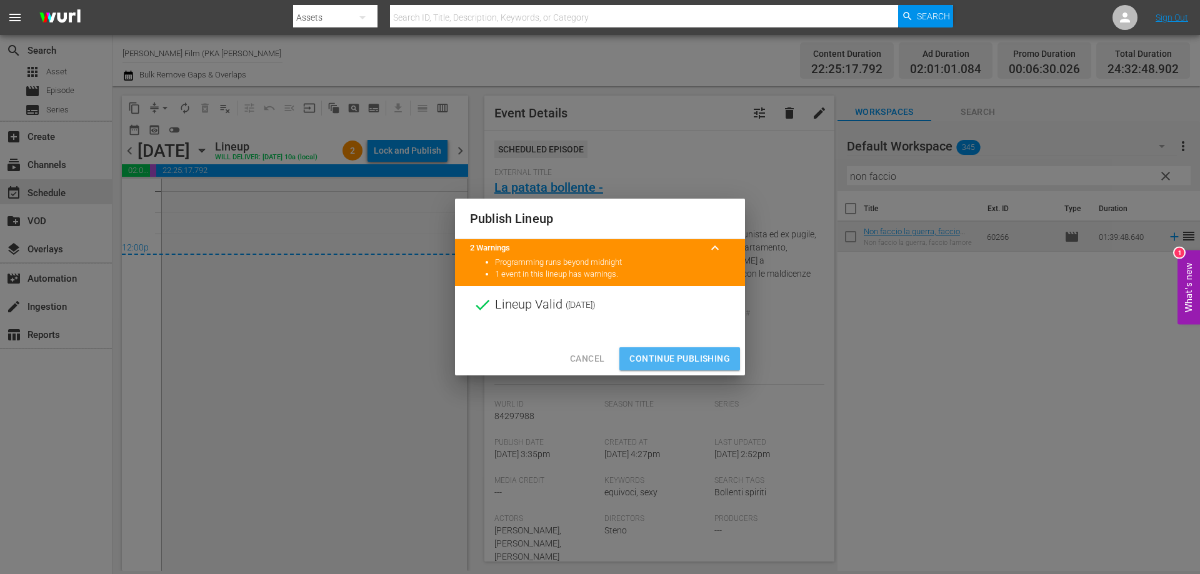
click at [676, 349] on button "Continue Publishing" at bounding box center [679, 359] width 121 height 23
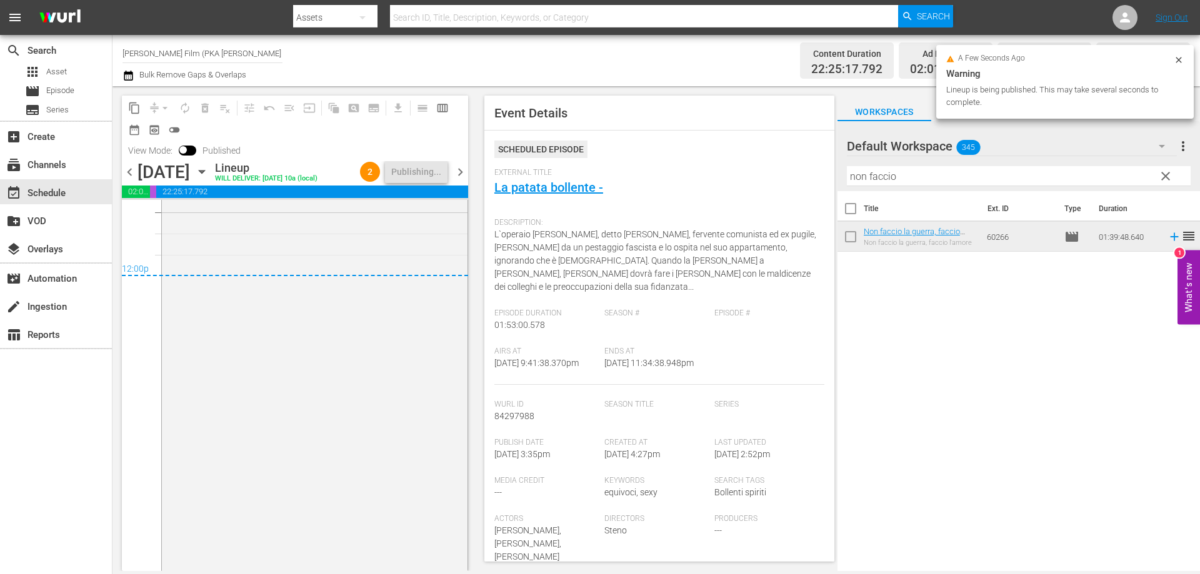
click at [209, 169] on icon "button" at bounding box center [202, 172] width 14 height 14
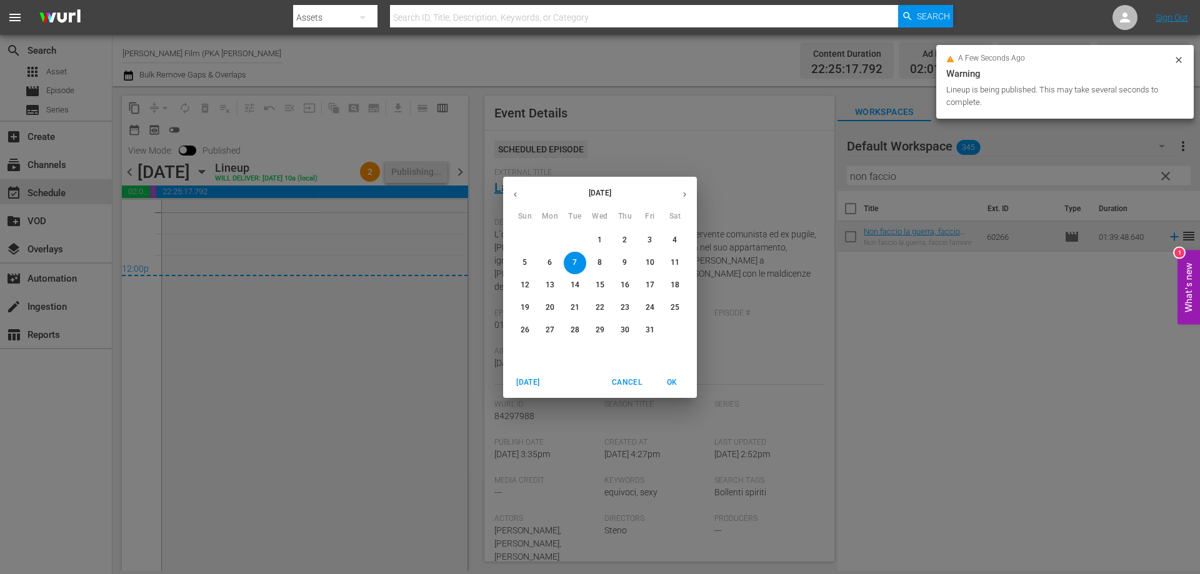
click at [596, 258] on span "8" at bounding box center [600, 263] width 23 height 11
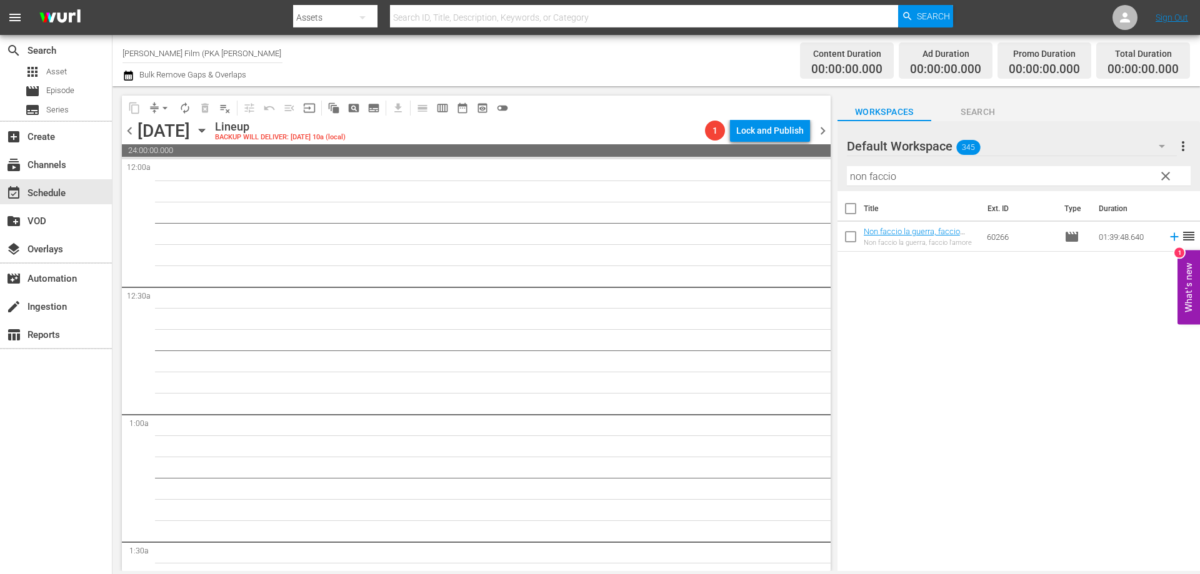
click at [209, 131] on icon "button" at bounding box center [202, 131] width 14 height 14
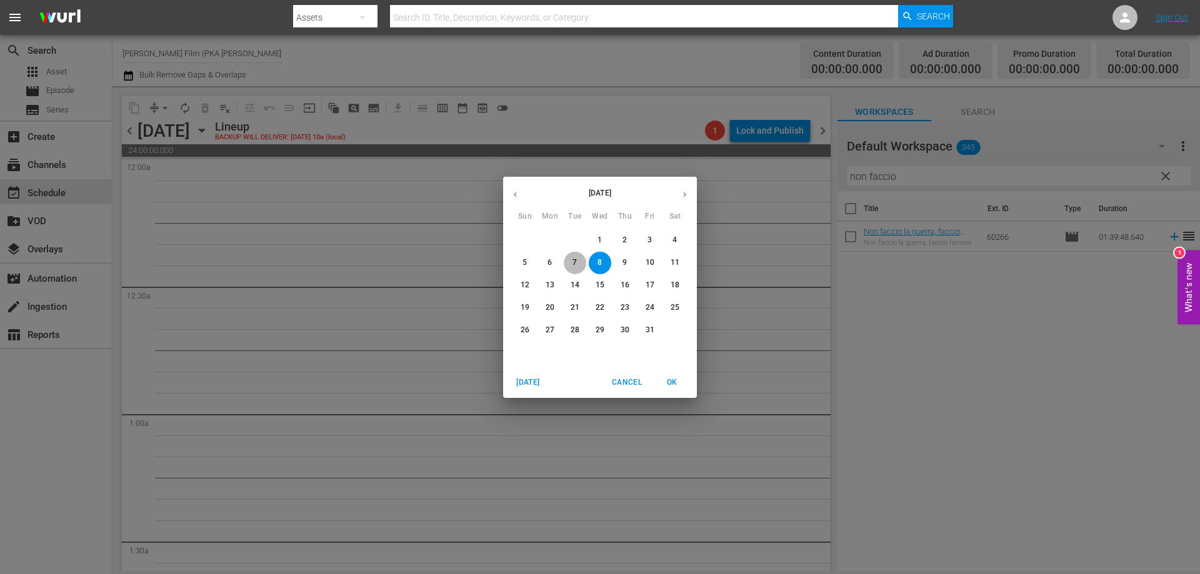
drag, startPoint x: 582, startPoint y: 259, endPoint x: 451, endPoint y: 214, distance: 138.2
click at [581, 259] on span "7" at bounding box center [575, 263] width 23 height 11
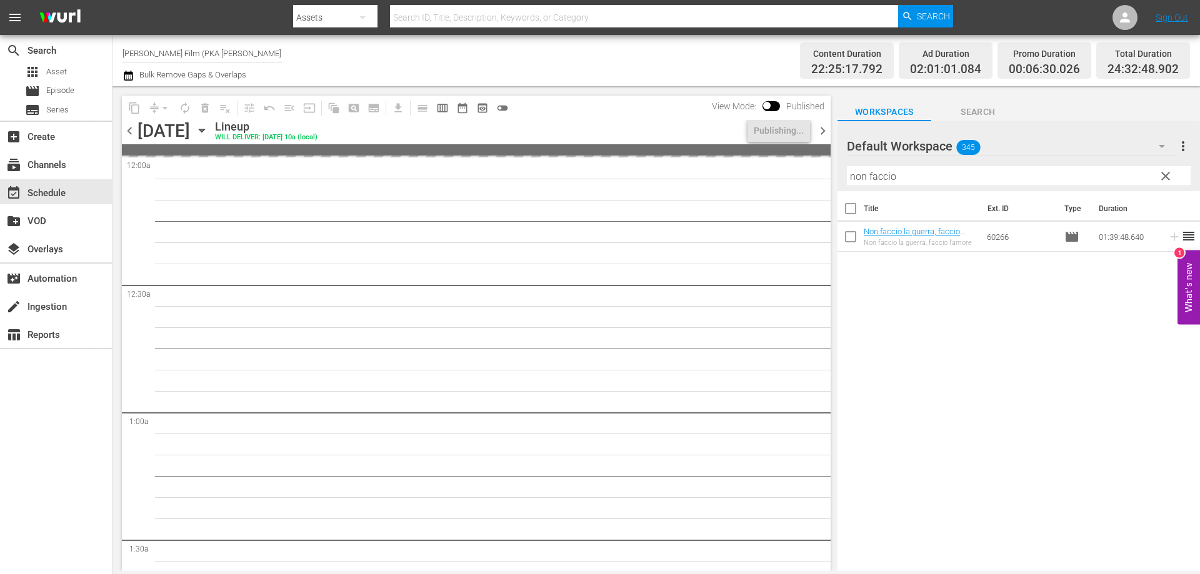
click at [209, 131] on icon "button" at bounding box center [202, 131] width 14 height 14
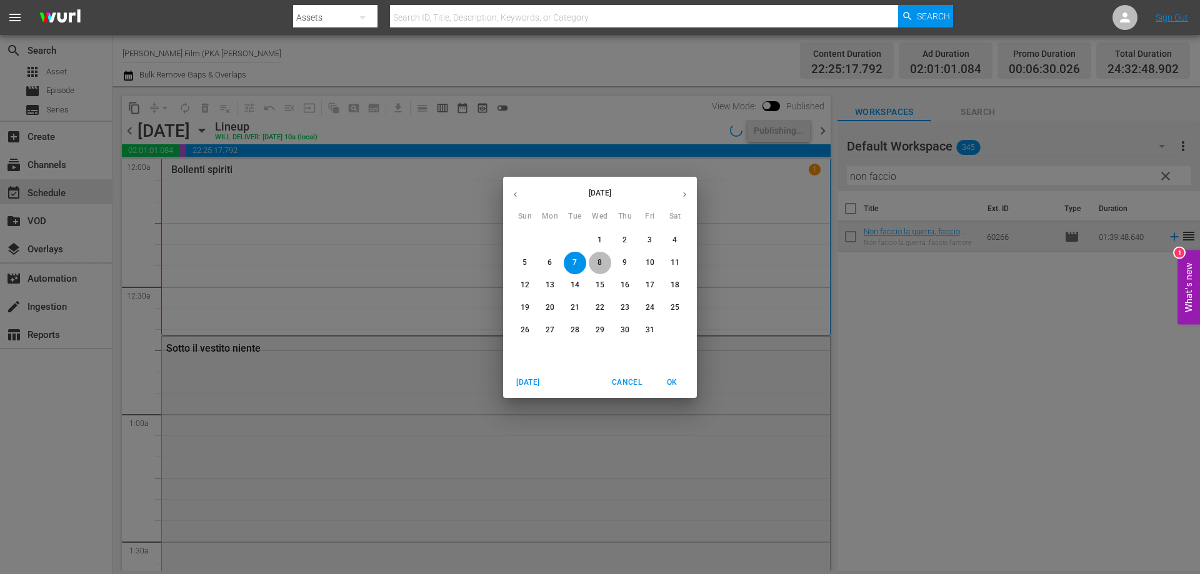
click at [601, 261] on p "8" at bounding box center [600, 263] width 4 height 11
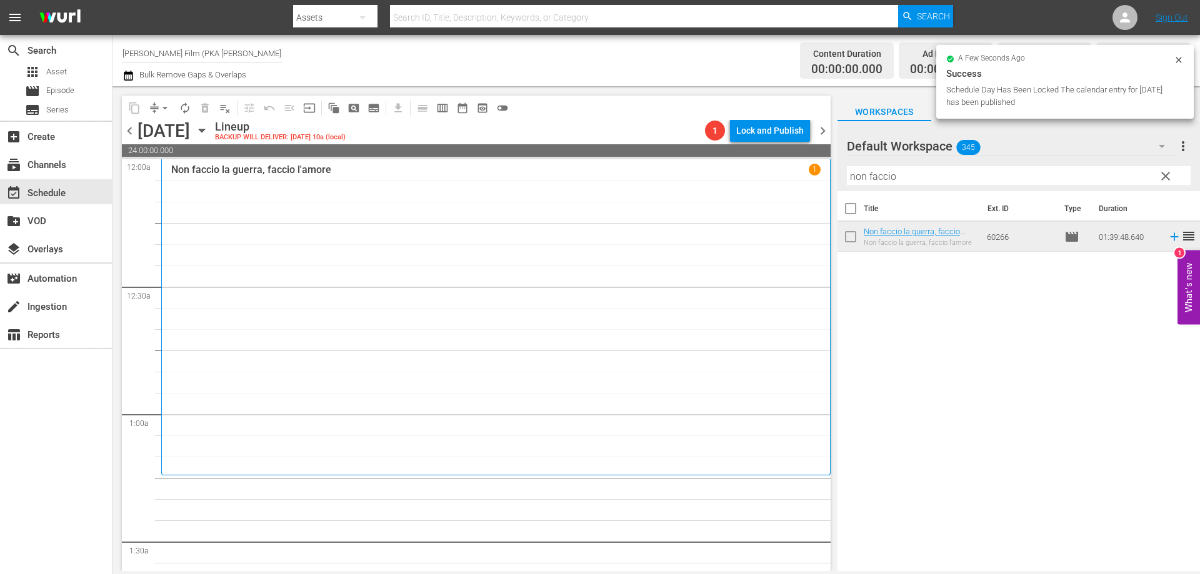
click at [719, 258] on div "Non faccio [PERSON_NAME], [PERSON_NAME] l'amore 1" at bounding box center [496, 317] width 650 height 307
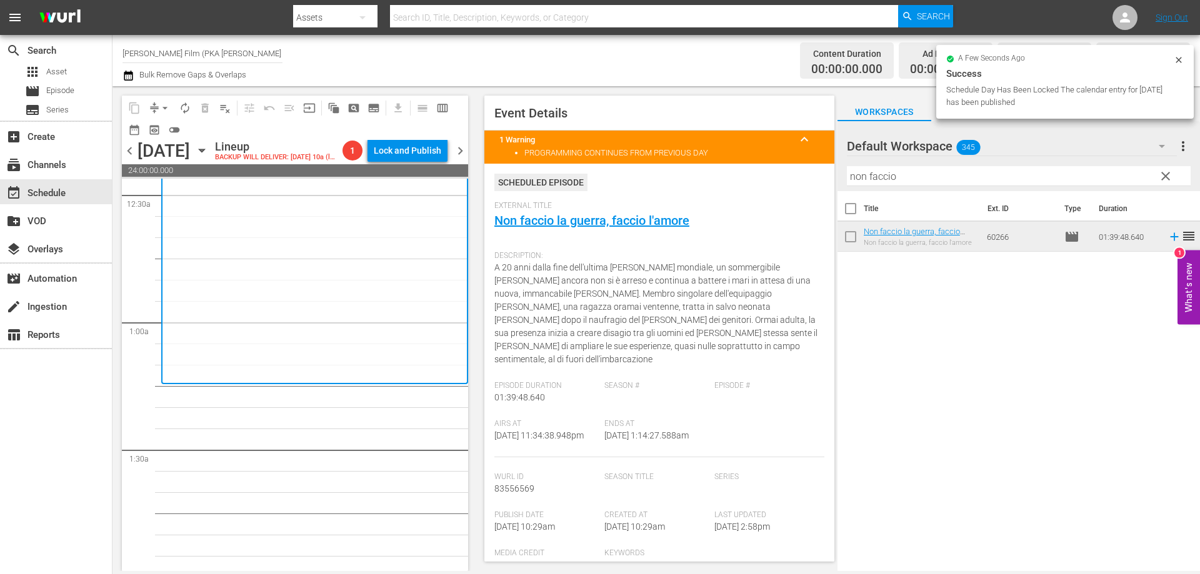
scroll to position [125, 0]
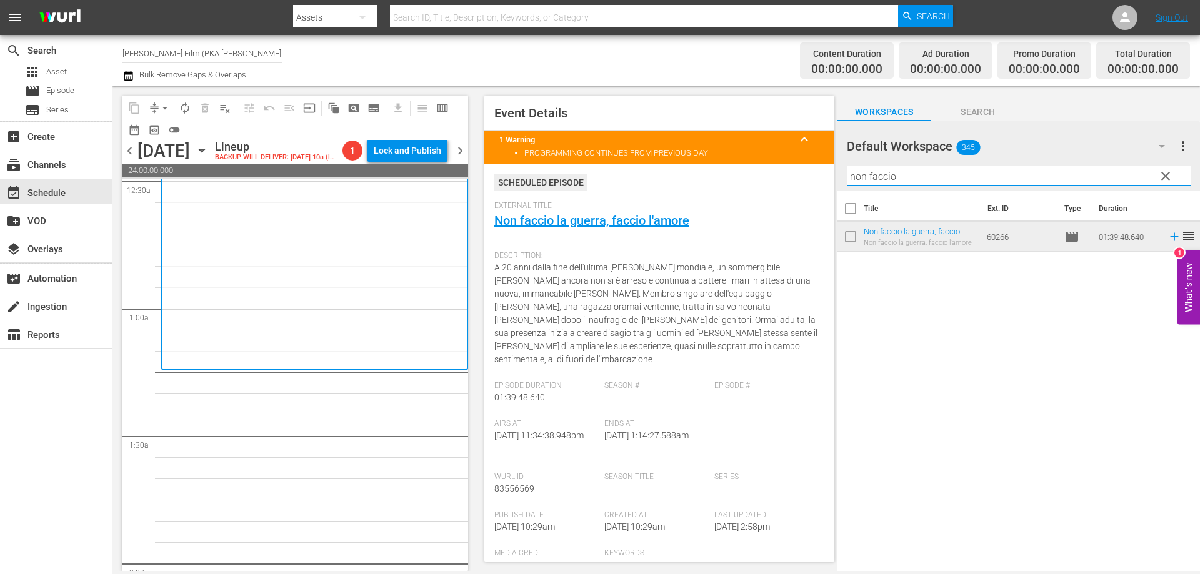
drag, startPoint x: 938, startPoint y: 176, endPoint x: 825, endPoint y: 178, distance: 113.2
click at [825, 178] on div "content_copy compress arrow_drop_down autorenew_outlined delete_forever_outline…" at bounding box center [657, 328] width 1088 height 485
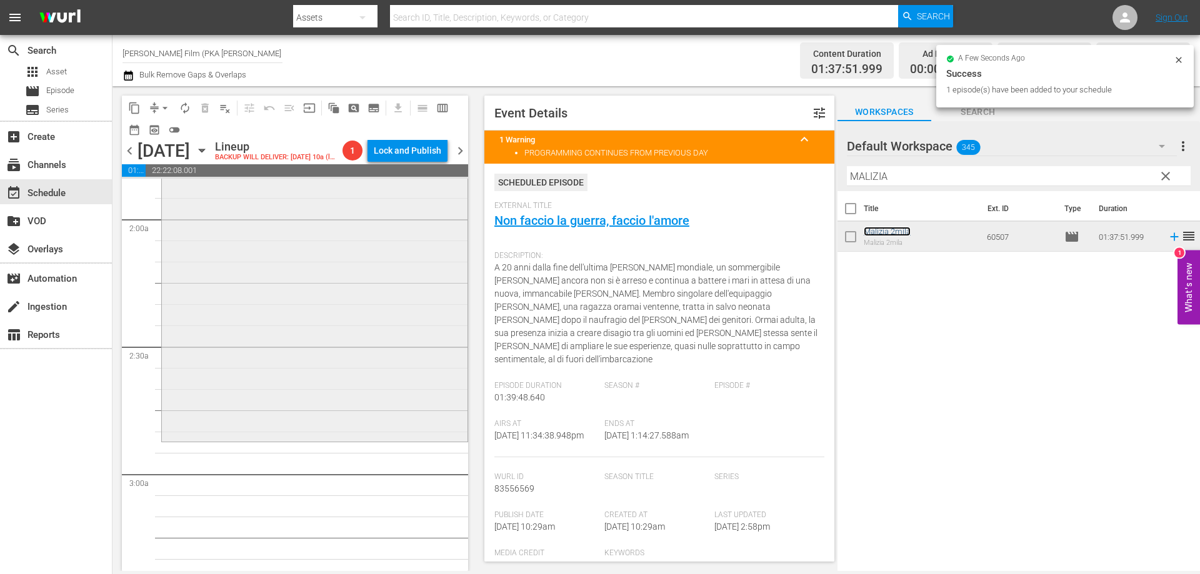
scroll to position [500, 0]
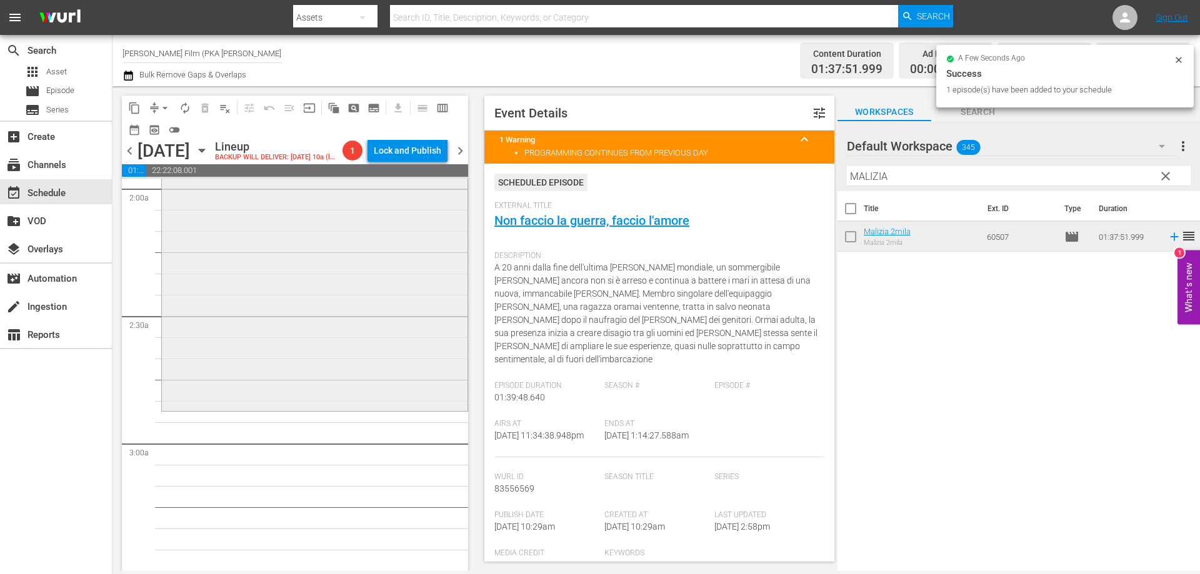
click at [425, 403] on div "Malizia 2mila reorder" at bounding box center [315, 202] width 306 height 412
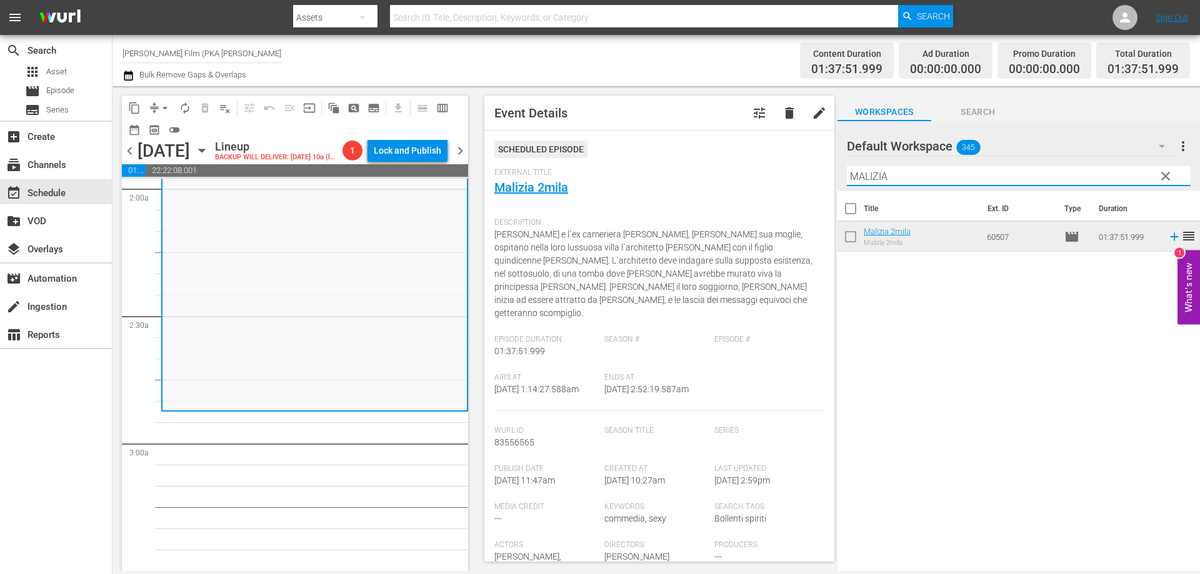
drag, startPoint x: 904, startPoint y: 181, endPoint x: 781, endPoint y: 161, distance: 124.9
click at [781, 161] on div "content_copy compress arrow_drop_down autorenew_outlined delete_forever_outline…" at bounding box center [657, 328] width 1088 height 485
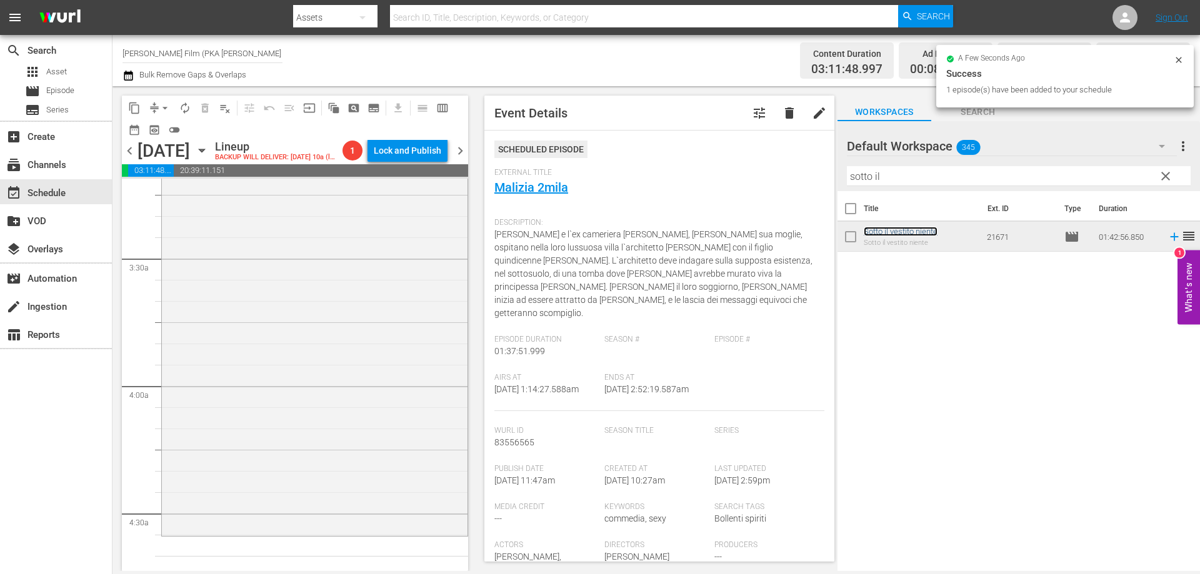
scroll to position [875, 0]
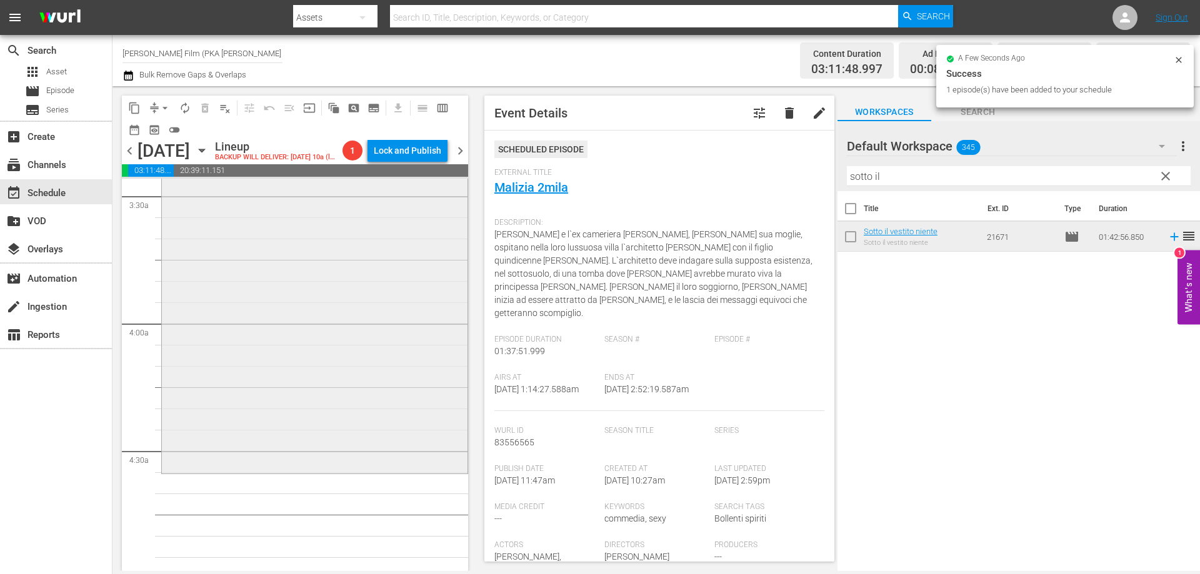
click at [377, 389] on div "Sotto il vestito niente reorder" at bounding box center [315, 255] width 306 height 434
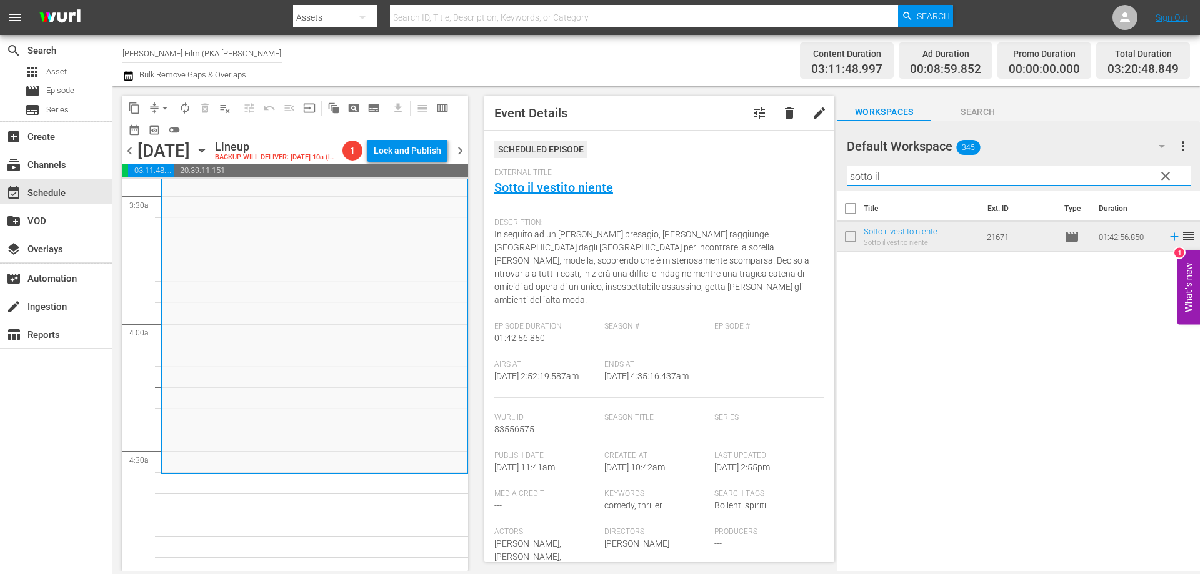
drag, startPoint x: 883, startPoint y: 174, endPoint x: 810, endPoint y: 170, distance: 73.3
click at [815, 171] on div "content_copy compress arrow_drop_down autorenew_outlined delete_forever_outline…" at bounding box center [657, 328] width 1088 height 485
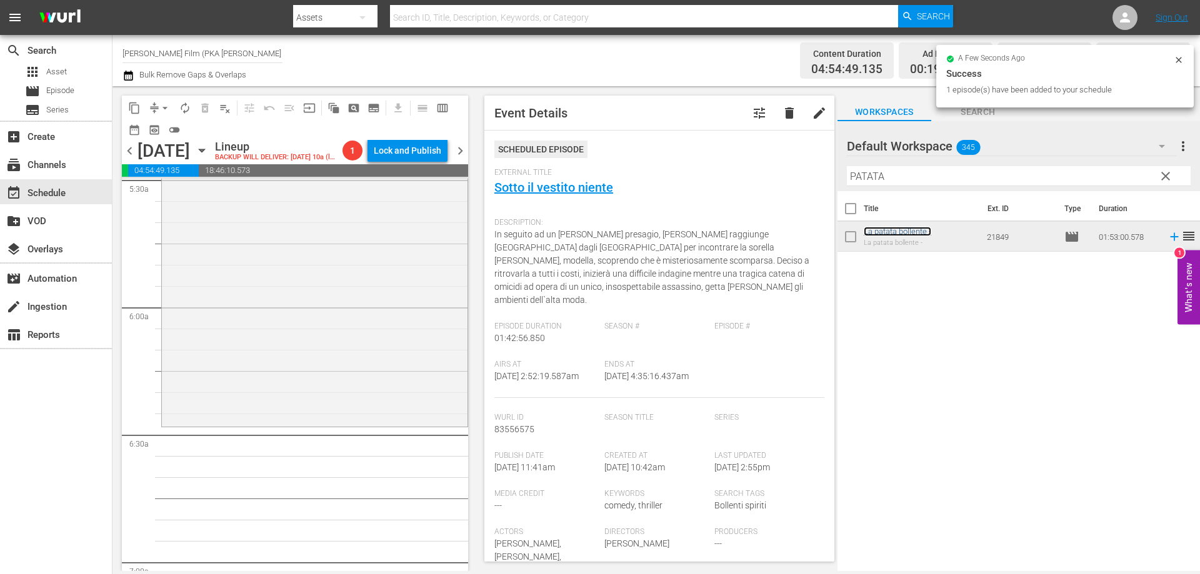
scroll to position [1438, 0]
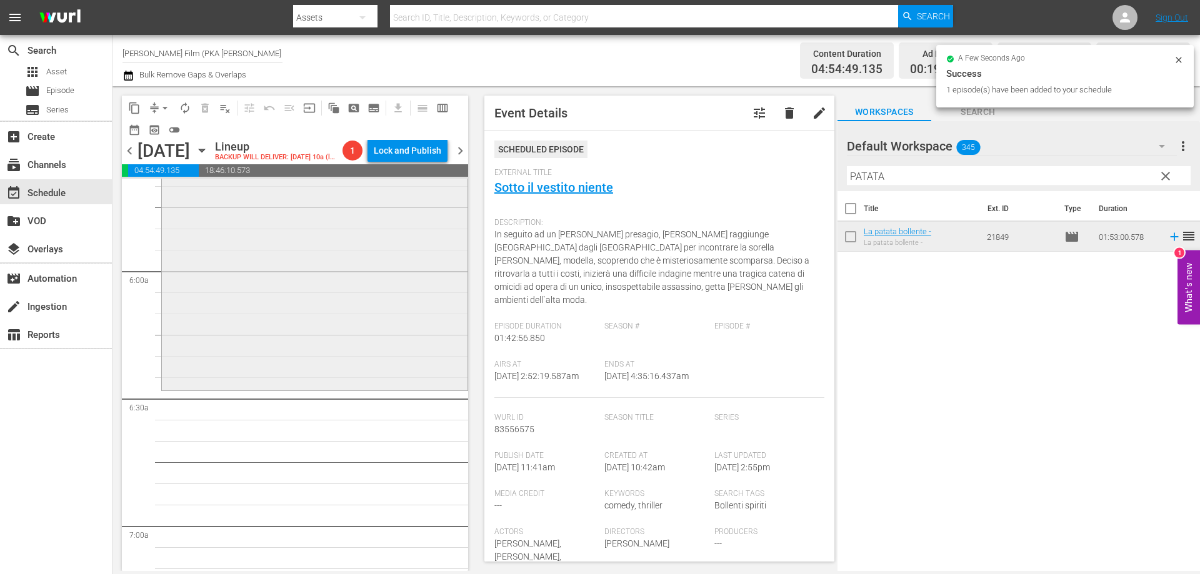
click at [413, 389] on div "La patata bollente - reorder" at bounding box center [315, 150] width 306 height 476
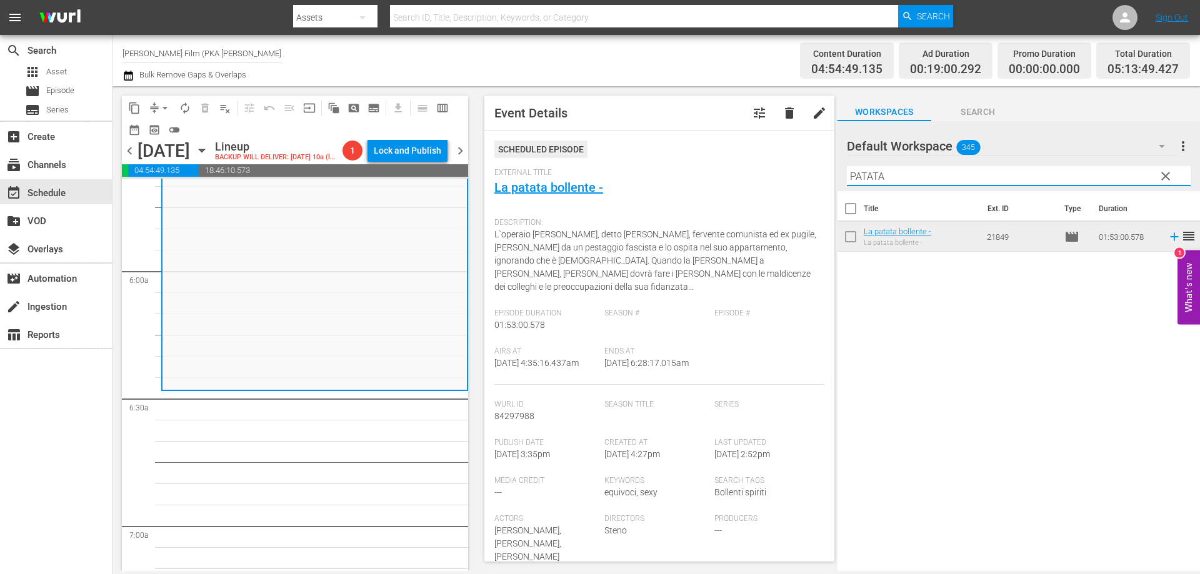
drag, startPoint x: 890, startPoint y: 180, endPoint x: 815, endPoint y: 167, distance: 76.8
click at [815, 167] on div "content_copy compress arrow_drop_down autorenew_outlined delete_forever_outline…" at bounding box center [657, 328] width 1088 height 485
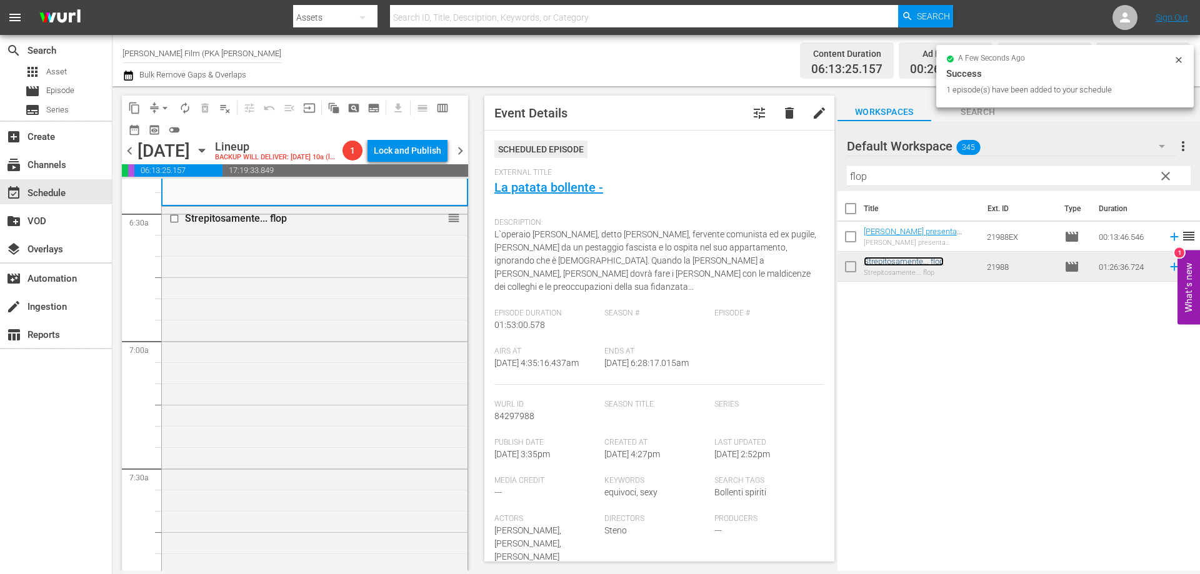
scroll to position [1813, 0]
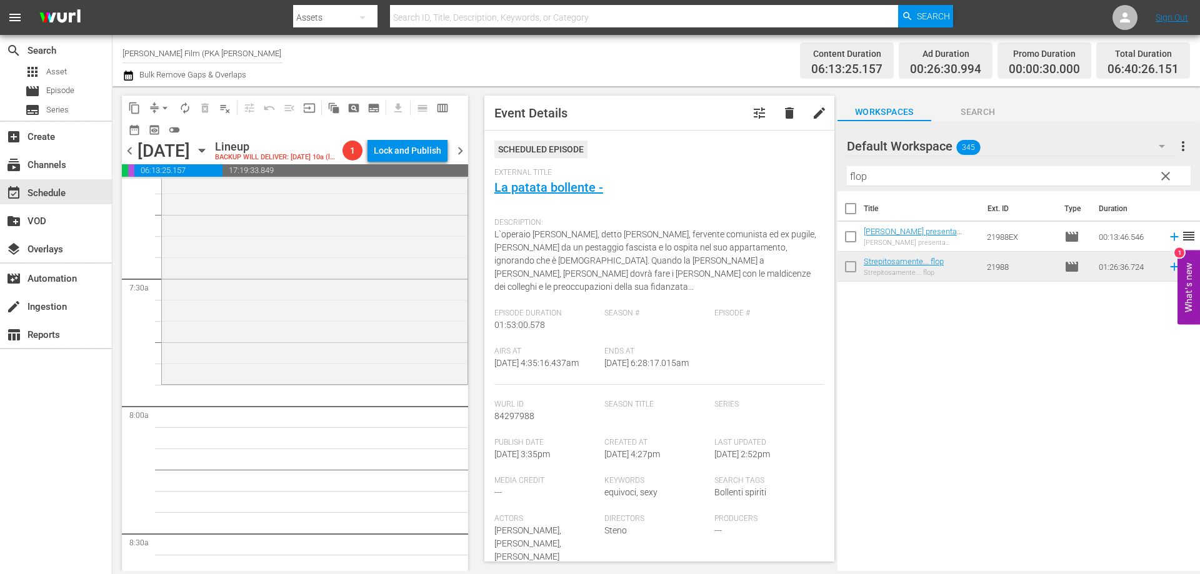
drag, startPoint x: 880, startPoint y: 265, endPoint x: 351, endPoint y: 406, distance: 548.0
click at [352, 384] on div "Strepitosamente... flop reorder" at bounding box center [314, 200] width 307 height 368
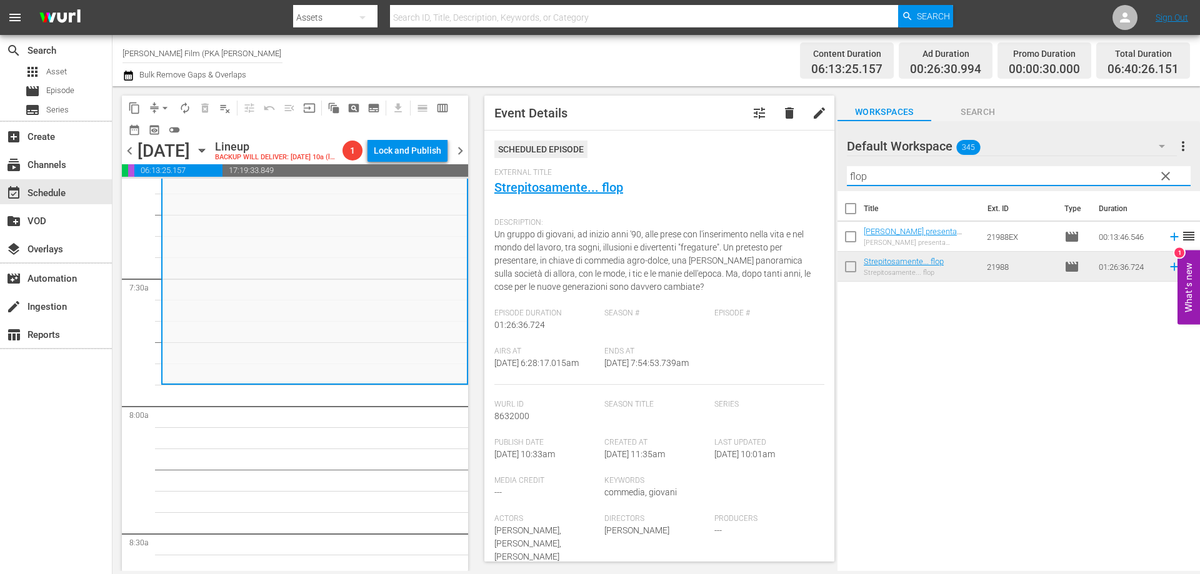
drag, startPoint x: 875, startPoint y: 171, endPoint x: 808, endPoint y: 171, distance: 66.3
click at [808, 171] on div "content_copy compress arrow_drop_down autorenew_outlined delete_forever_outline…" at bounding box center [657, 328] width 1088 height 485
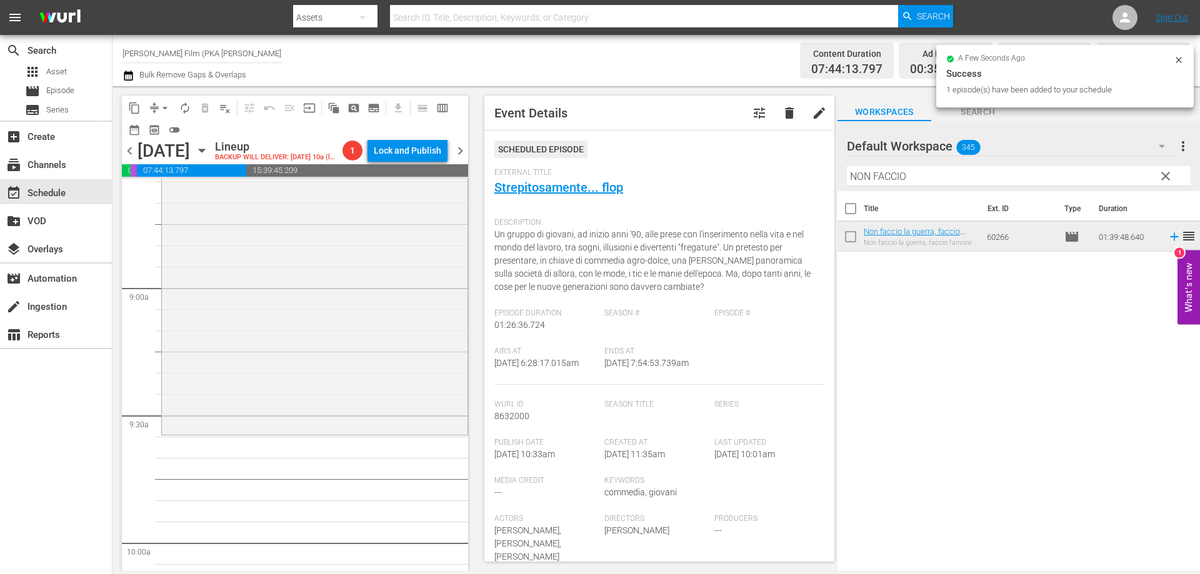
scroll to position [2250, 0]
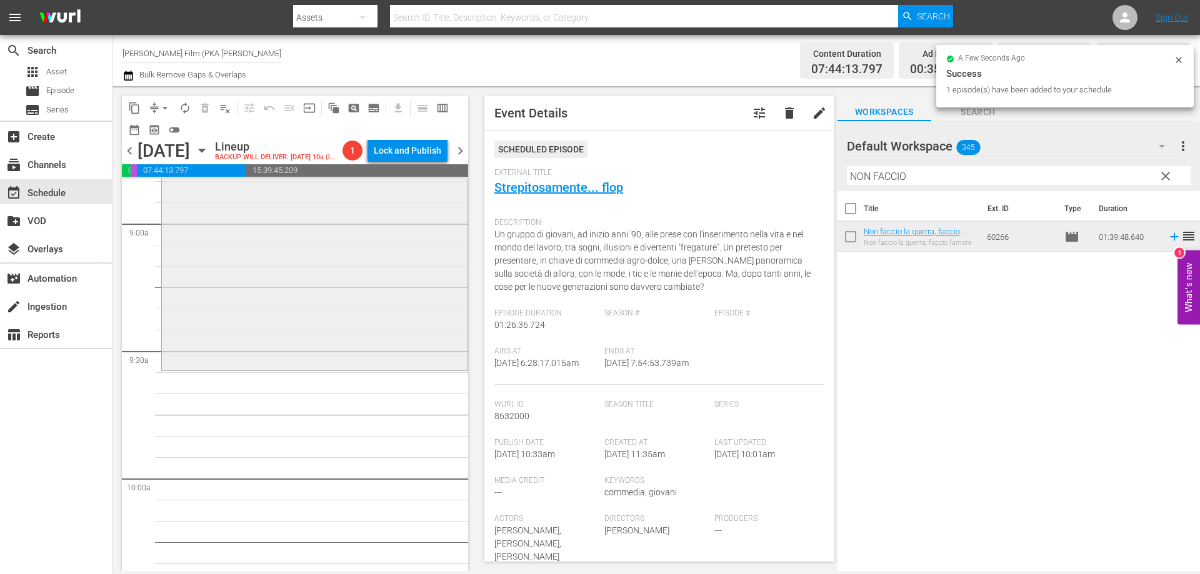
click at [351, 369] on div "Non faccio la guerra, faccio l'amore reorder" at bounding box center [315, 158] width 306 height 421
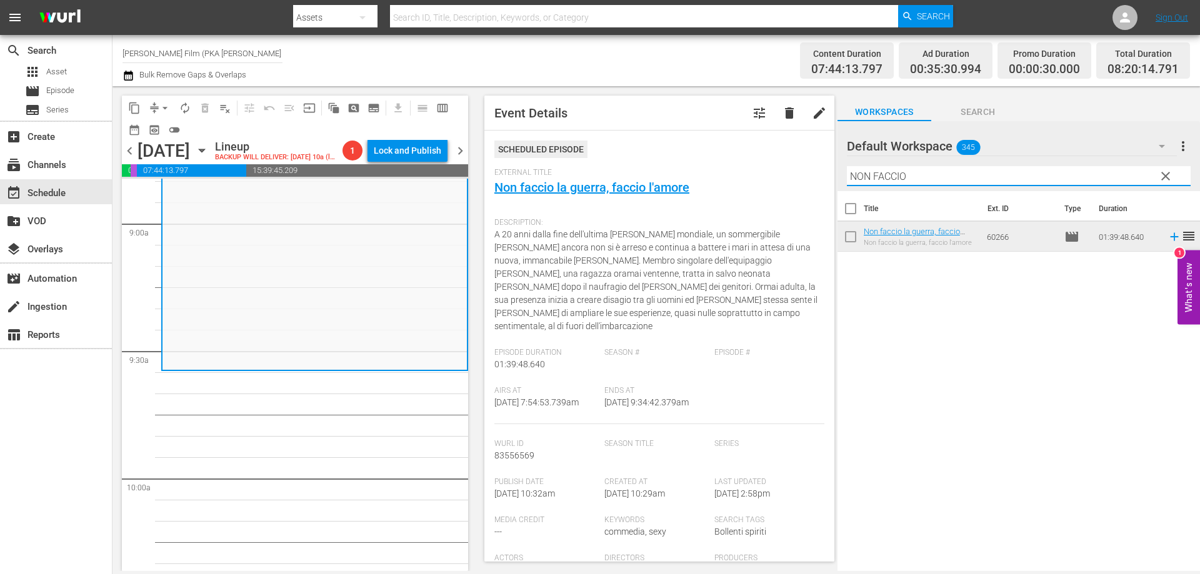
drag, startPoint x: 920, startPoint y: 169, endPoint x: 788, endPoint y: 161, distance: 132.8
click at [788, 161] on div "content_copy compress arrow_drop_down autorenew_outlined delete_forever_outline…" at bounding box center [657, 328] width 1088 height 485
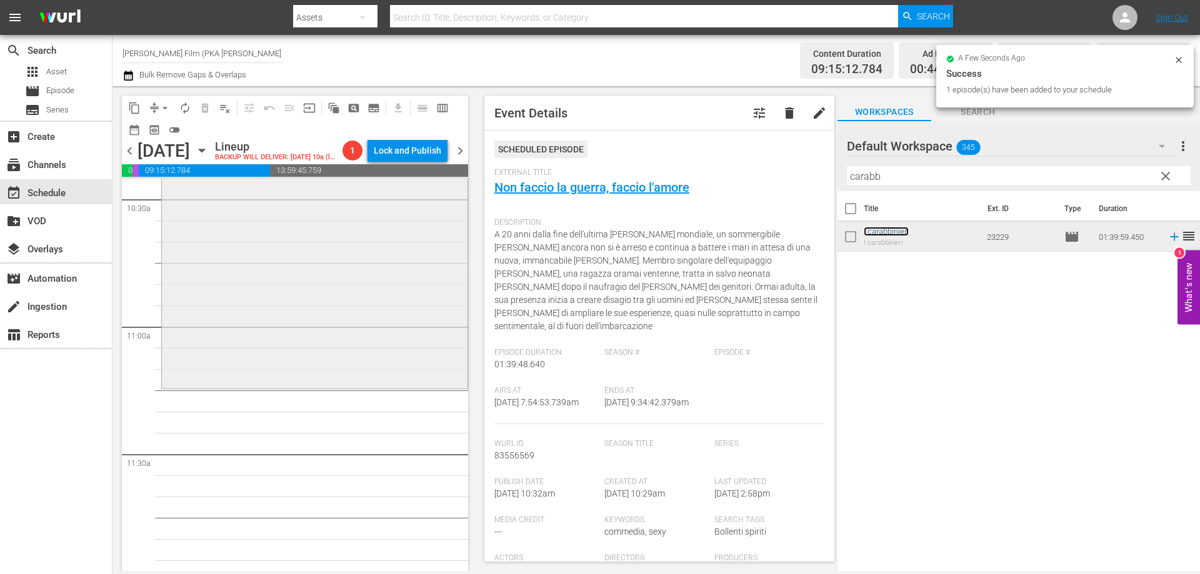
scroll to position [2688, 0]
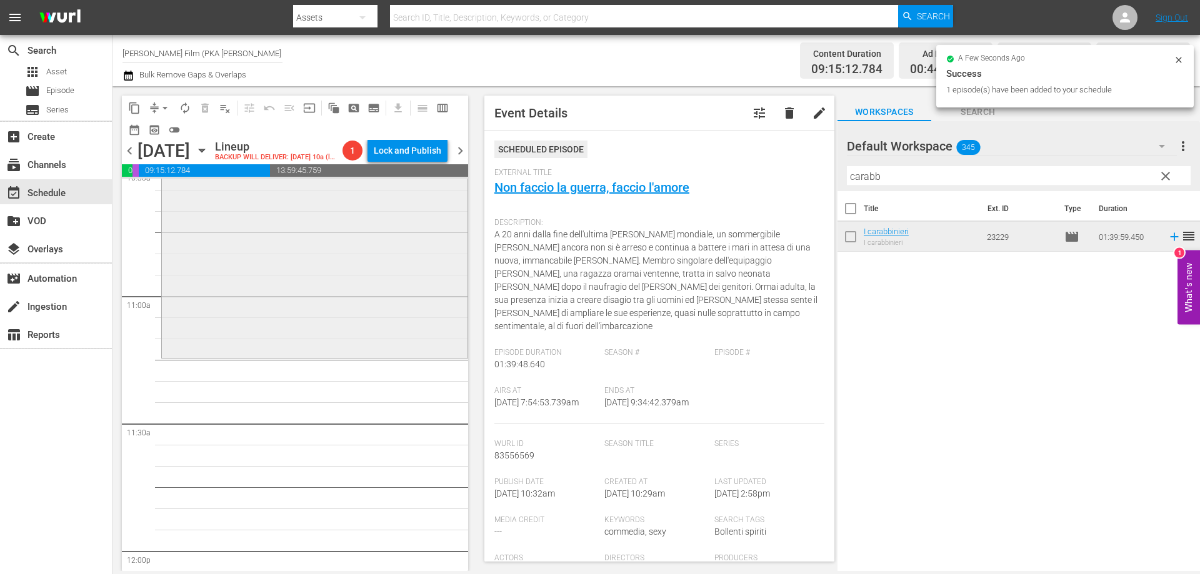
click at [351, 356] on div "I carabbinieri reorder" at bounding box center [315, 144] width 306 height 421
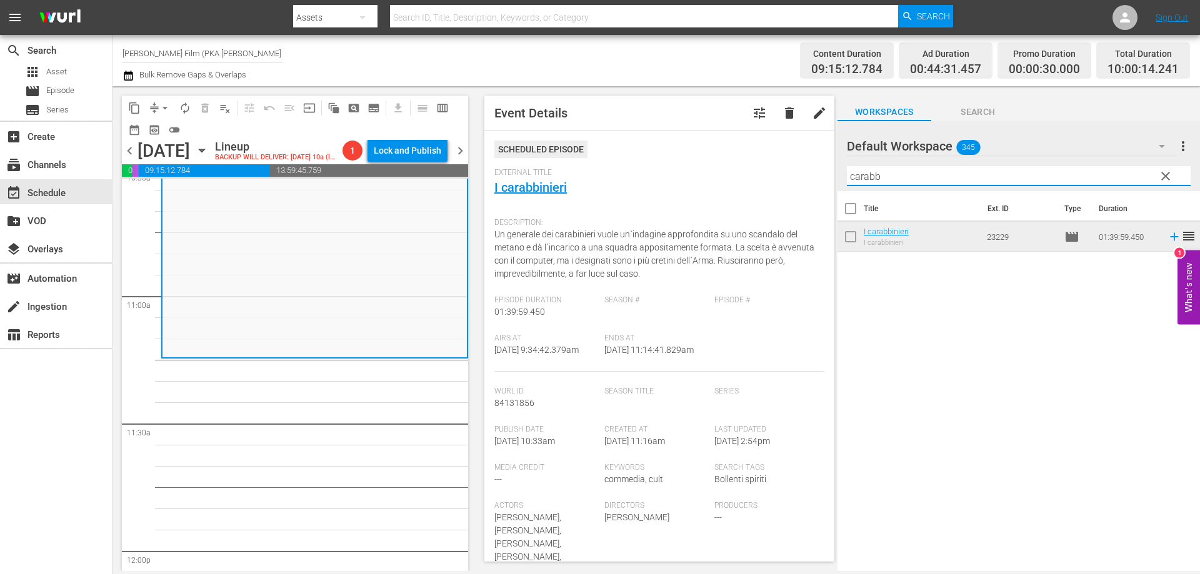
drag, startPoint x: 895, startPoint y: 174, endPoint x: 766, endPoint y: 176, distance: 128.2
click at [766, 176] on div "content_copy compress arrow_drop_down autorenew_outlined delete_forever_outline…" at bounding box center [657, 328] width 1088 height 485
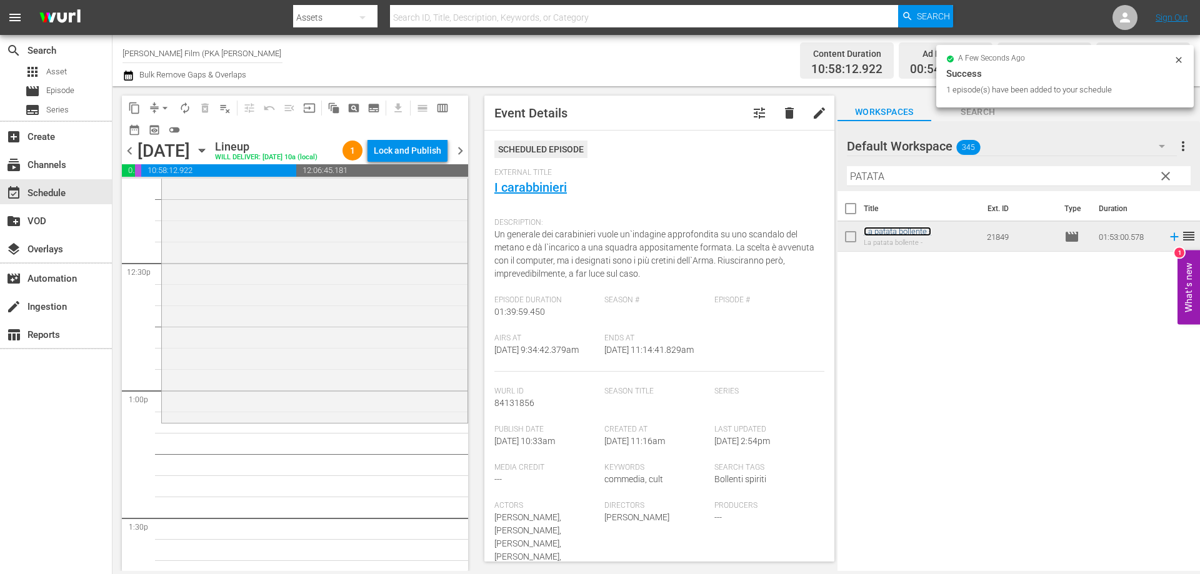
scroll to position [3126, 0]
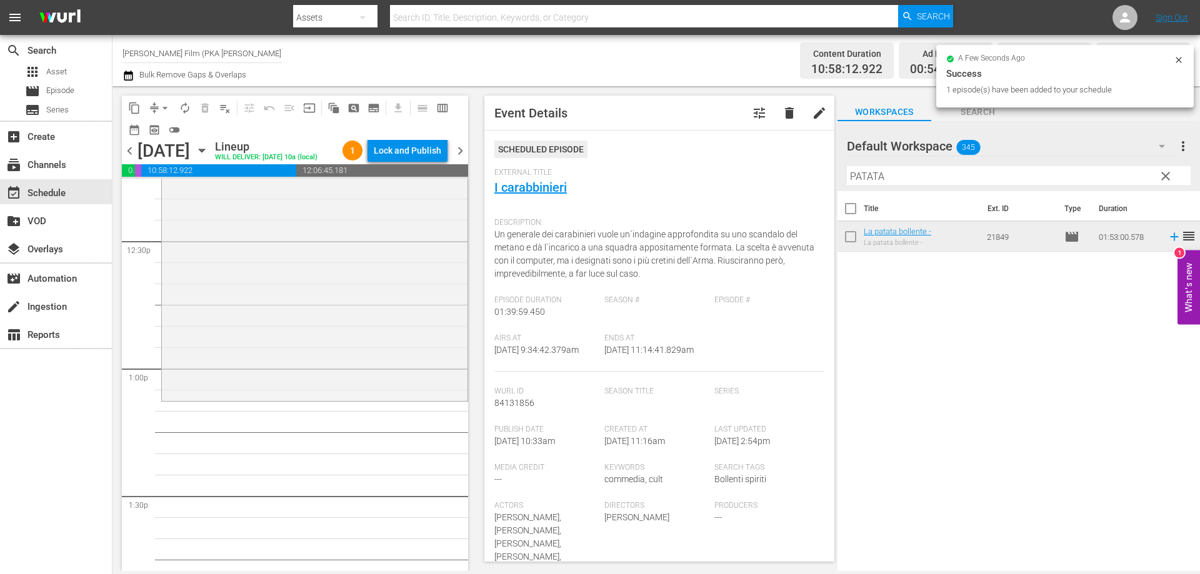
click at [371, 385] on div "La patata bollente - reorder" at bounding box center [315, 160] width 306 height 476
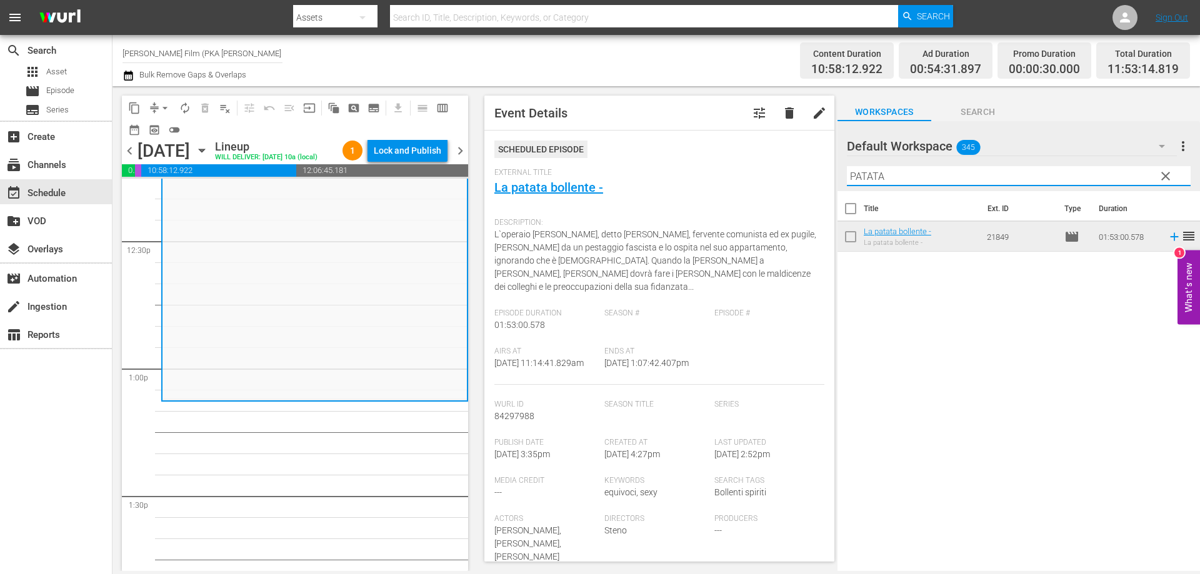
drag, startPoint x: 903, startPoint y: 177, endPoint x: 802, endPoint y: 176, distance: 101.3
click at [802, 176] on div "content_copy compress arrow_drop_down autorenew_outlined delete_forever_outline…" at bounding box center [657, 328] width 1088 height 485
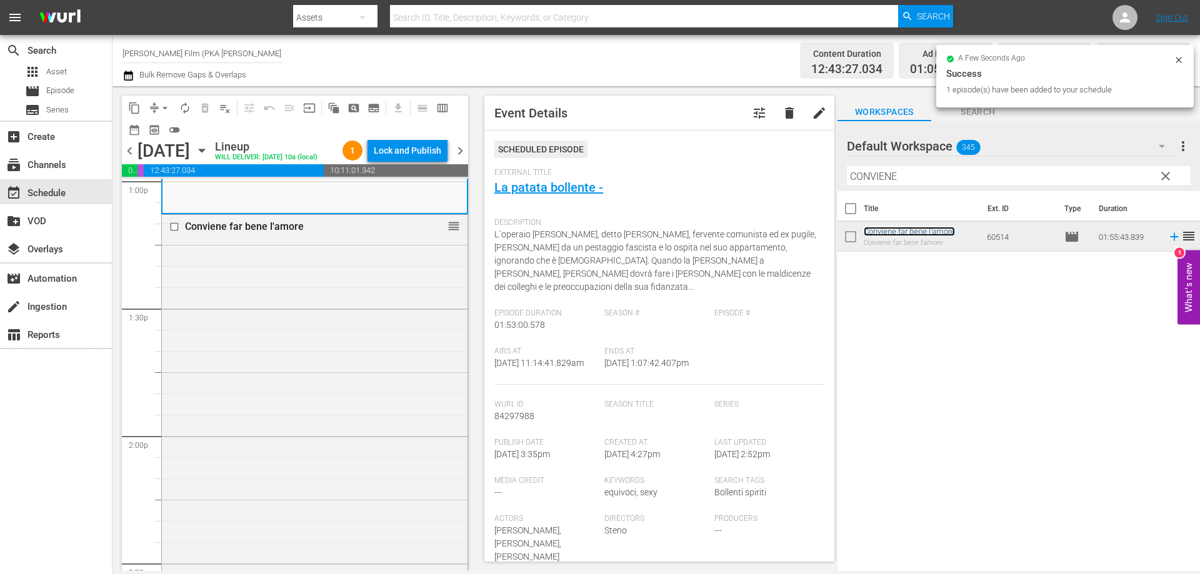
scroll to position [3563, 0]
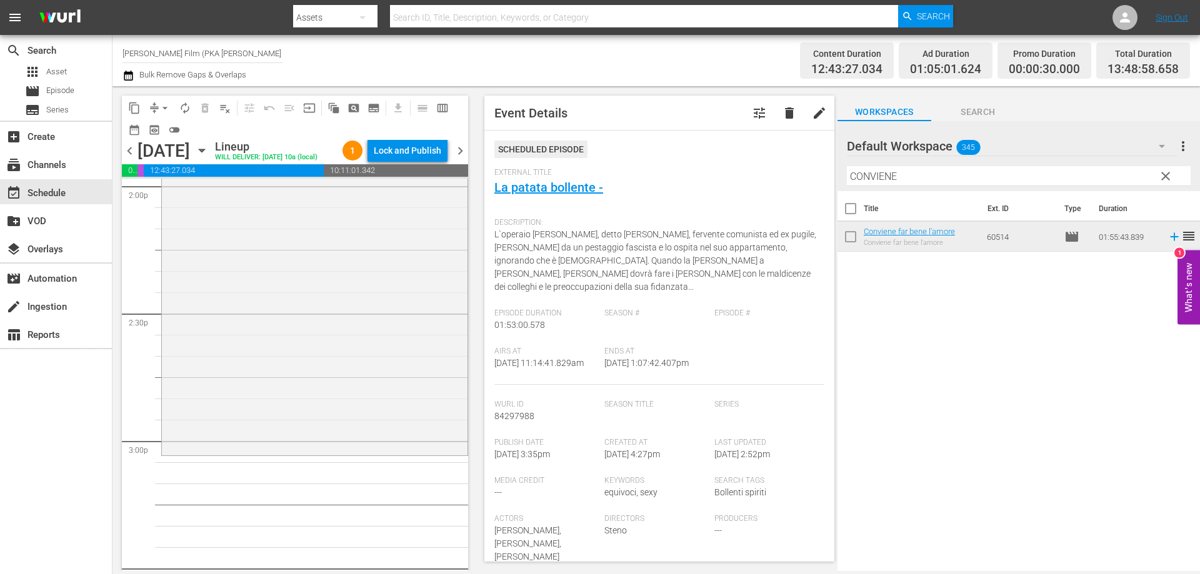
drag, startPoint x: 891, startPoint y: 234, endPoint x: 346, endPoint y: 372, distance: 562.9
click at [346, 372] on div "Conviene far bene l'amore reorder" at bounding box center [315, 209] width 306 height 488
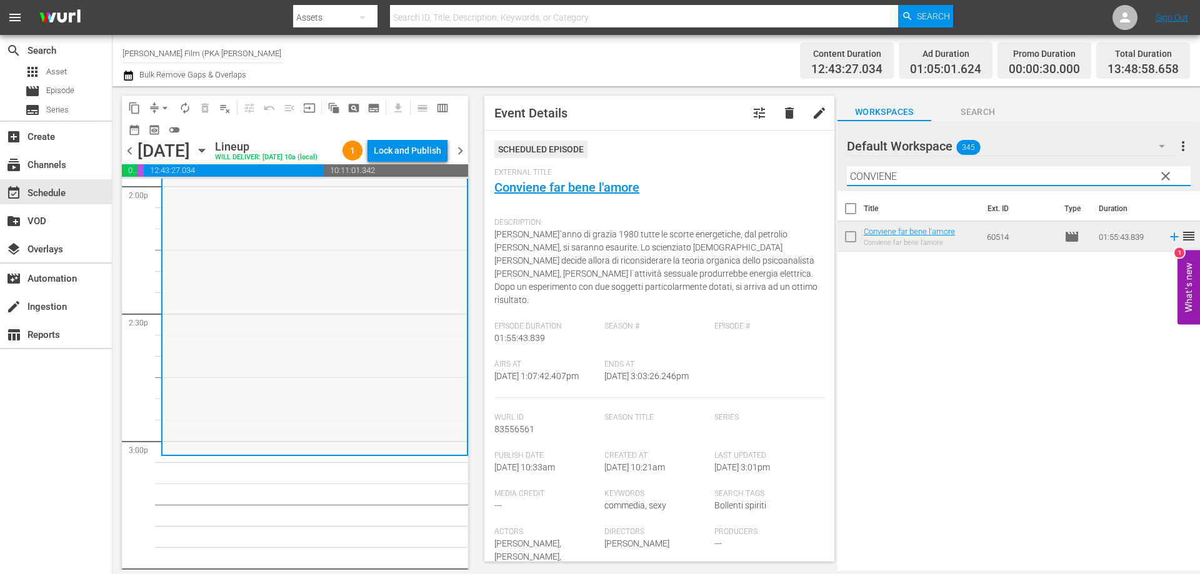
click at [893, 175] on input "CONVIENE" at bounding box center [1019, 176] width 344 height 20
drag, startPoint x: 907, startPoint y: 178, endPoint x: 810, endPoint y: 169, distance: 97.9
click at [810, 169] on div "content_copy compress arrow_drop_down autorenew_outlined delete_forever_outline…" at bounding box center [657, 328] width 1088 height 485
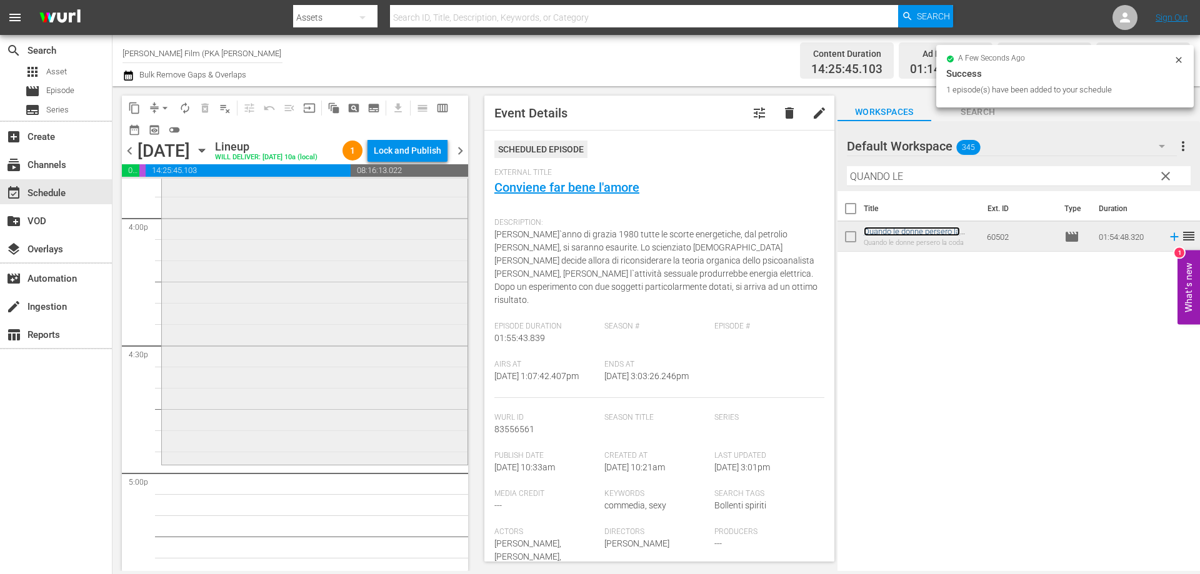
scroll to position [4063, 0]
click at [399, 435] on div "Quando le donne persero la coda reorder" at bounding box center [315, 199] width 306 height 484
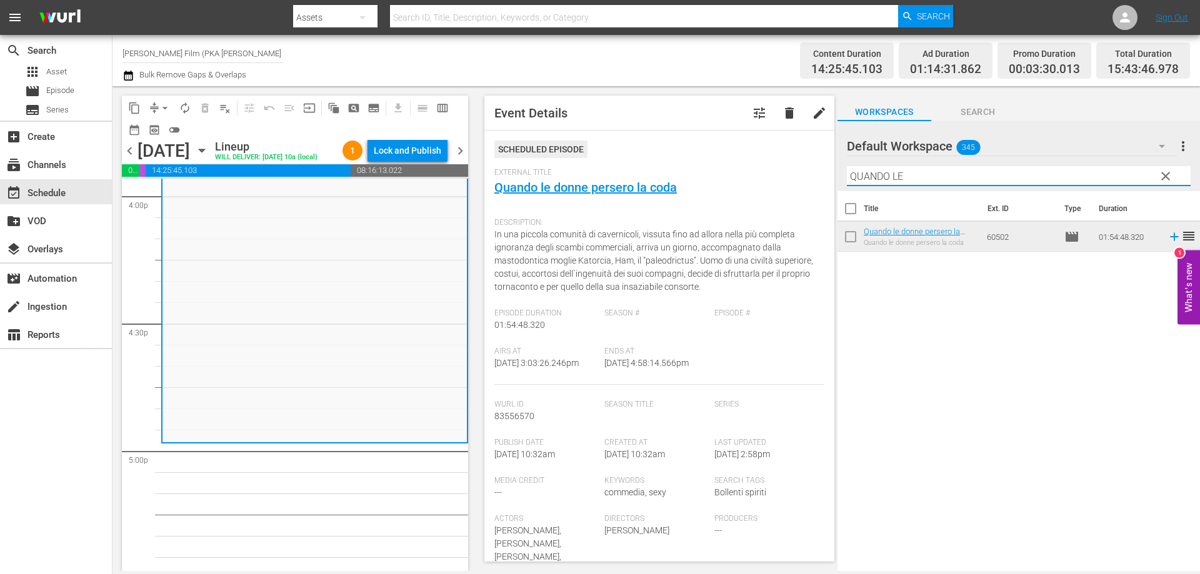
drag, startPoint x: 937, startPoint y: 176, endPoint x: 836, endPoint y: 169, distance: 100.9
click at [839, 169] on div "Default Workspace 345 Default more_vert clear Filter by Title QUANDO LE" at bounding box center [1019, 156] width 363 height 70
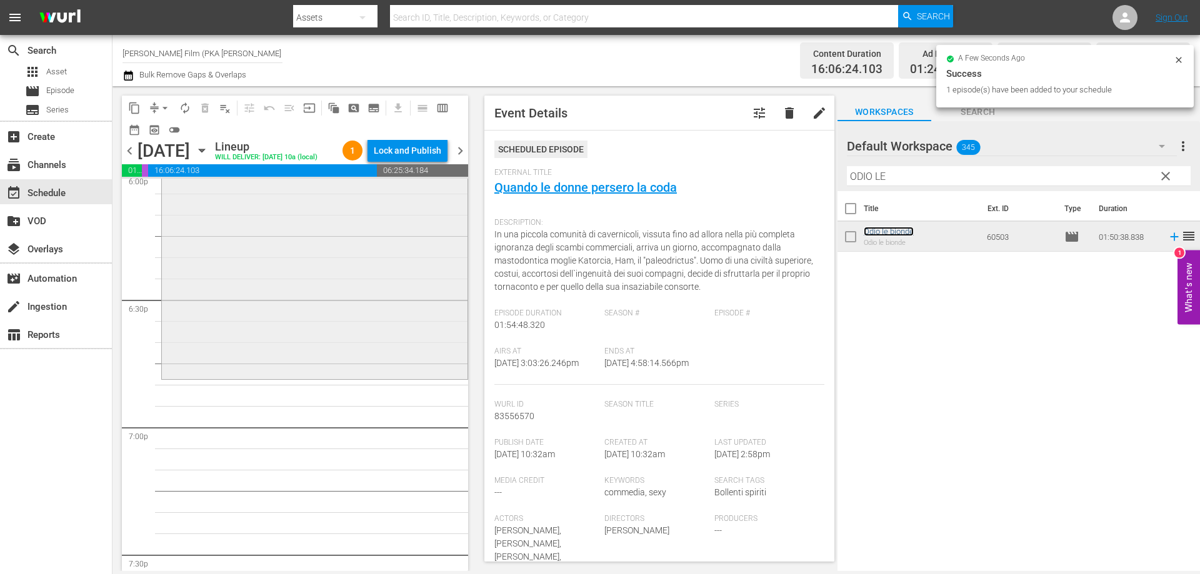
scroll to position [4626, 0]
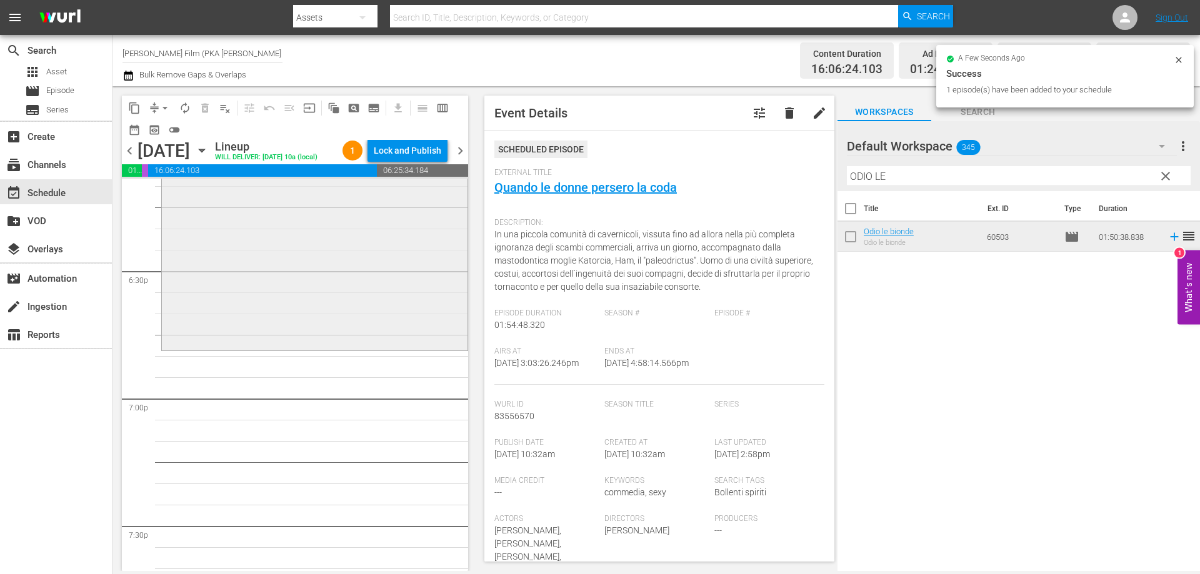
click at [371, 348] on div "Odio le bionde reorder" at bounding box center [315, 115] width 306 height 466
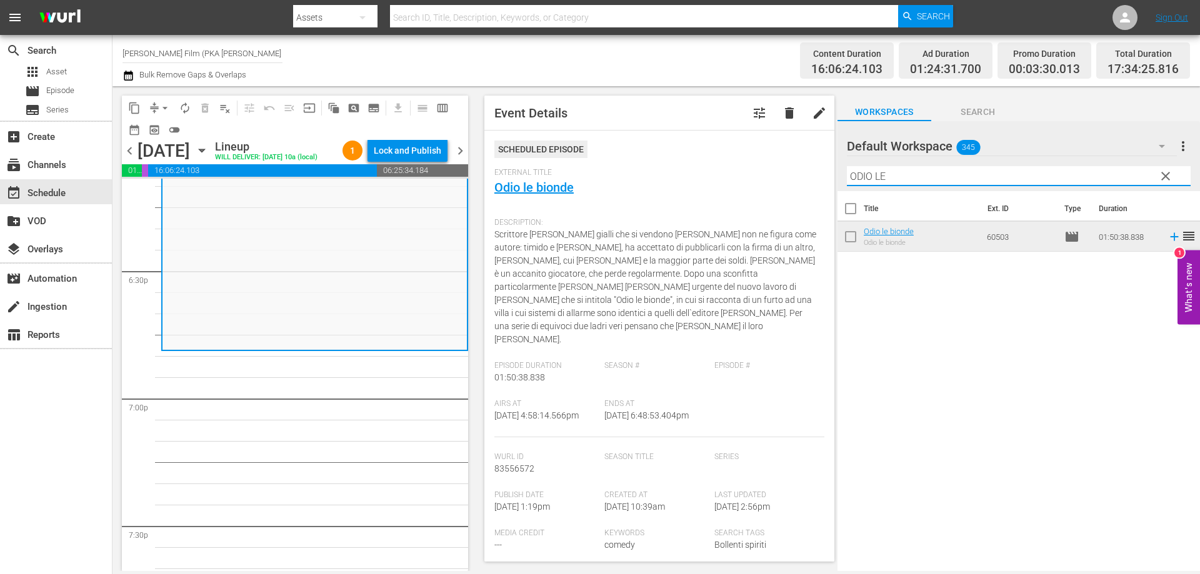
drag, startPoint x: 895, startPoint y: 180, endPoint x: 820, endPoint y: 172, distance: 75.5
click at [820, 172] on div "content_copy compress arrow_drop_down autorenew_outlined delete_forever_outline…" at bounding box center [657, 328] width 1088 height 485
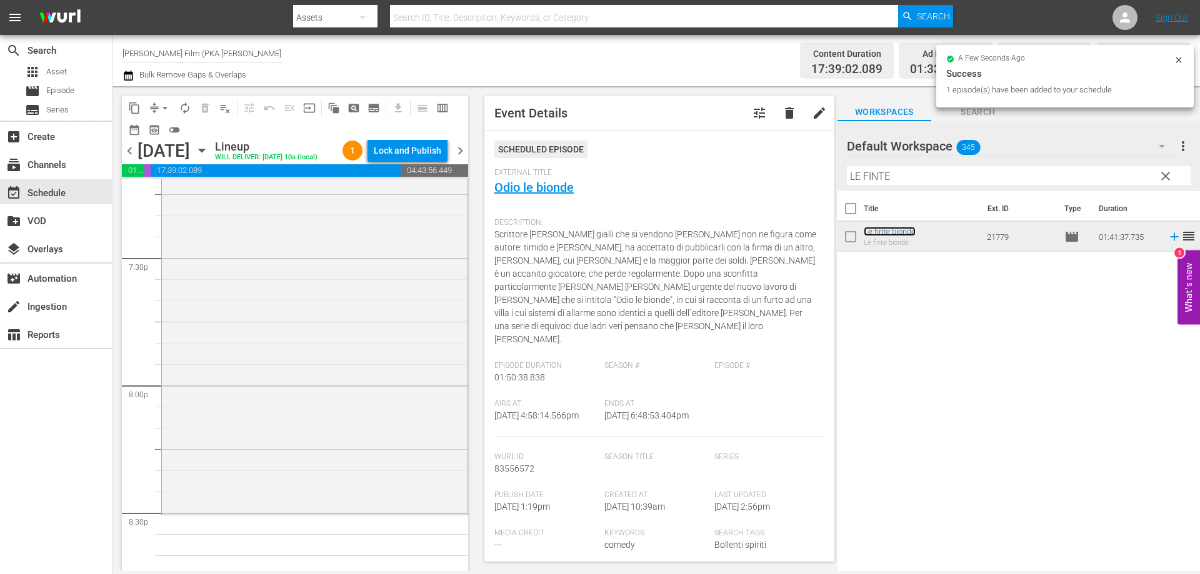
scroll to position [5001, 0]
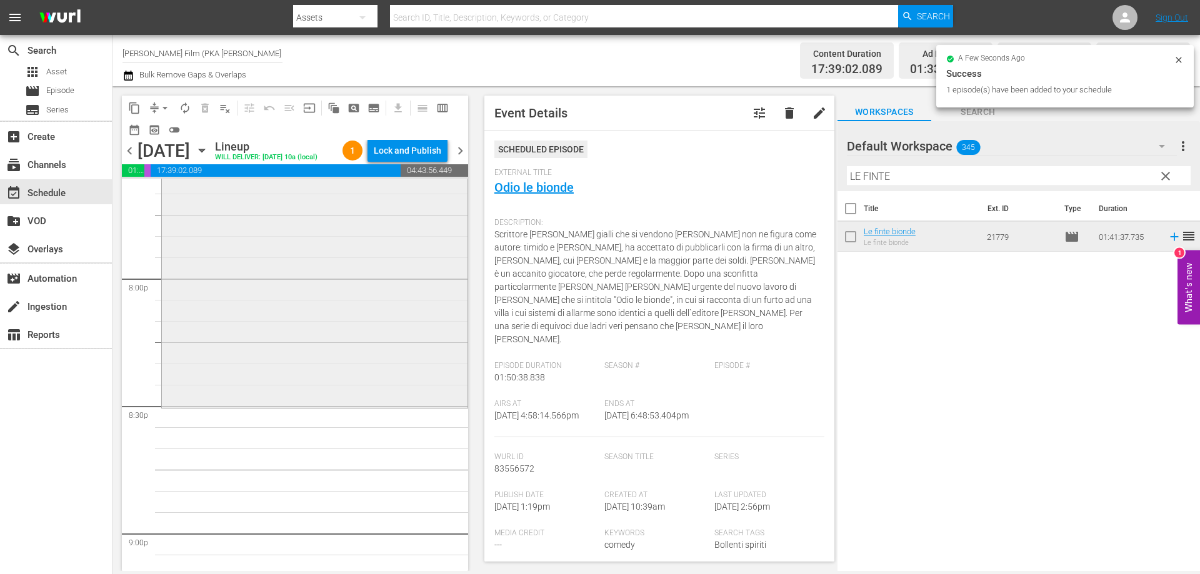
click at [349, 381] on div "Le finte bionde reorder" at bounding box center [315, 191] width 306 height 428
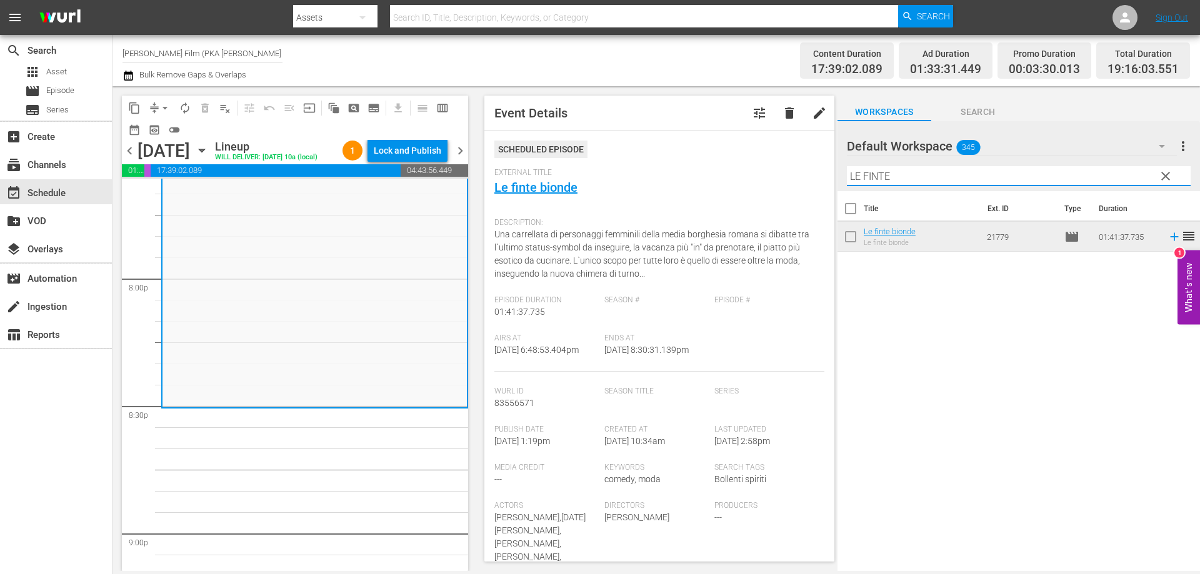
drag, startPoint x: 898, startPoint y: 174, endPoint x: 835, endPoint y: 177, distance: 63.8
click at [835, 177] on div "content_copy compress arrow_drop_down autorenew_outlined delete_forever_outline…" at bounding box center [657, 328] width 1088 height 485
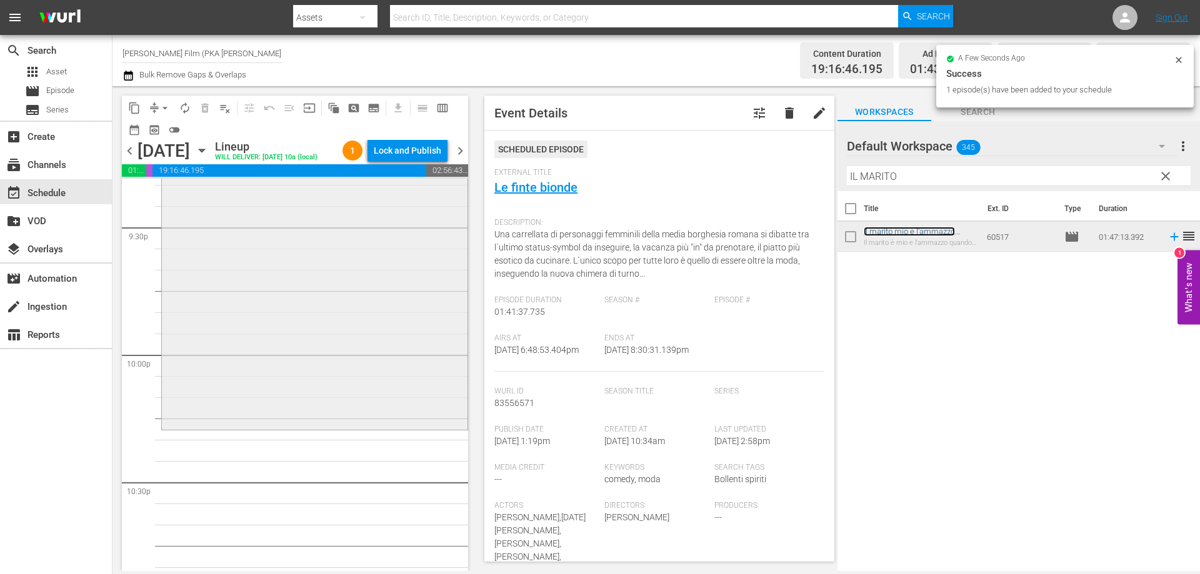
scroll to position [5439, 0]
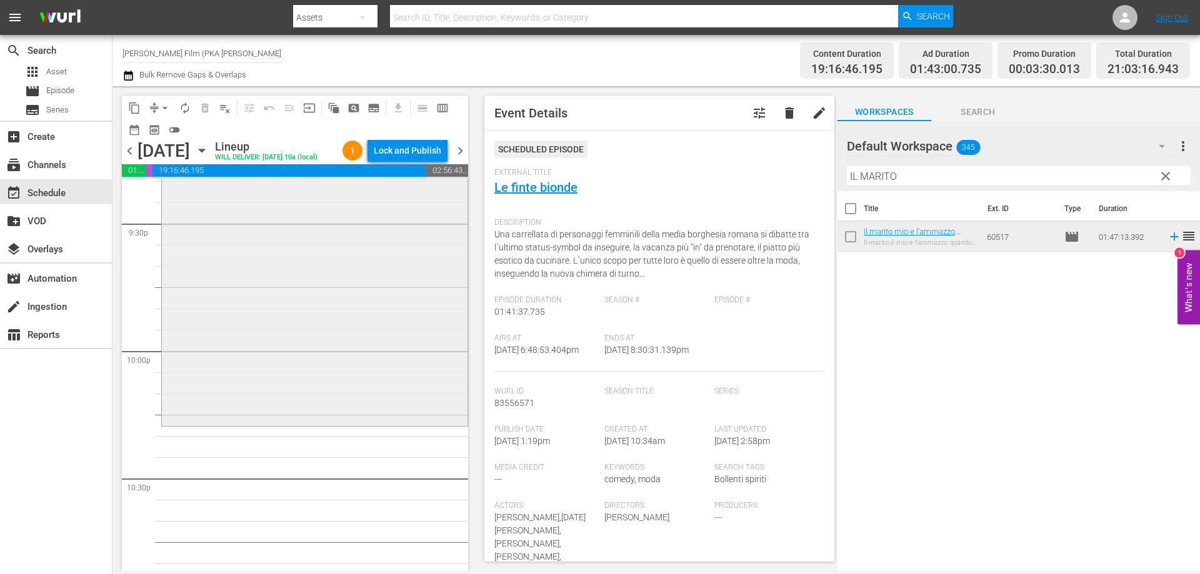
click at [386, 424] on div "Il marito mio e l'ammazzo quando mi pare reorder" at bounding box center [315, 198] width 306 height 452
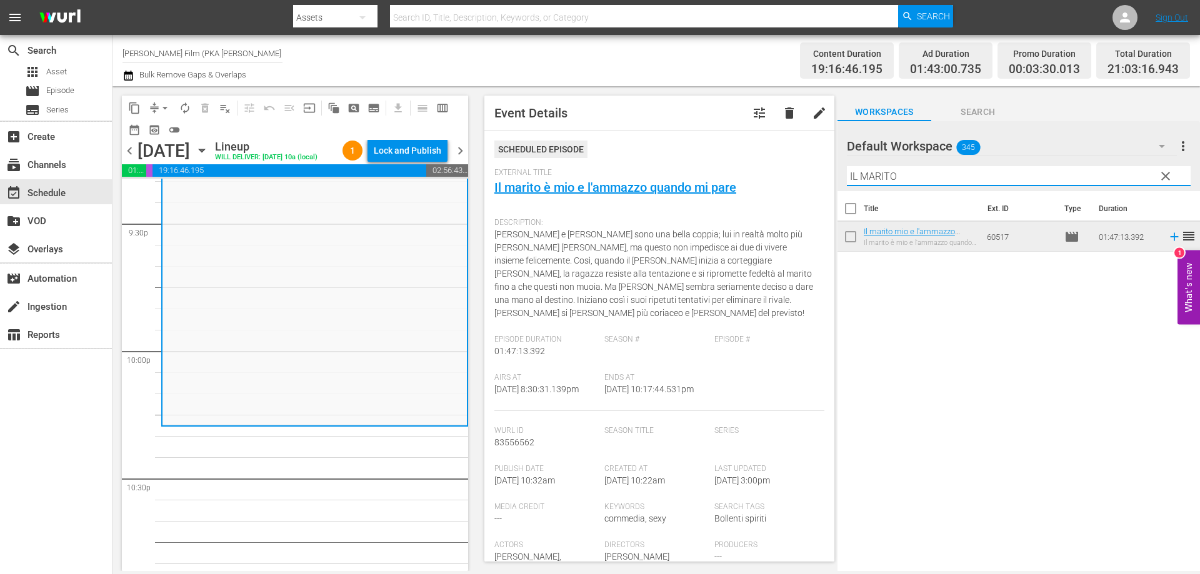
drag, startPoint x: 898, startPoint y: 173, endPoint x: 805, endPoint y: 170, distance: 93.8
click at [806, 170] on div "content_copy compress arrow_drop_down autorenew_outlined delete_forever_outline…" at bounding box center [657, 328] width 1088 height 485
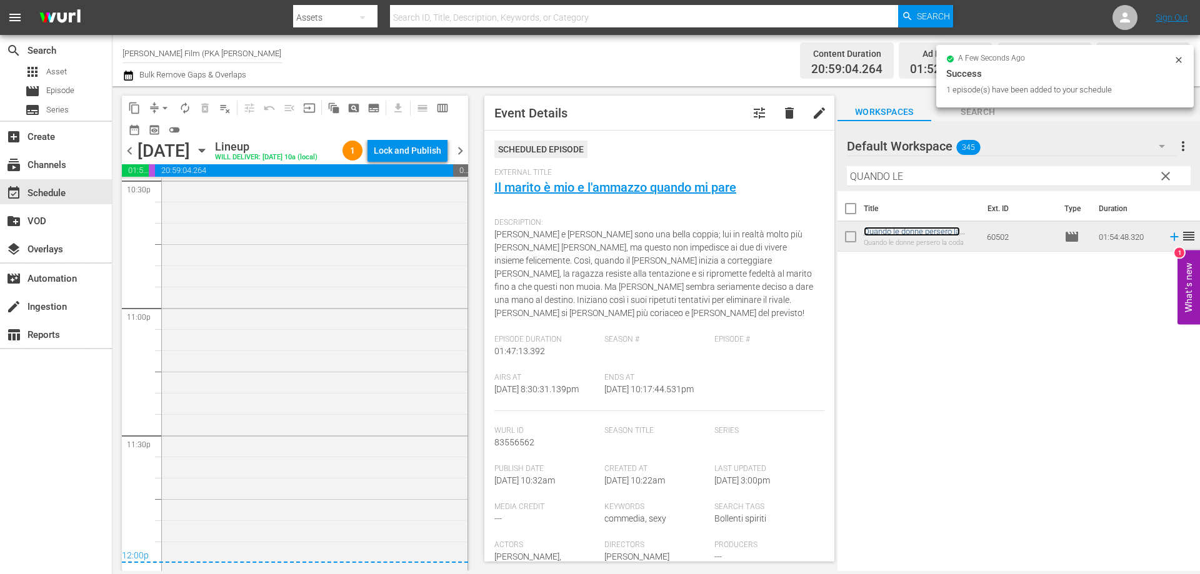
scroll to position [5803, 0]
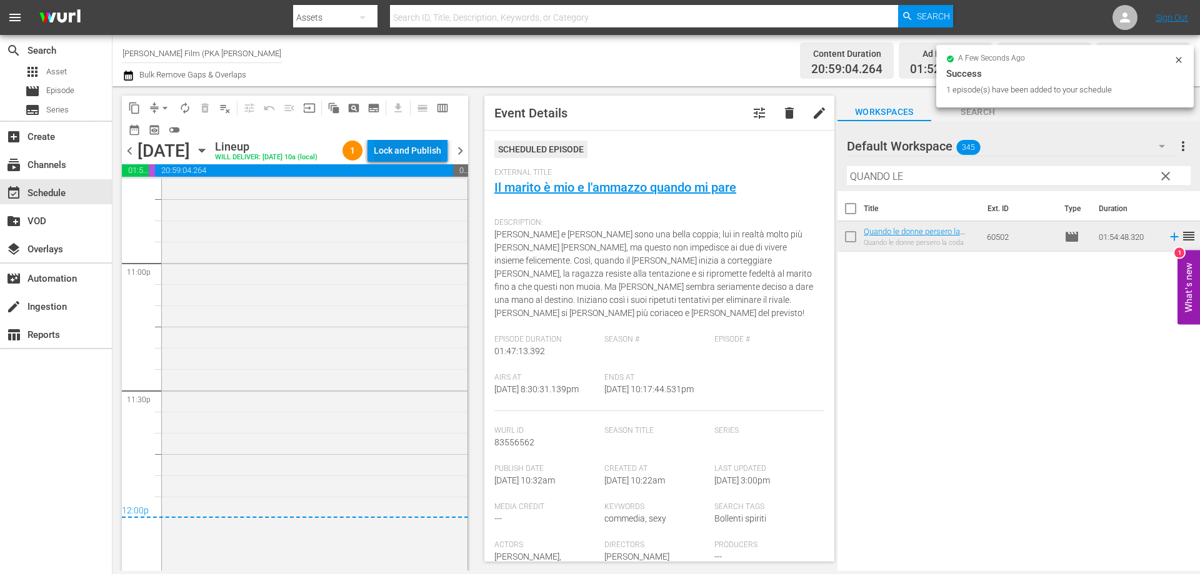
click at [405, 148] on div "Lock and Publish" at bounding box center [408, 150] width 68 height 23
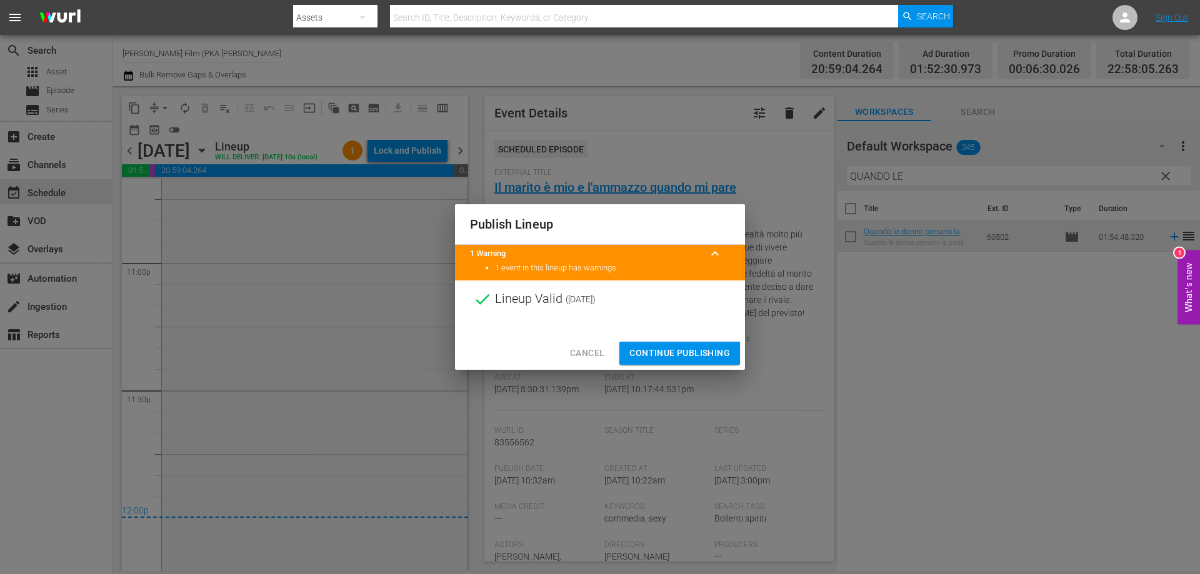
click at [653, 351] on span "Continue Publishing" at bounding box center [679, 354] width 101 height 16
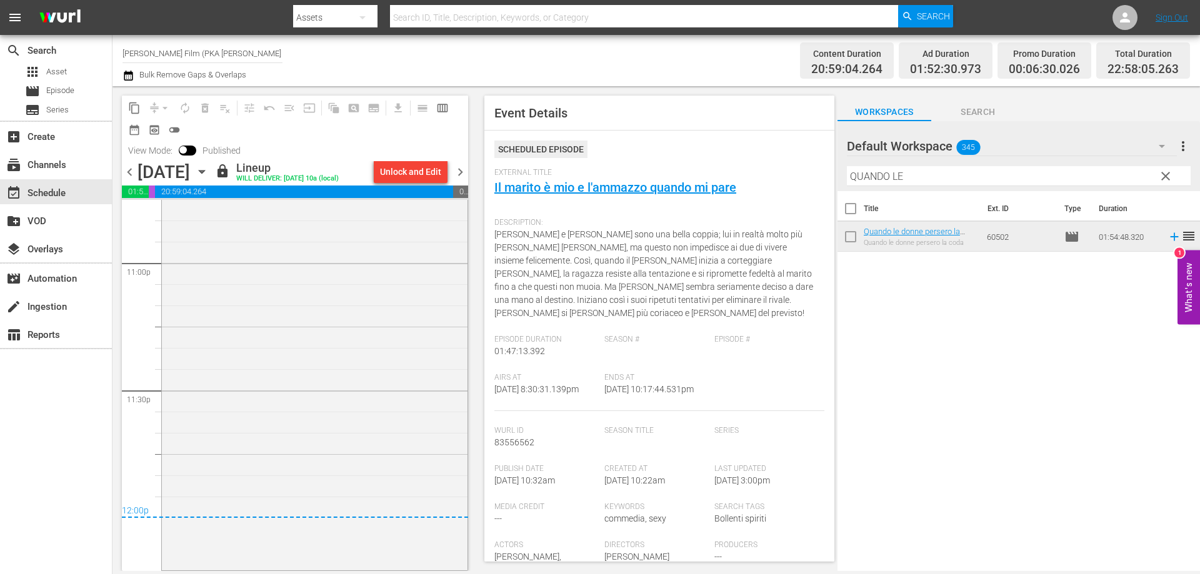
click at [209, 178] on icon "button" at bounding box center [202, 172] width 14 height 14
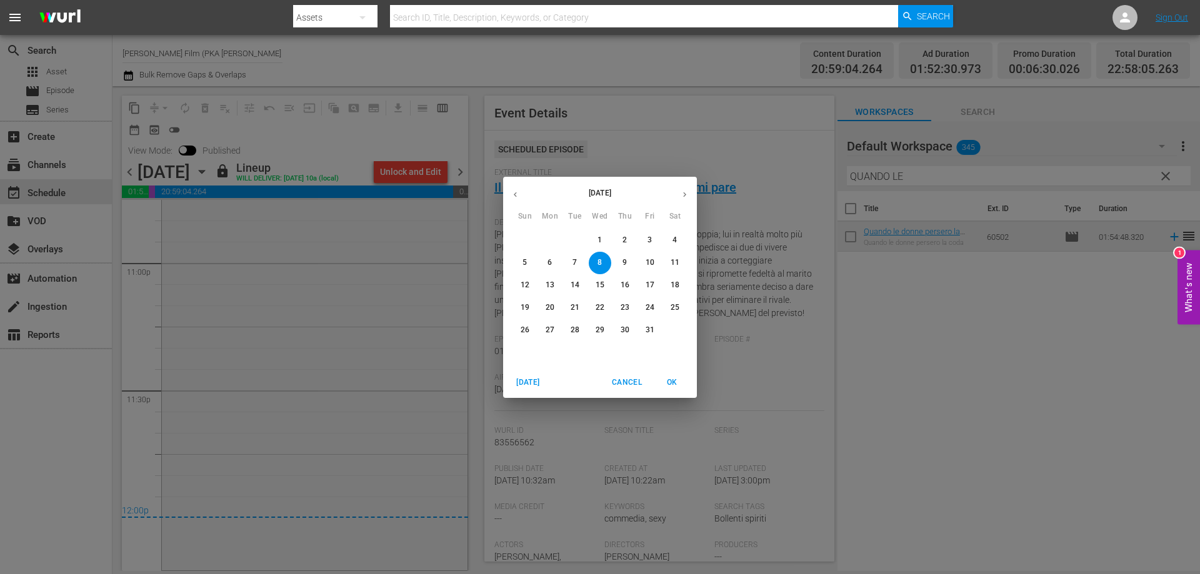
click at [624, 266] on p "9" at bounding box center [625, 263] width 4 height 11
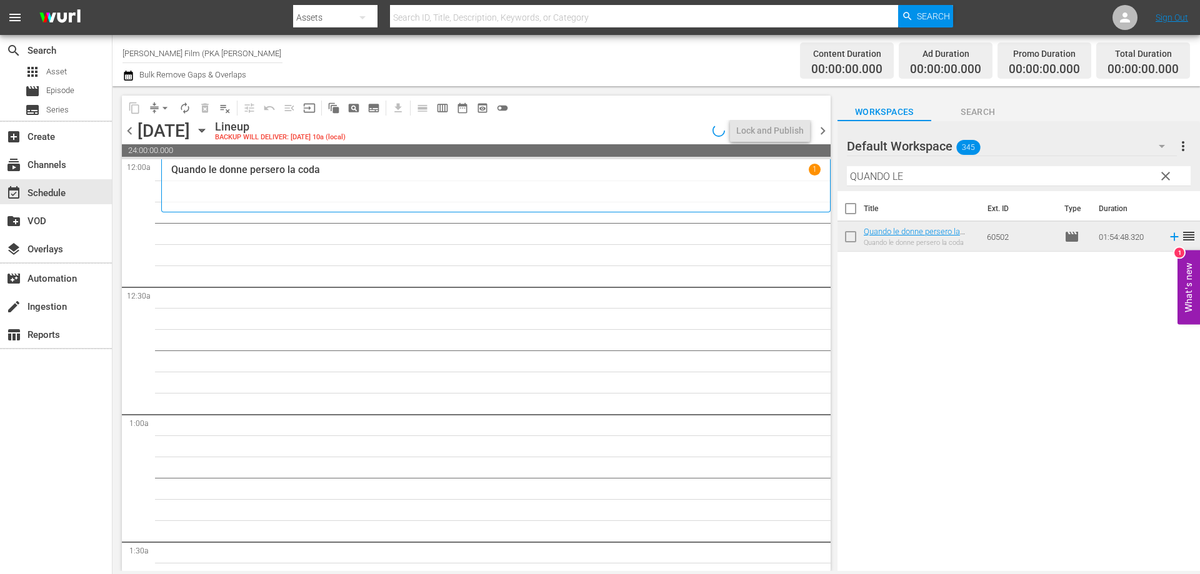
click at [656, 174] on div "Quando le donne persero la coda 1" at bounding box center [496, 170] width 650 height 12
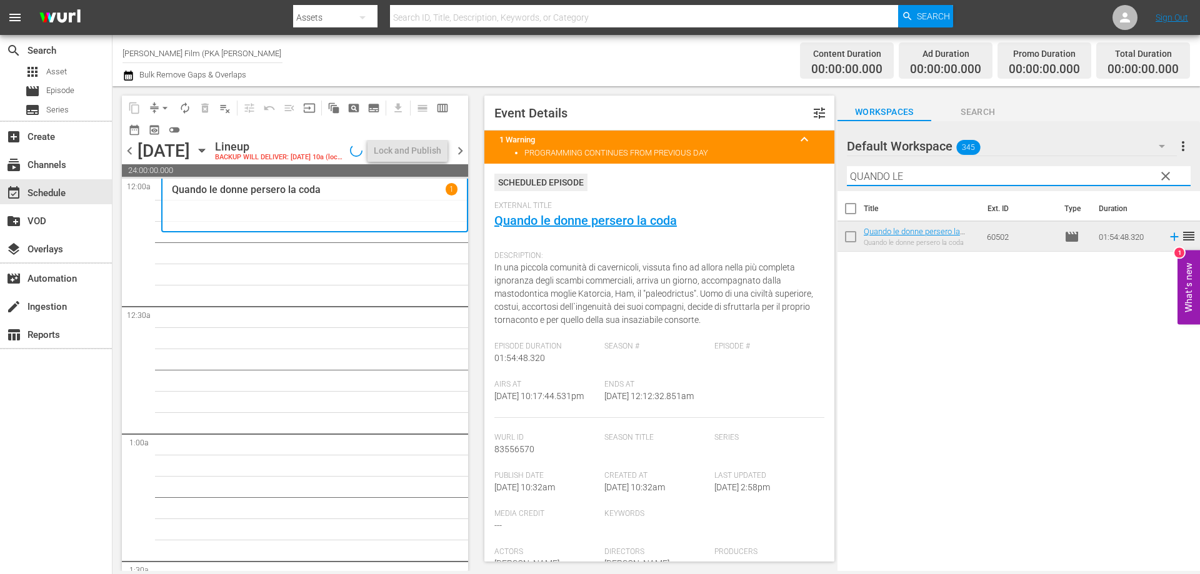
drag, startPoint x: 926, startPoint y: 184, endPoint x: 822, endPoint y: 169, distance: 104.8
click at [822, 169] on div "content_copy compress arrow_drop_down autorenew_outlined delete_forever_outline…" at bounding box center [657, 328] width 1088 height 485
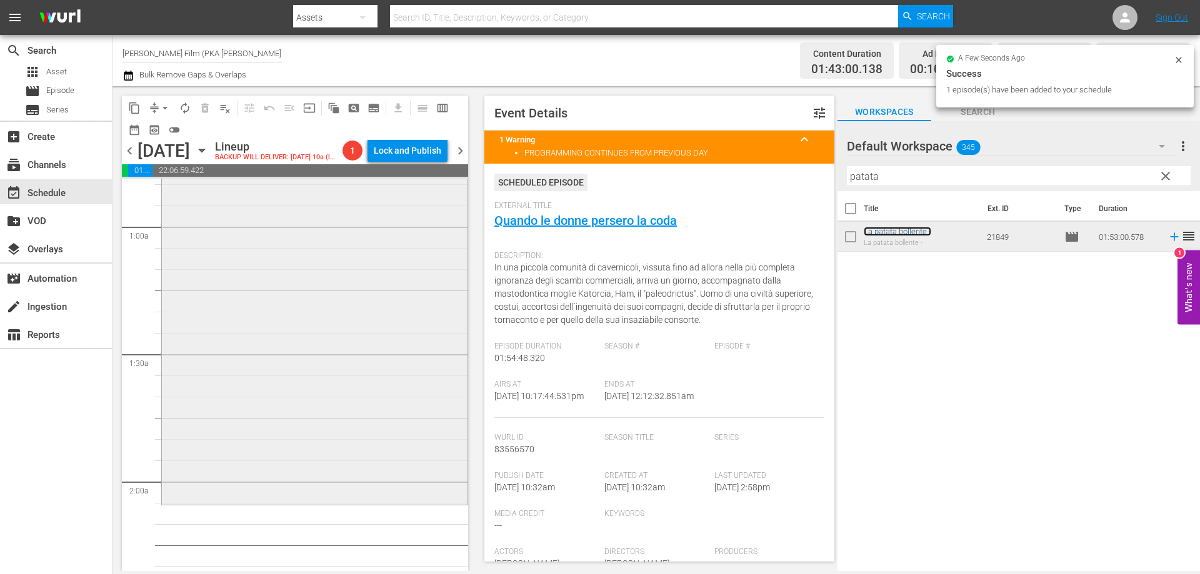
scroll to position [250, 0]
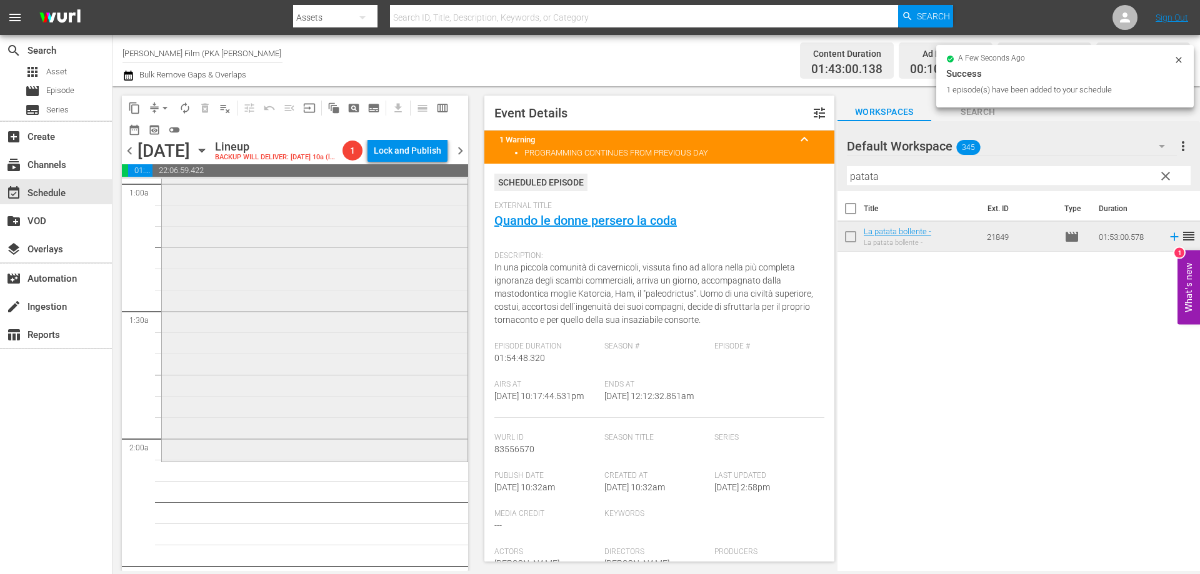
click at [315, 366] on div "La patata bollente - reorder" at bounding box center [315, 221] width 306 height 476
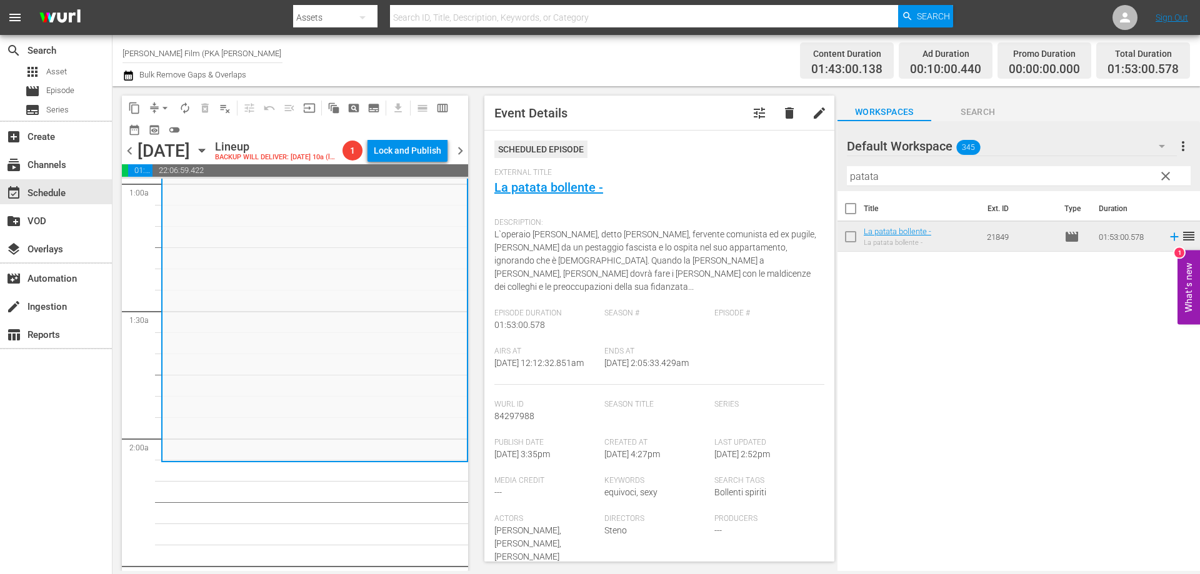
drag, startPoint x: 846, startPoint y: 181, endPoint x: 823, endPoint y: 179, distance: 22.6
click at [823, 179] on div "content_copy compress arrow_drop_down autorenew_outlined delete_forever_outline…" at bounding box center [657, 328] width 1088 height 485
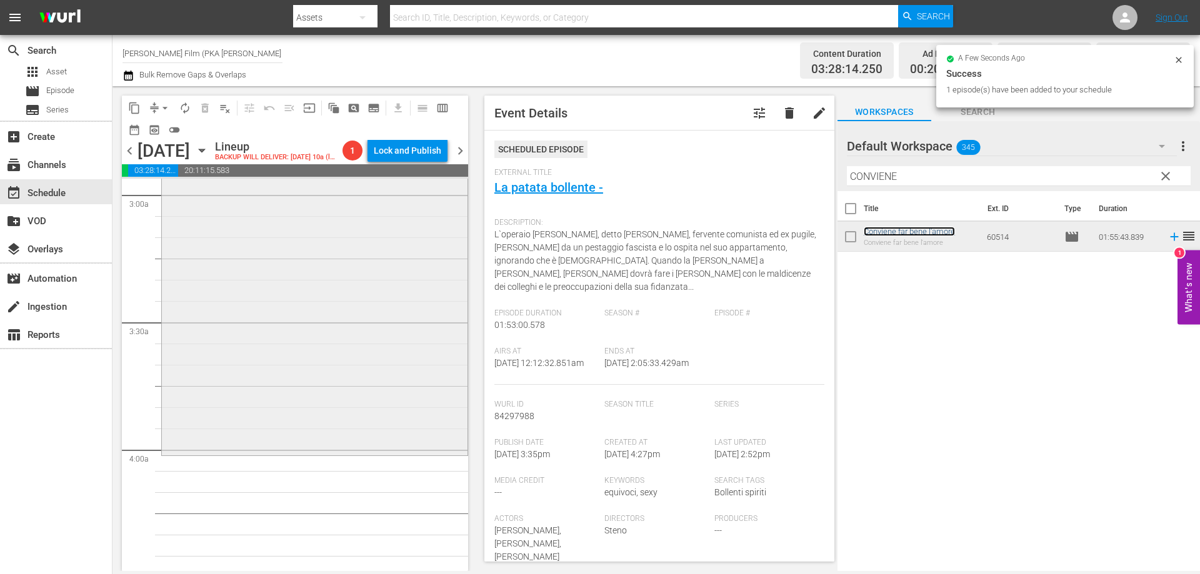
scroll to position [750, 0]
click at [433, 444] on div "Conviene far bene l'amore reorder" at bounding box center [315, 207] width 306 height 488
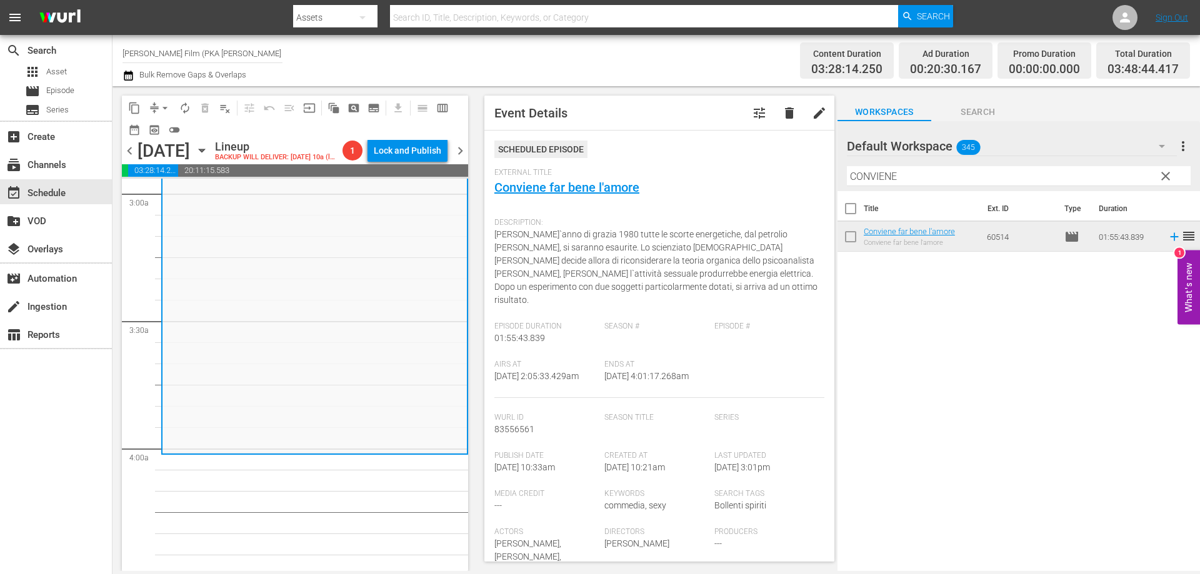
drag, startPoint x: 905, startPoint y: 177, endPoint x: 821, endPoint y: 166, distance: 84.4
click at [821, 166] on div "content_copy compress arrow_drop_down autorenew_outlined delete_forever_outline…" at bounding box center [657, 328] width 1088 height 485
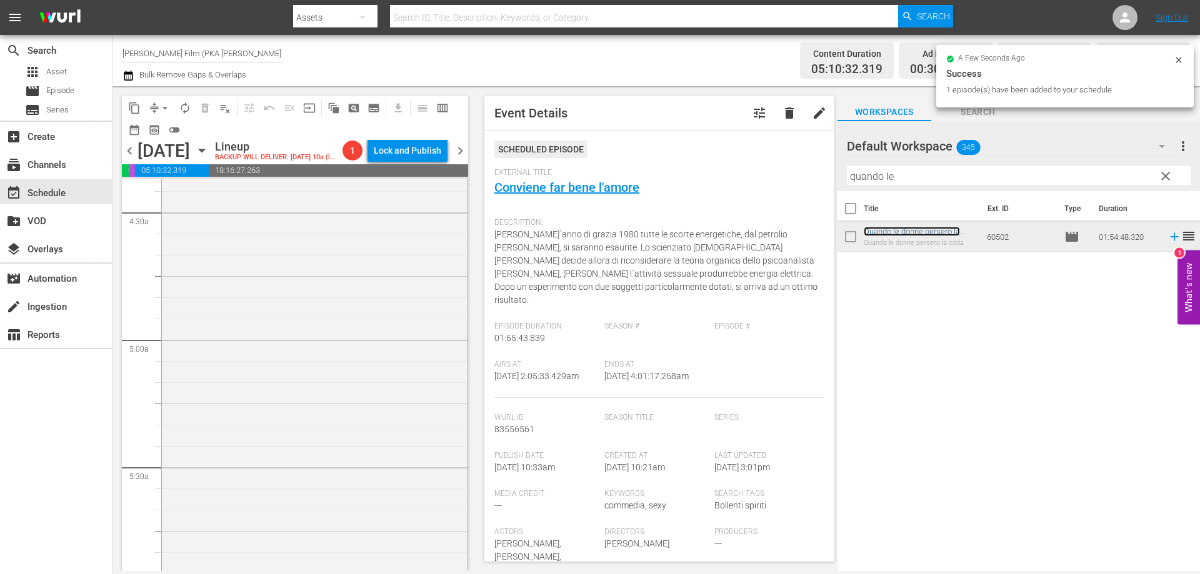
scroll to position [1188, 0]
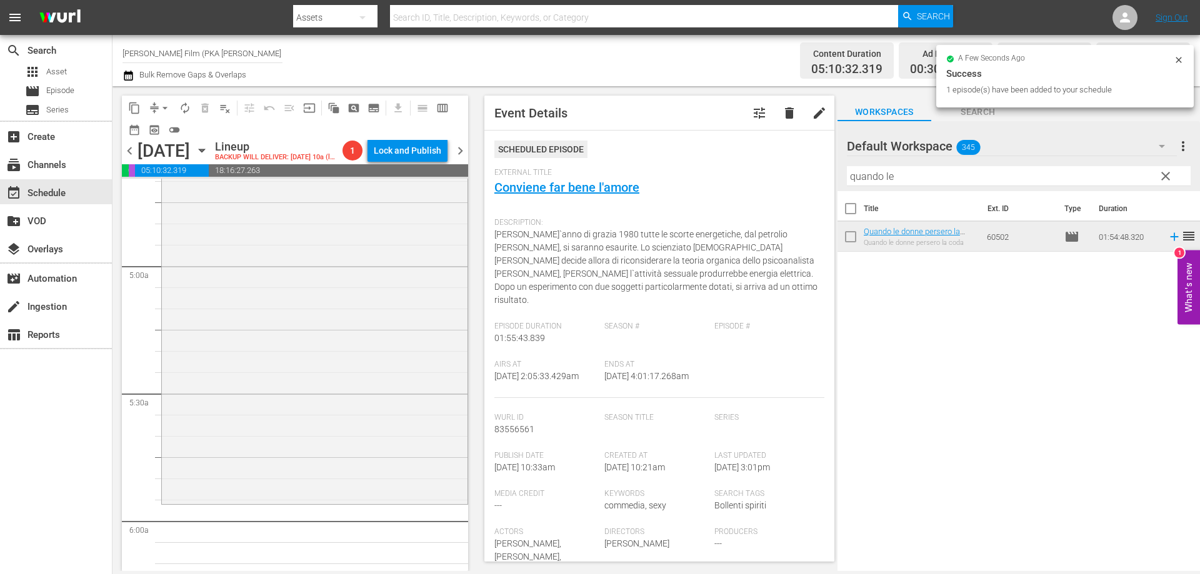
click at [377, 409] on div "Quando le donne persero la coda reorder" at bounding box center [315, 260] width 306 height 484
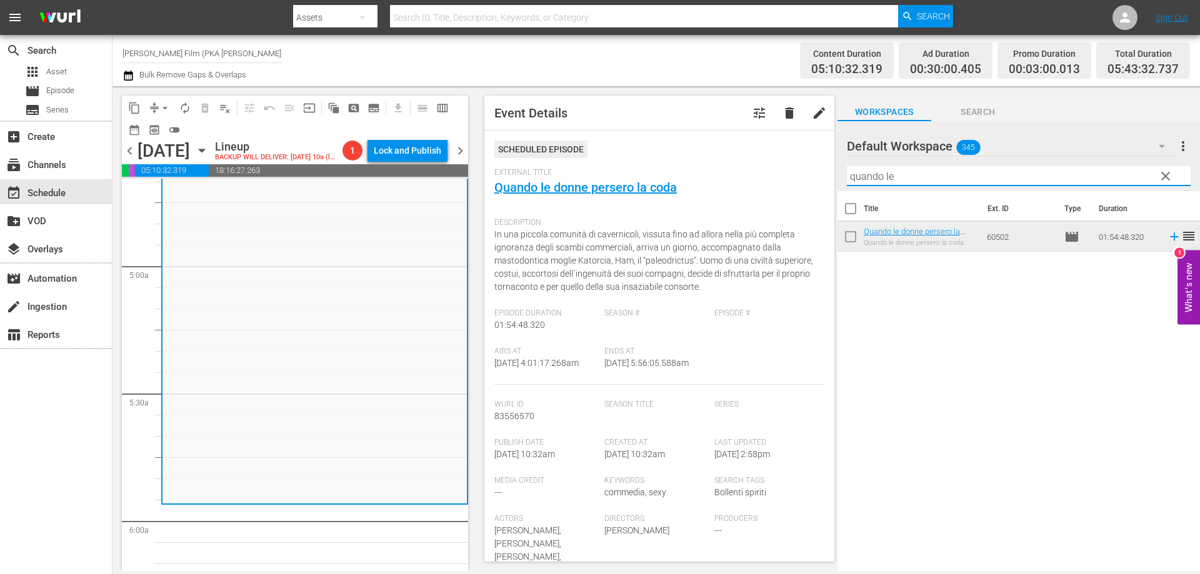
drag, startPoint x: 905, startPoint y: 179, endPoint x: 658, endPoint y: 129, distance: 252.1
click at [781, 161] on div "content_copy compress arrow_drop_down autorenew_outlined delete_forever_outline…" at bounding box center [657, 328] width 1088 height 485
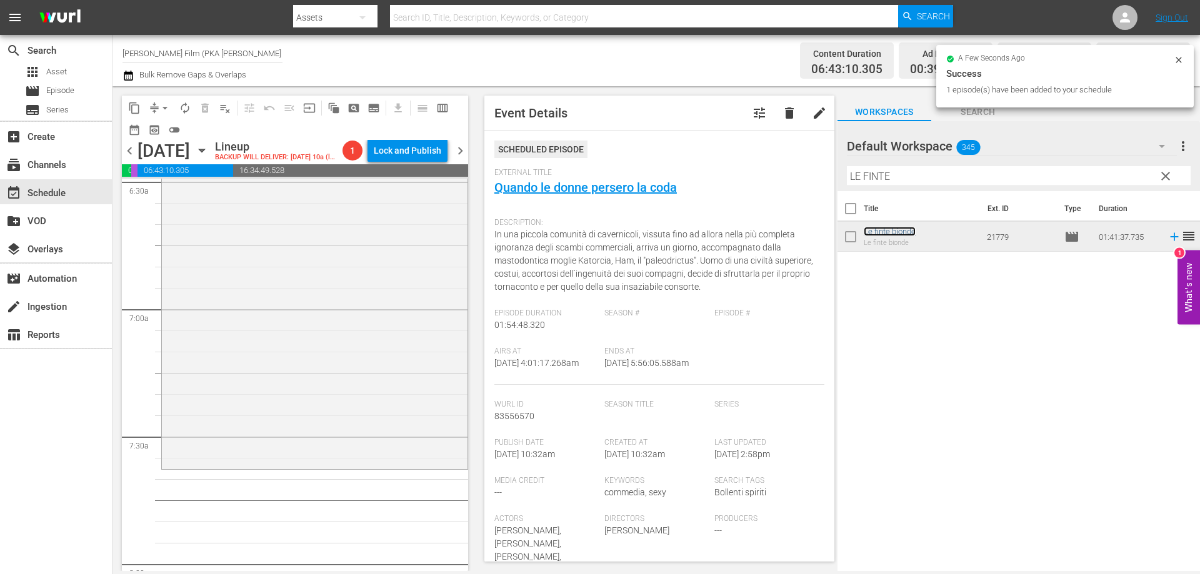
scroll to position [1688, 0]
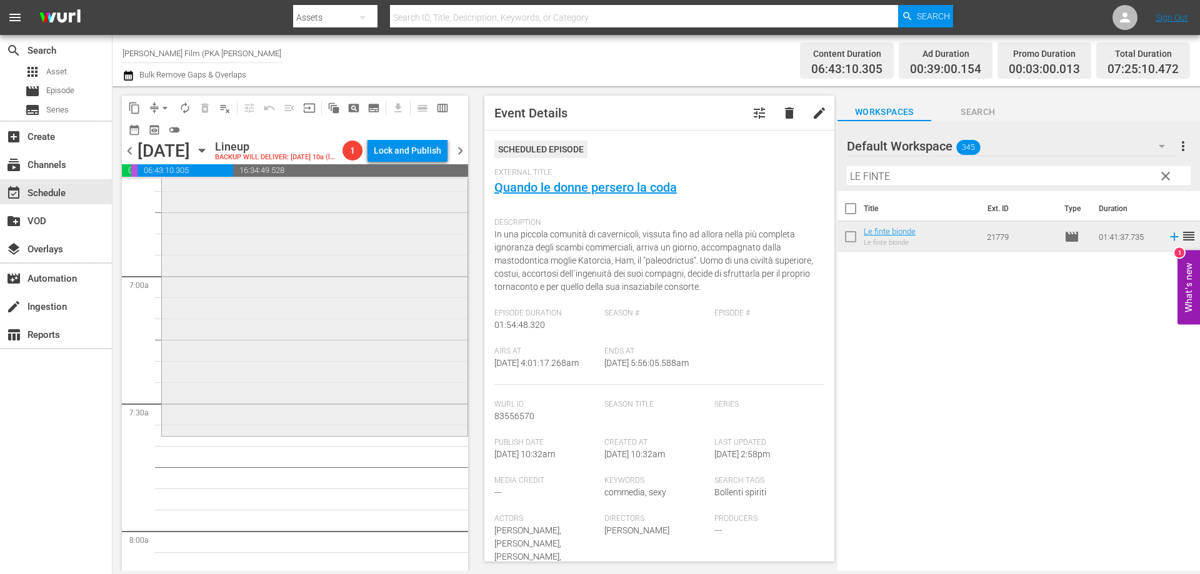
click at [382, 424] on div "Le finte bionde reorder" at bounding box center [315, 220] width 306 height 428
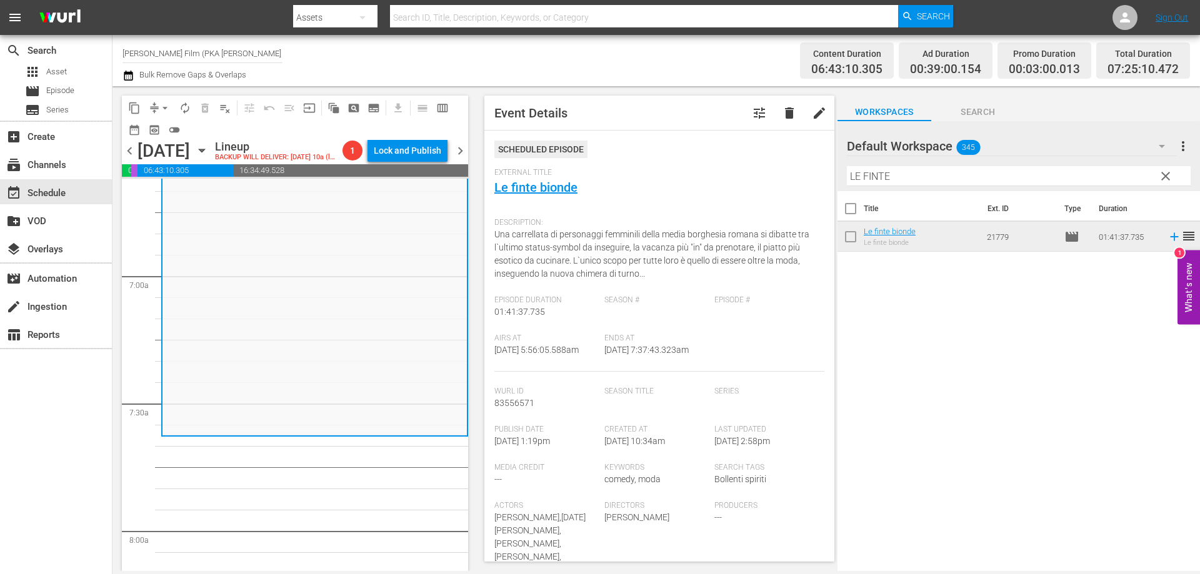
drag, startPoint x: 915, startPoint y: 174, endPoint x: 791, endPoint y: 164, distance: 123.5
click at [791, 164] on div "content_copy compress arrow_drop_down autorenew_outlined delete_forever_outline…" at bounding box center [657, 328] width 1088 height 485
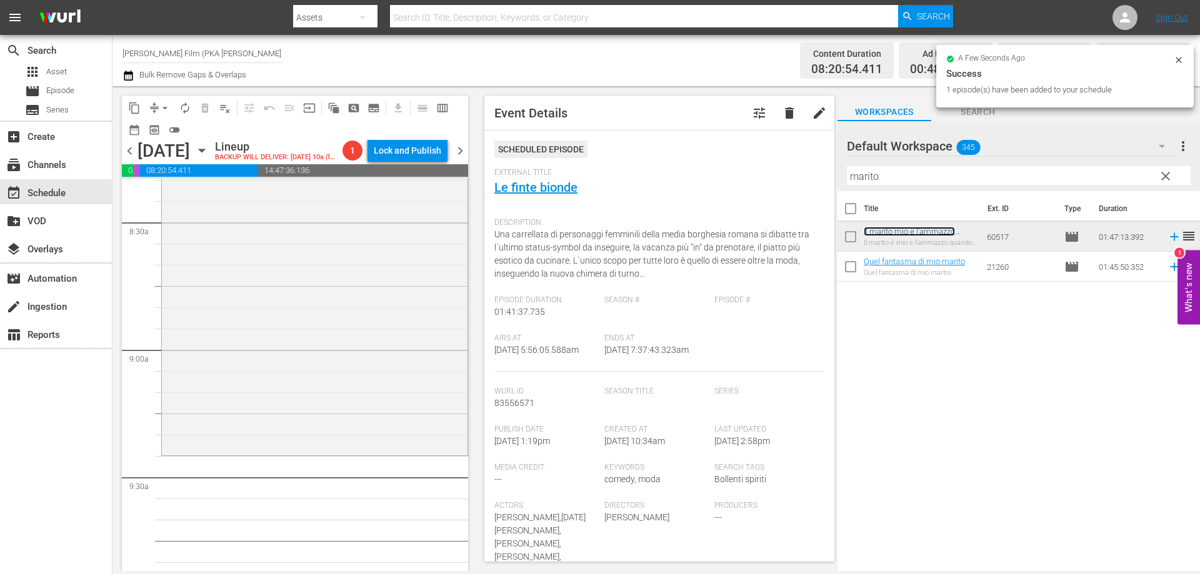
scroll to position [2125, 0]
click at [376, 381] on div "Il marito mio e l'ammazzo quando mi pare reorder" at bounding box center [315, 226] width 306 height 452
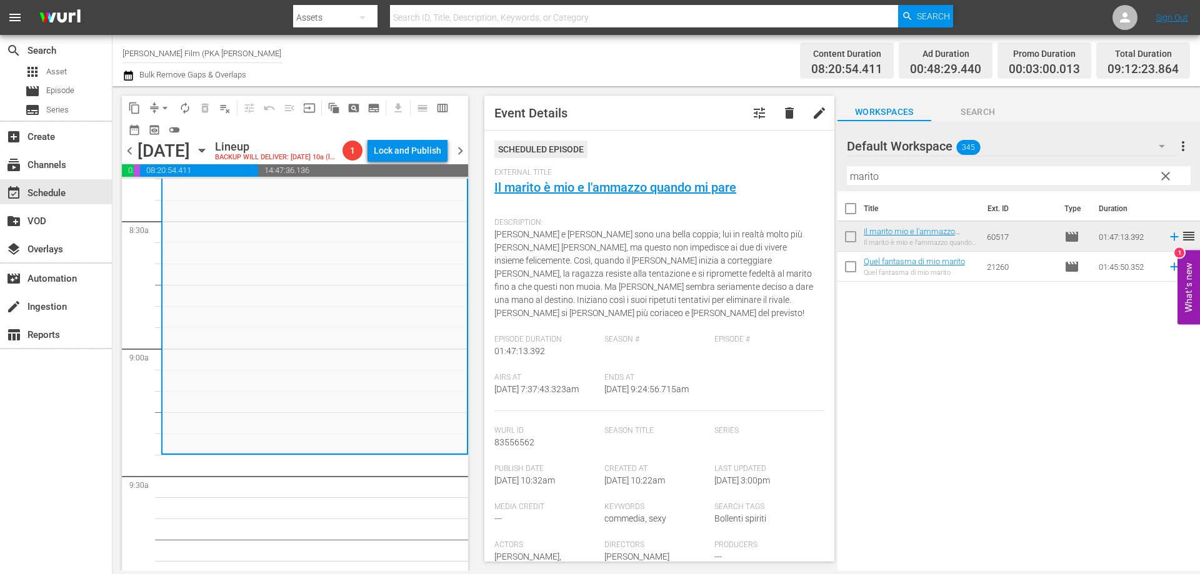
drag, startPoint x: 903, startPoint y: 180, endPoint x: 765, endPoint y: 153, distance: 140.1
click at [765, 153] on div "content_copy compress arrow_drop_down autorenew_outlined delete_forever_outline…" at bounding box center [657, 328] width 1088 height 485
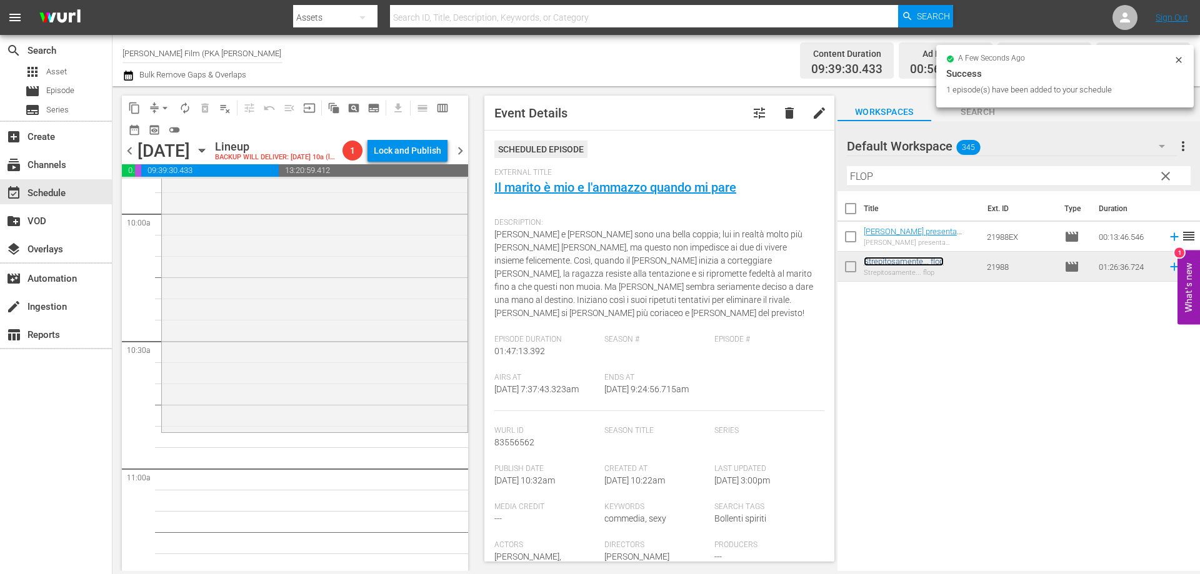
scroll to position [2626, 0]
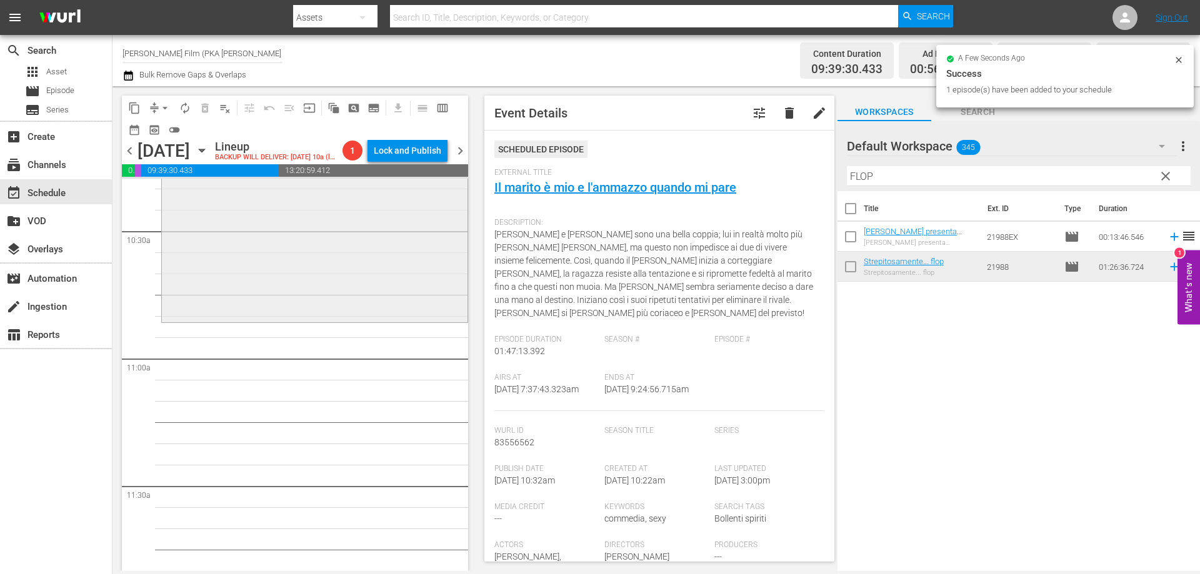
click at [384, 313] on div "Strepitosamente... flop reorder" at bounding box center [315, 138] width 306 height 364
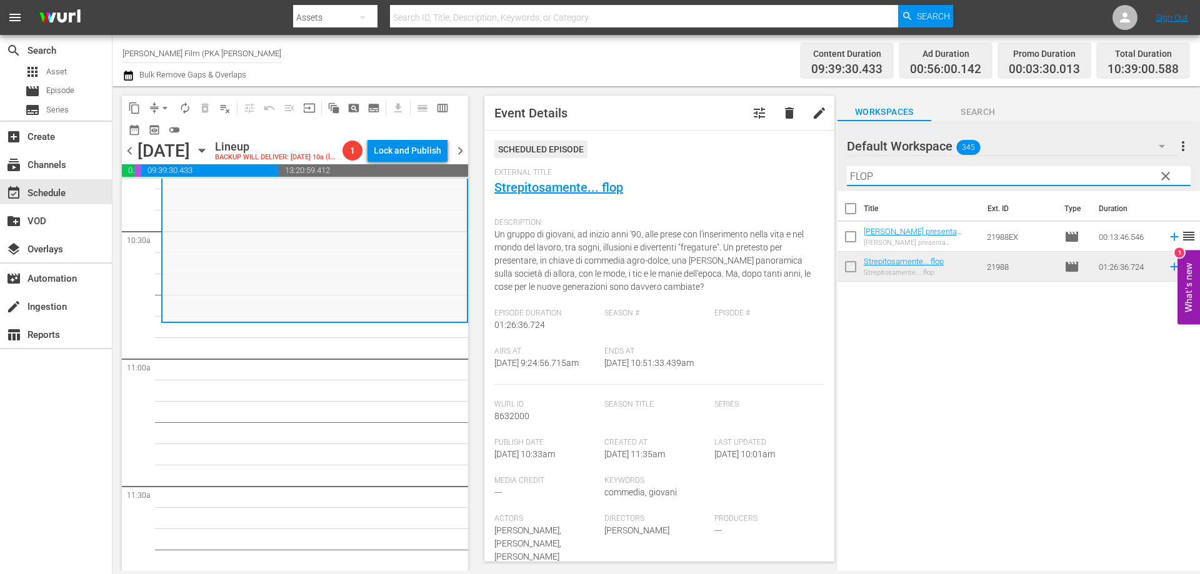
drag, startPoint x: 898, startPoint y: 174, endPoint x: 731, endPoint y: 162, distance: 167.4
click at [775, 172] on div "content_copy compress arrow_drop_down autorenew_outlined delete_forever_outline…" at bounding box center [657, 328] width 1088 height 485
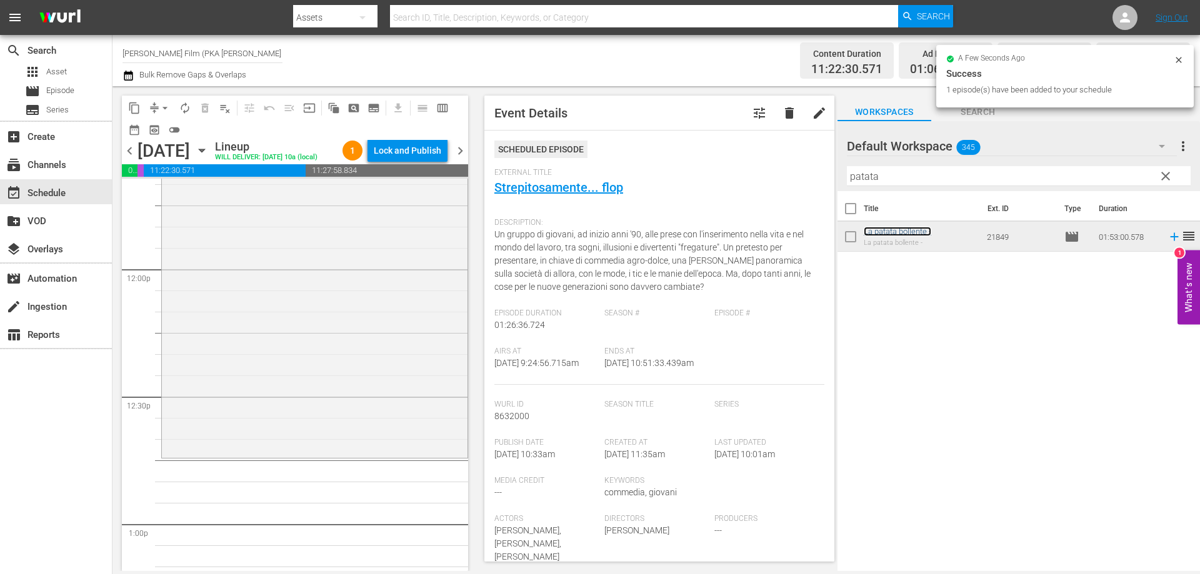
scroll to position [3001, 0]
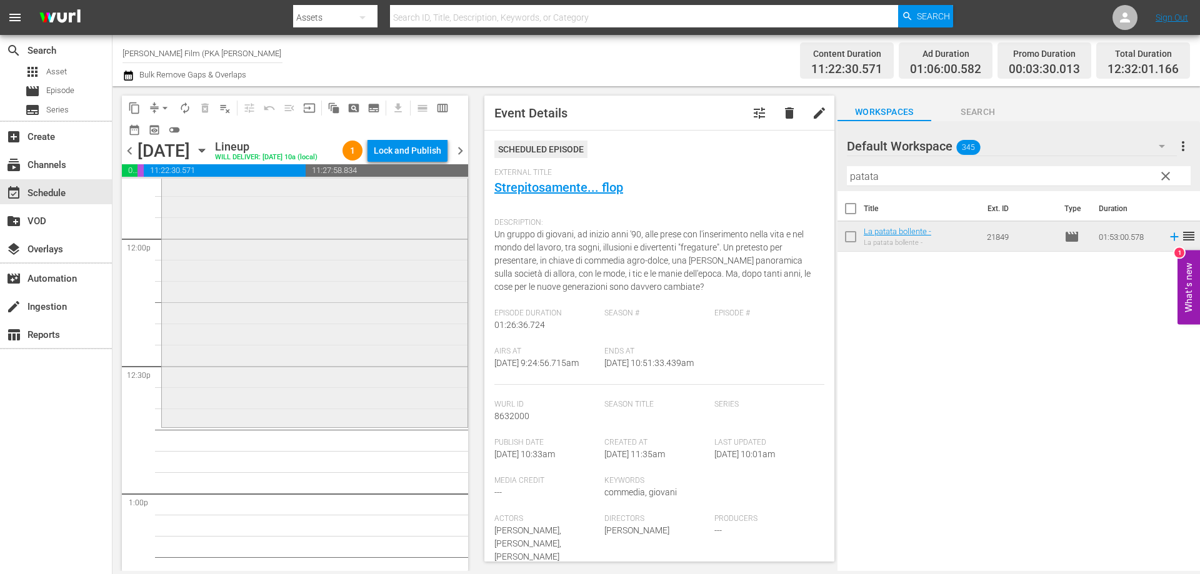
click at [237, 304] on div "La patata bollente - reorder" at bounding box center [315, 187] width 306 height 476
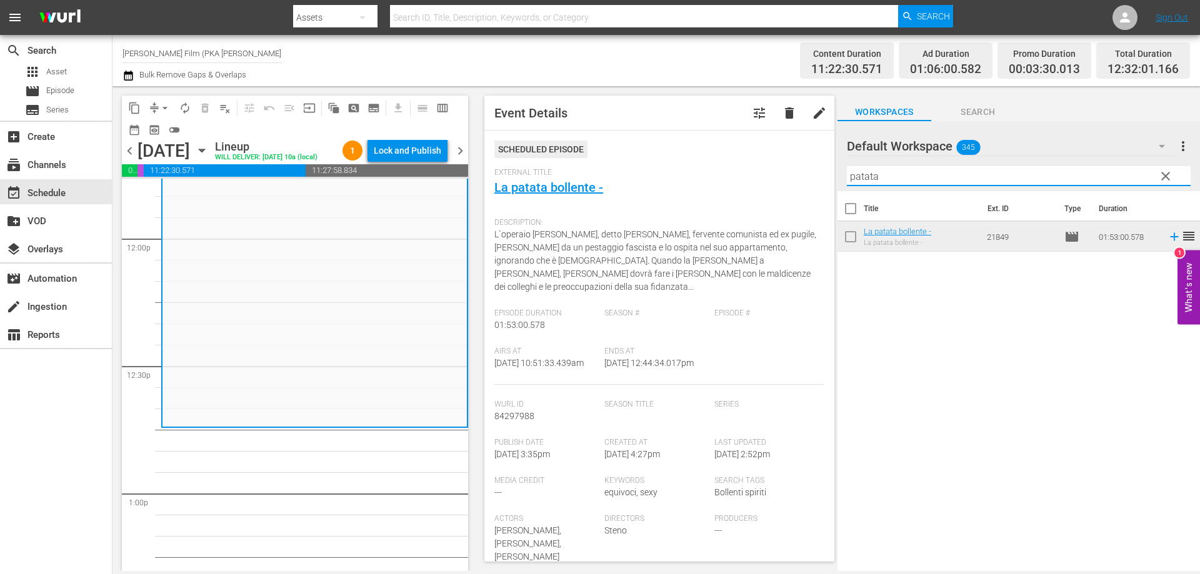
drag, startPoint x: 890, startPoint y: 174, endPoint x: 775, endPoint y: 163, distance: 116.1
click at [790, 168] on div "content_copy compress arrow_drop_down autorenew_outlined delete_forever_outline…" at bounding box center [657, 328] width 1088 height 485
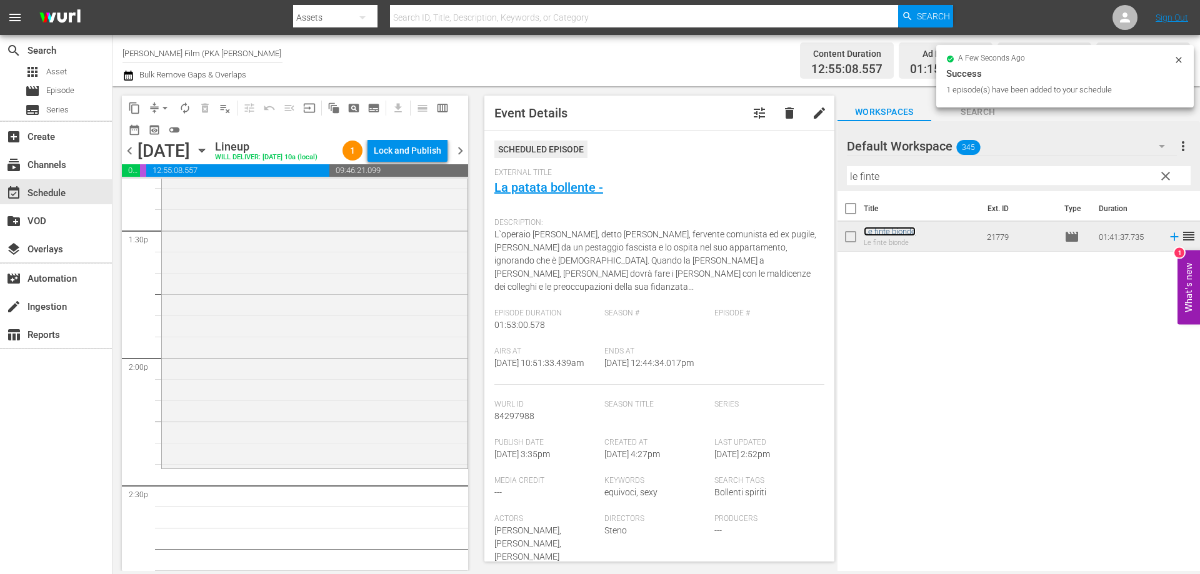
scroll to position [3438, 0]
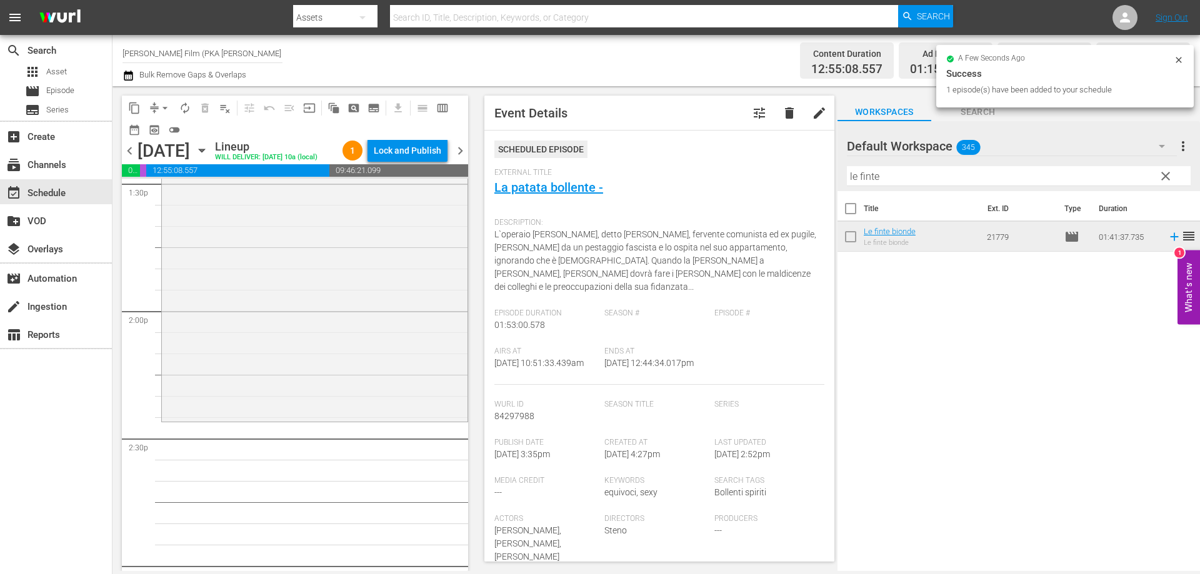
click at [379, 407] on div "Le finte bionde reorder" at bounding box center [315, 205] width 306 height 428
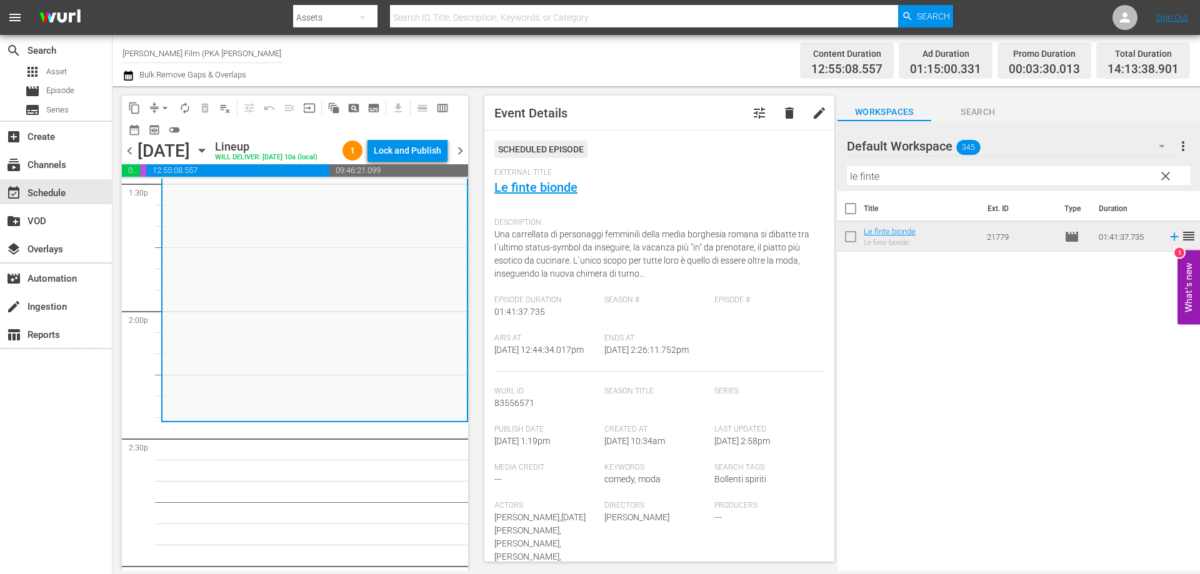
drag, startPoint x: 933, startPoint y: 169, endPoint x: 722, endPoint y: 165, distance: 210.7
click at [722, 165] on div "content_copy compress arrow_drop_down autorenew_outlined delete_forever_outline…" at bounding box center [657, 328] width 1088 height 485
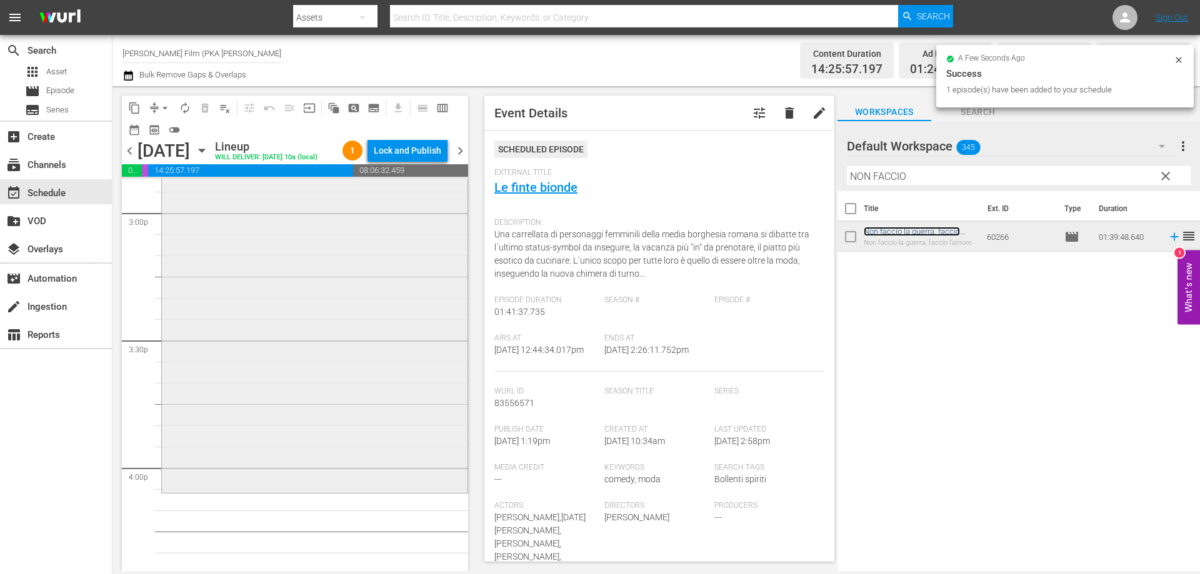
scroll to position [3813, 0]
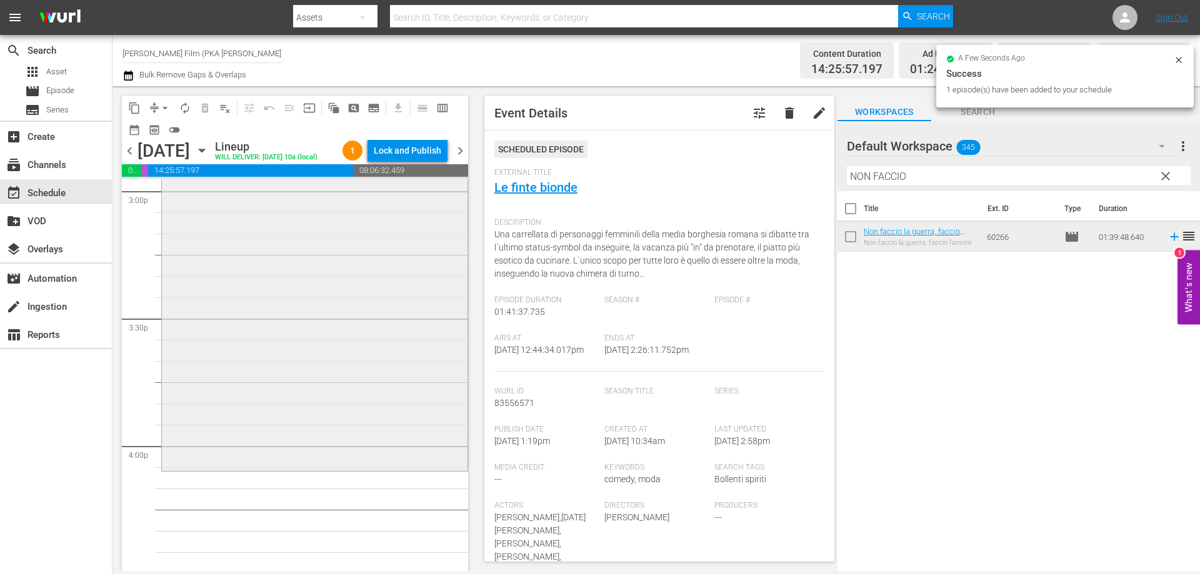
click at [346, 434] on div "Non faccio la guerra, faccio l'amore reorder" at bounding box center [315, 258] width 306 height 421
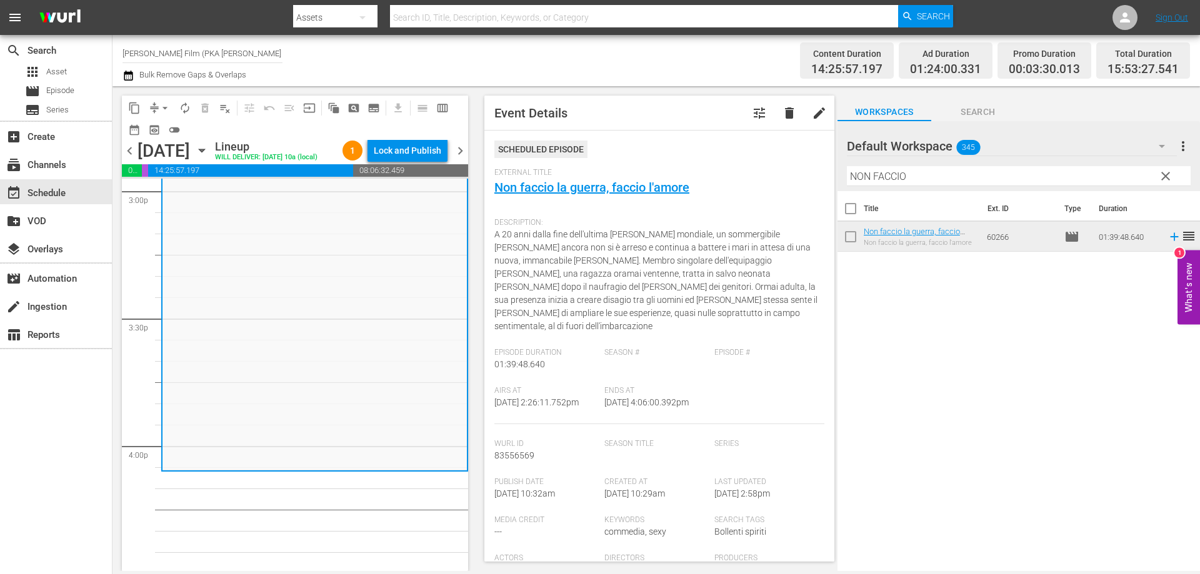
click at [920, 171] on input "NON FACCIO" at bounding box center [1019, 176] width 344 height 20
click at [920, 172] on input "NON FACCIO" at bounding box center [1019, 176] width 344 height 20
drag, startPoint x: 918, startPoint y: 173, endPoint x: 831, endPoint y: 161, distance: 87.7
click at [831, 161] on div "content_copy compress arrow_drop_down autorenew_outlined delete_forever_outline…" at bounding box center [657, 328] width 1088 height 485
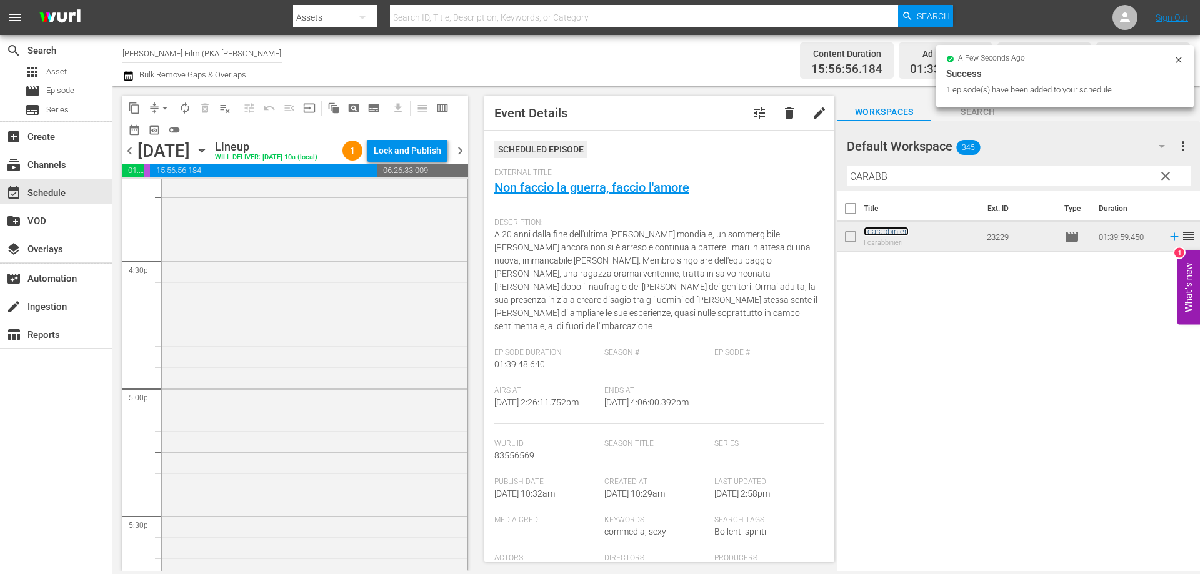
scroll to position [4251, 0]
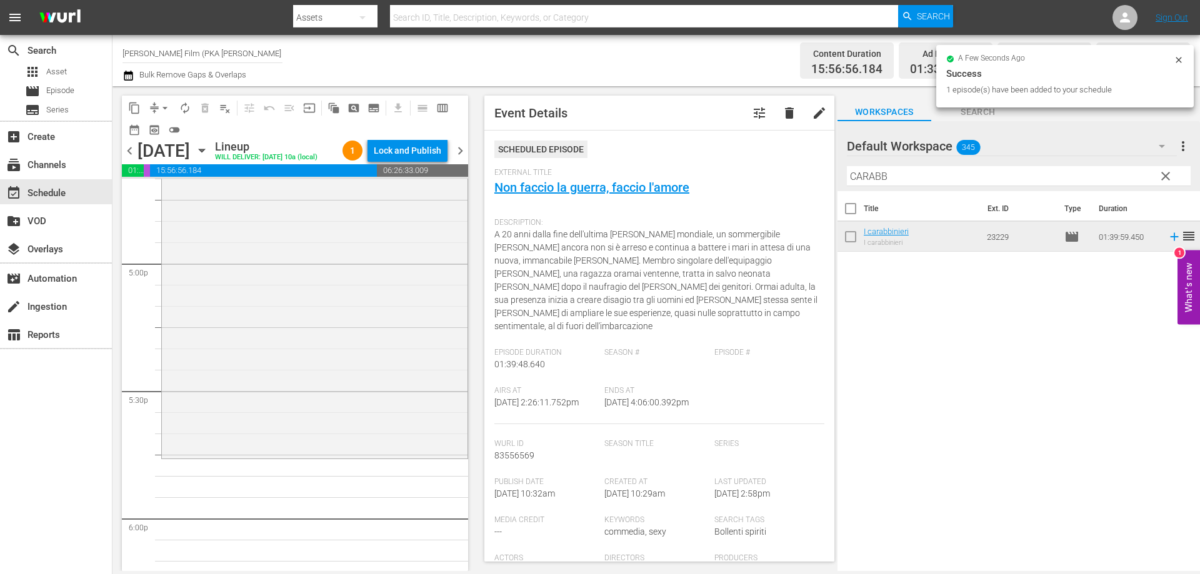
click at [324, 409] on div "I carabbinieri reorder" at bounding box center [315, 245] width 306 height 421
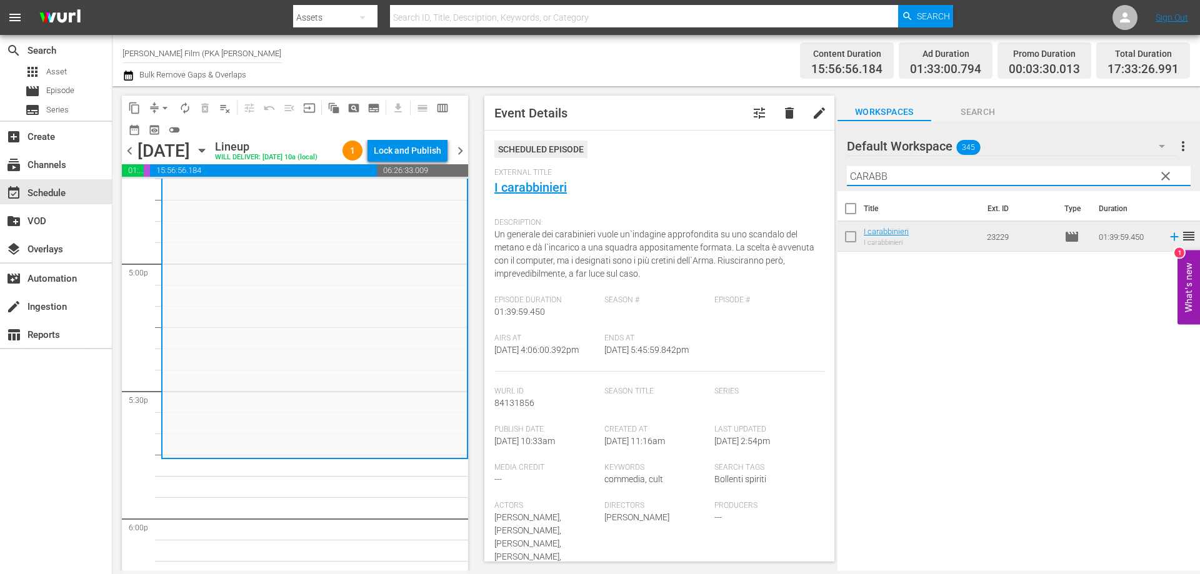
drag, startPoint x: 888, startPoint y: 176, endPoint x: 693, endPoint y: 123, distance: 202.0
click at [741, 139] on div "content_copy compress arrow_drop_down autorenew_outlined delete_forever_outline…" at bounding box center [657, 328] width 1088 height 485
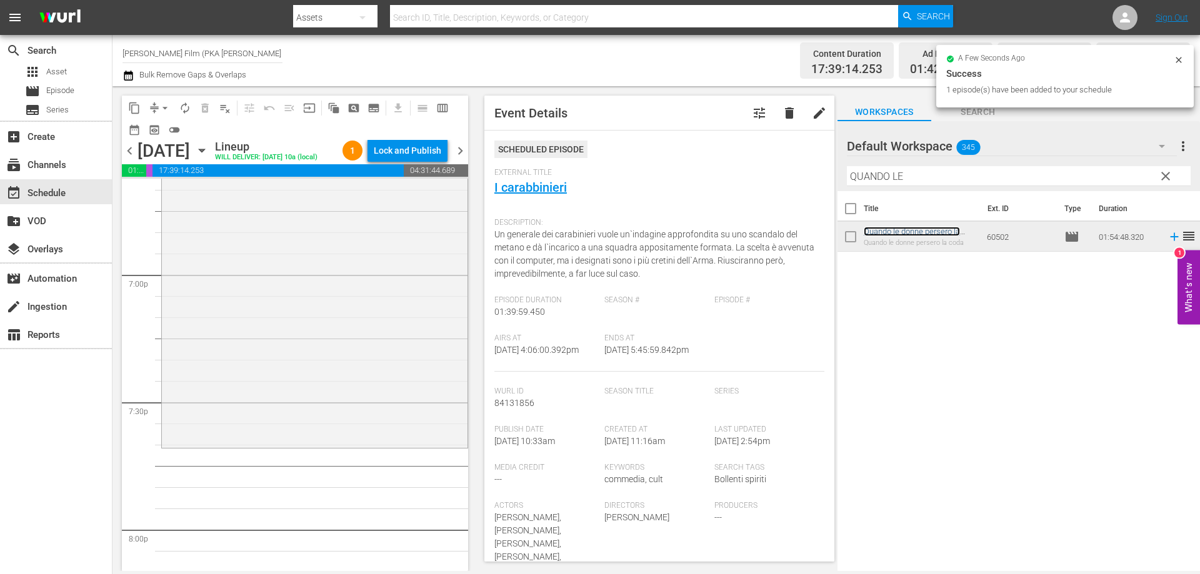
scroll to position [4751, 0]
click at [364, 438] on div "Quando le donne persero la coda reorder" at bounding box center [315, 202] width 306 height 484
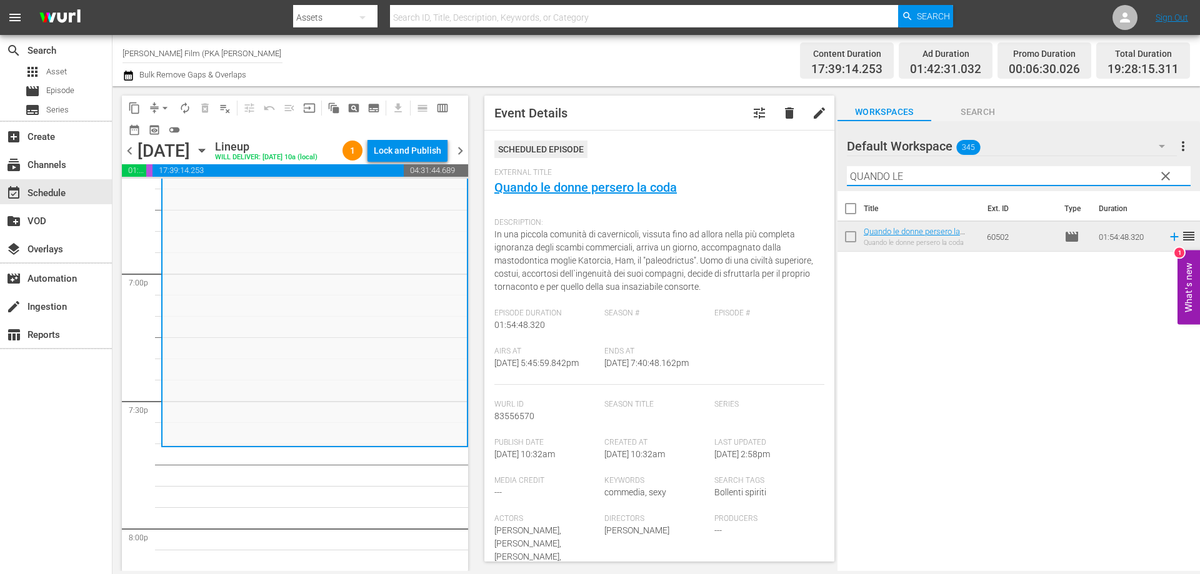
drag, startPoint x: 913, startPoint y: 177, endPoint x: 636, endPoint y: 131, distance: 281.3
click at [714, 155] on div "content_copy compress arrow_drop_down autorenew_outlined delete_forever_outline…" at bounding box center [657, 328] width 1088 height 485
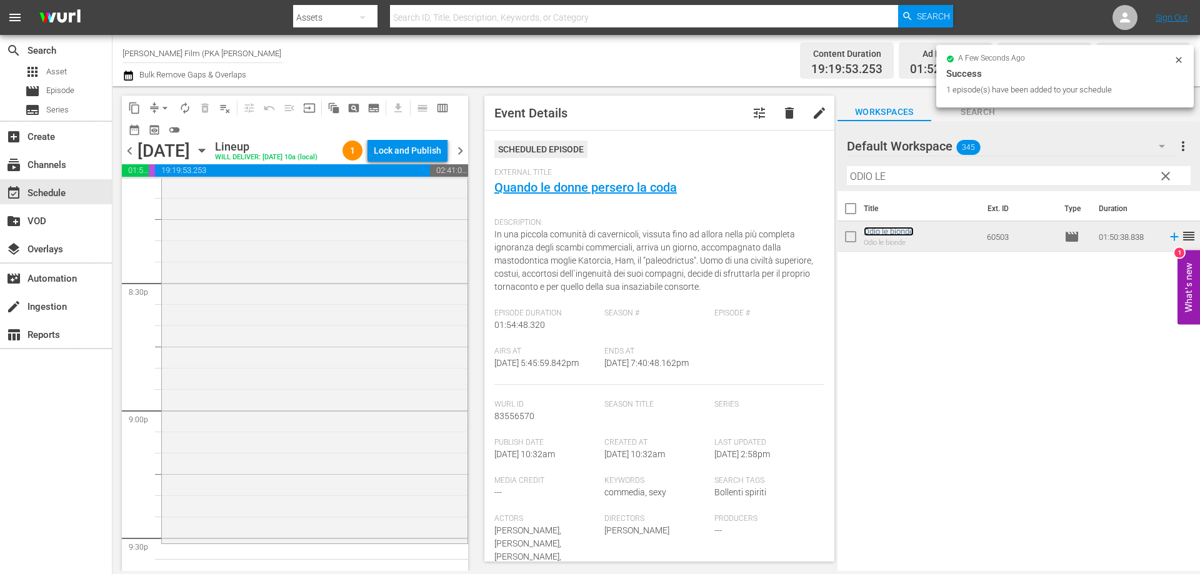
scroll to position [5126, 0]
click at [364, 448] on div "Odio le bionde reorder" at bounding box center [315, 306] width 306 height 466
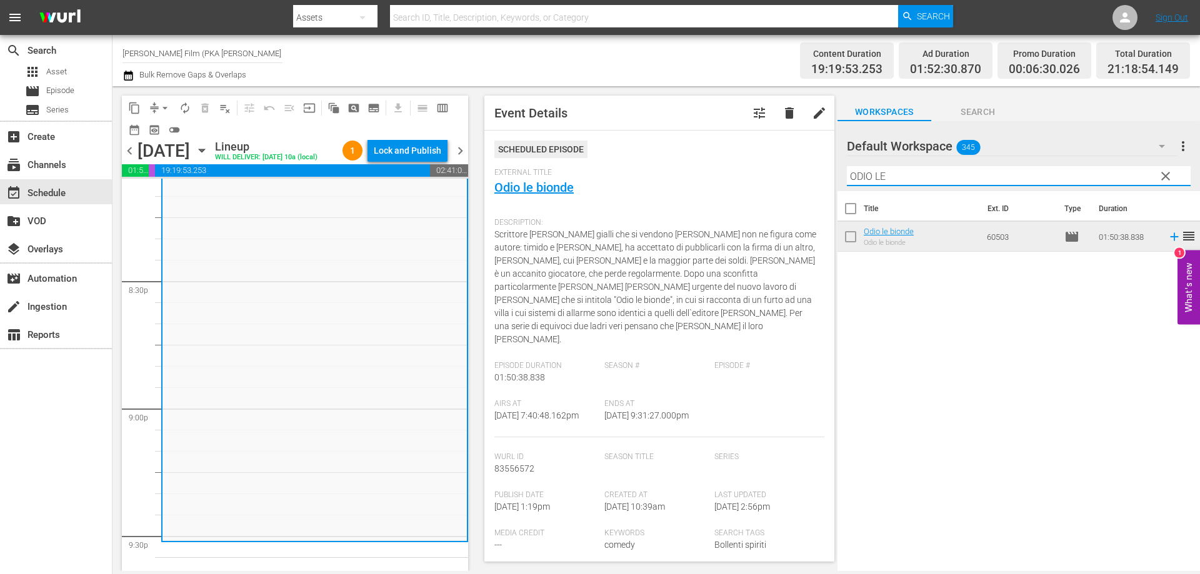
drag, startPoint x: 902, startPoint y: 176, endPoint x: 737, endPoint y: 148, distance: 167.4
click at [754, 156] on div "content_copy compress arrow_drop_down autorenew_outlined delete_forever_outline…" at bounding box center [657, 328] width 1088 height 485
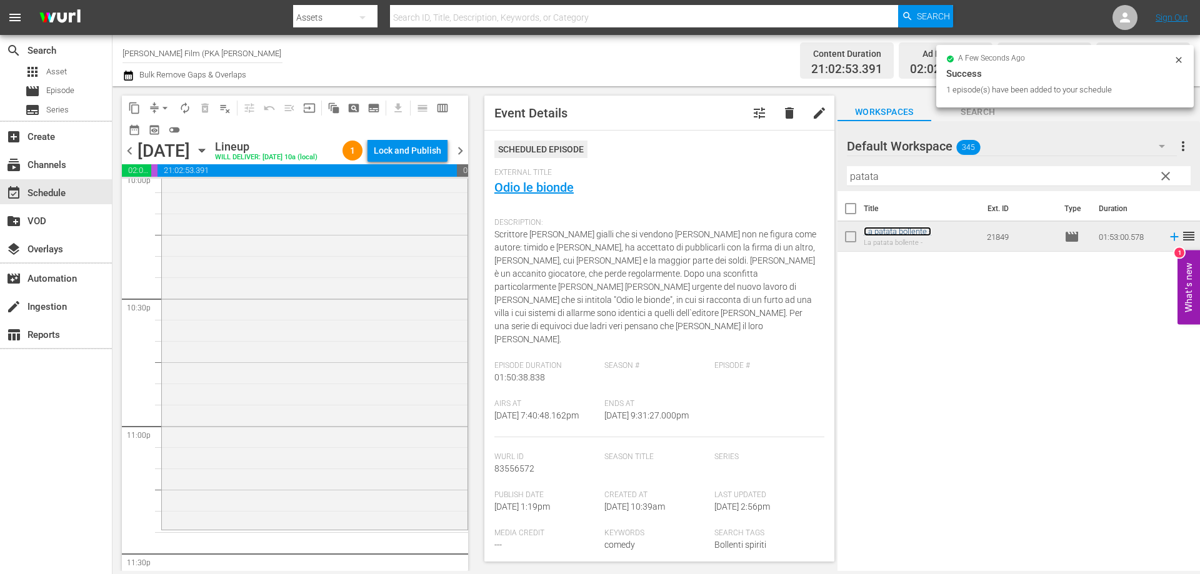
scroll to position [5626, 0]
click at [359, 431] on div "La patata bollente - reorder" at bounding box center [315, 281] width 306 height 476
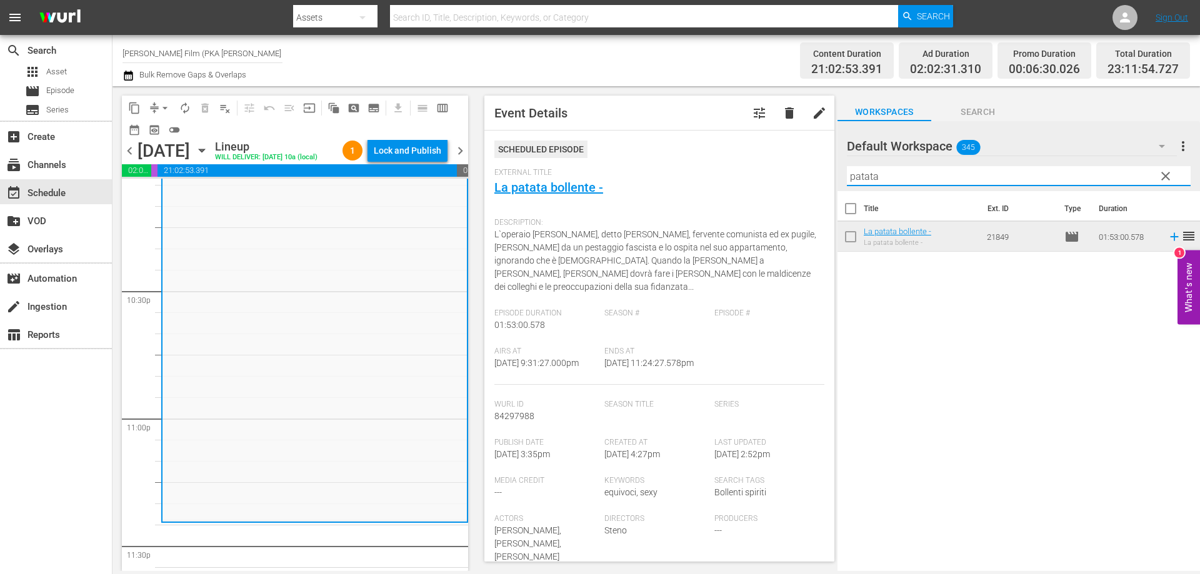
drag, startPoint x: 883, startPoint y: 179, endPoint x: 781, endPoint y: 169, distance: 102.9
click at [781, 169] on div "content_copy compress arrow_drop_down autorenew_outlined delete_forever_outline…" at bounding box center [657, 328] width 1088 height 485
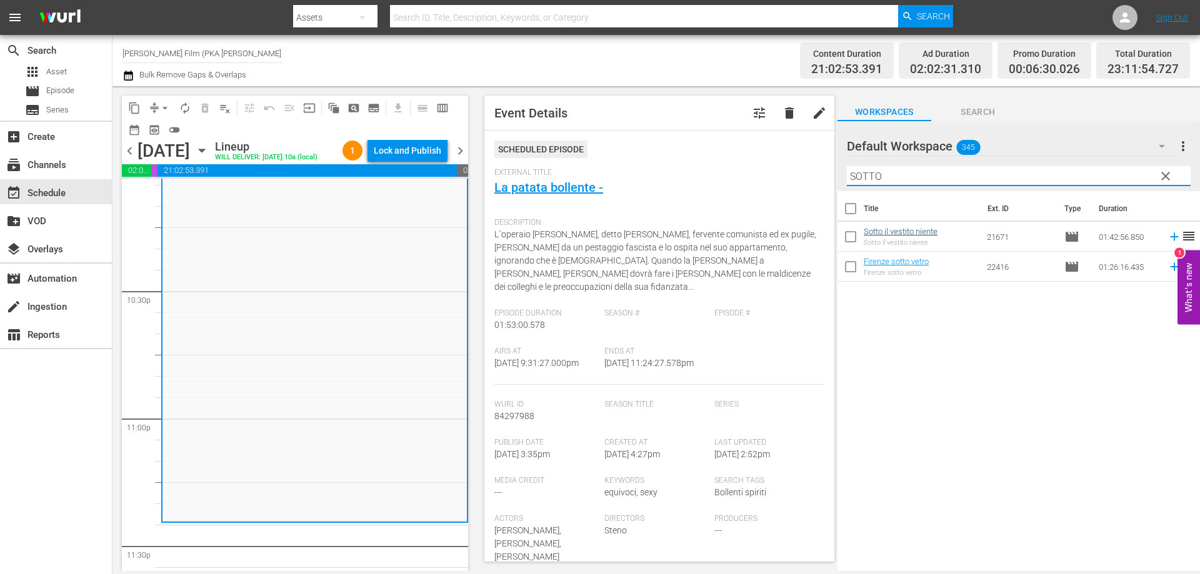
type input "SOTTO"
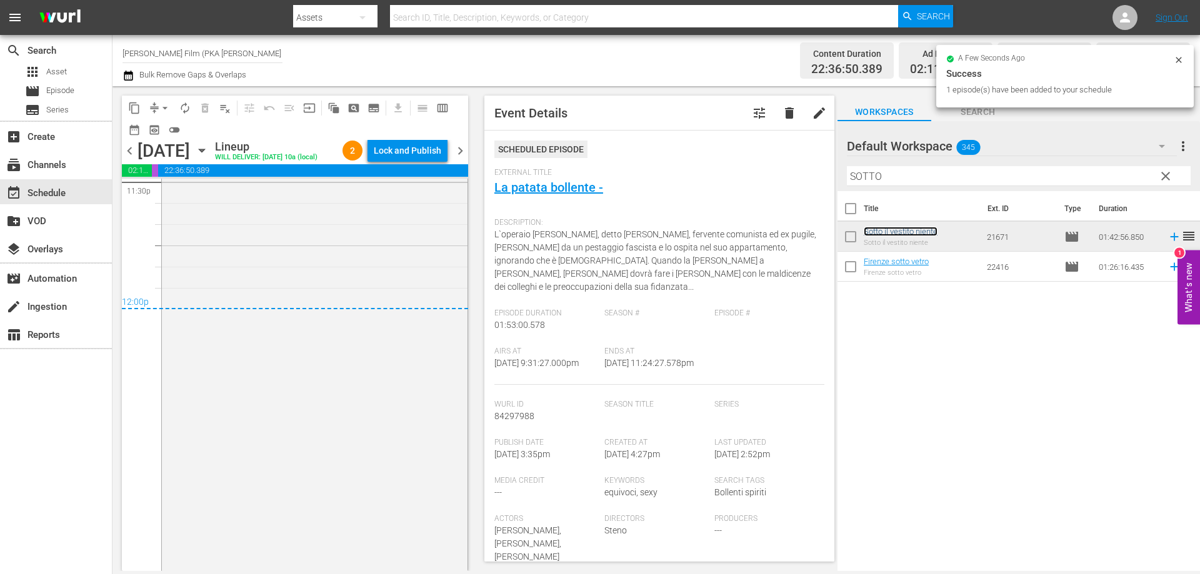
scroll to position [6015, 0]
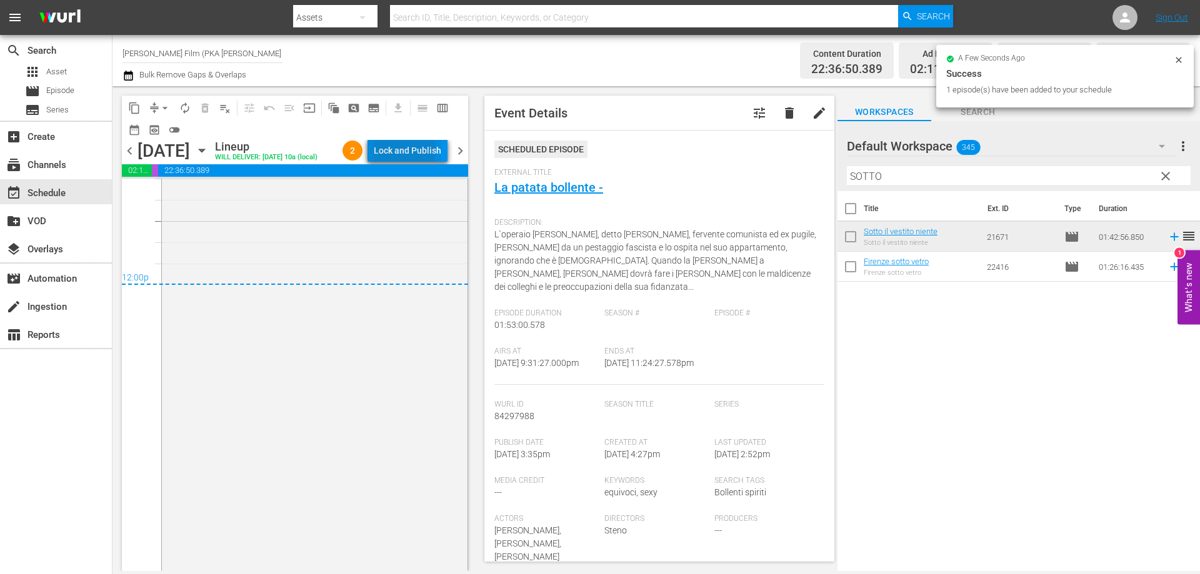
click at [390, 149] on div "Lock and Publish" at bounding box center [408, 150] width 68 height 23
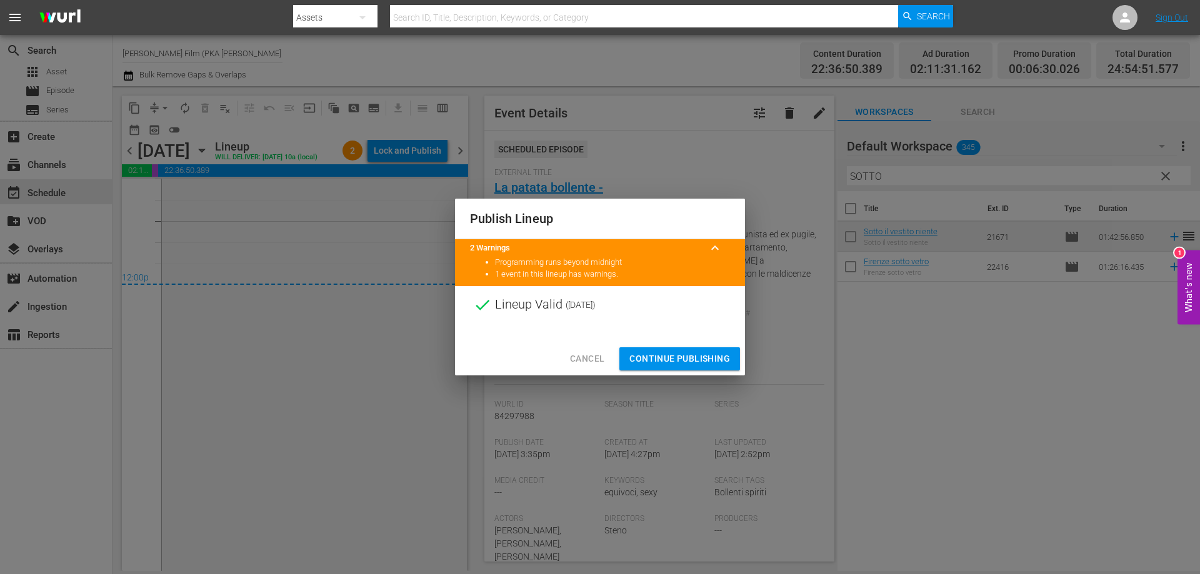
click at [639, 351] on span "Continue Publishing" at bounding box center [679, 359] width 101 height 16
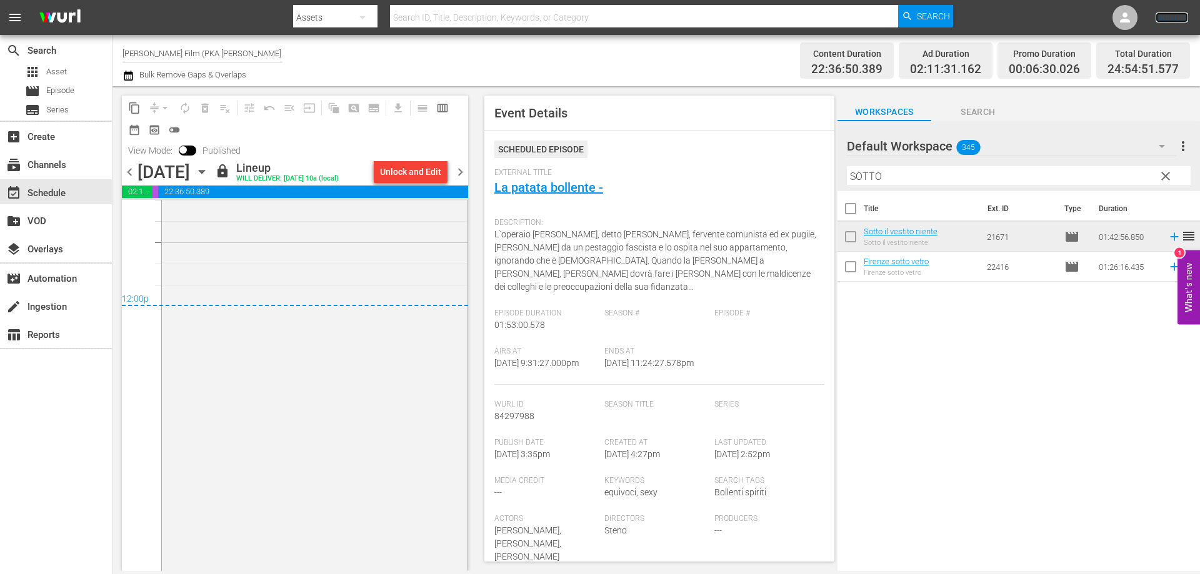
click at [1173, 19] on link "Sign Out" at bounding box center [1172, 18] width 33 height 10
